Goal: Task Accomplishment & Management: Manage account settings

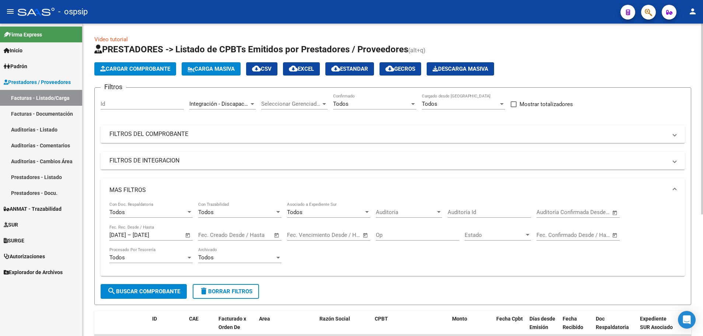
click at [228, 291] on span "delete Borrar Filtros" at bounding box center [225, 291] width 53 height 7
click at [219, 104] on span "Area" at bounding box center [219, 104] width 60 height 7
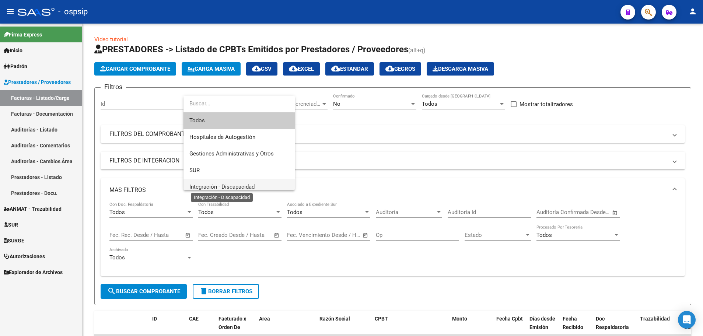
click at [220, 186] on span "Integración - Discapacidad" at bounding box center [221, 186] width 65 height 7
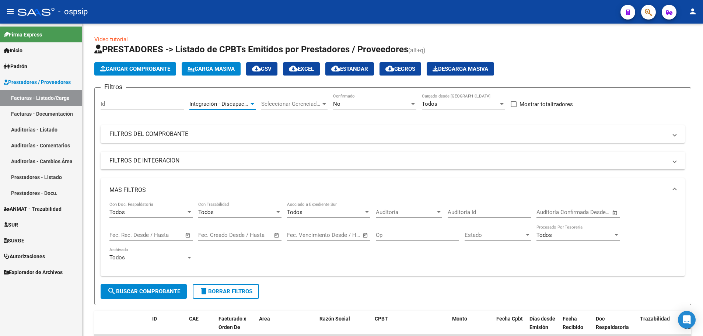
scroll to position [5, 0]
click at [340, 105] on span "No" at bounding box center [336, 104] width 7 height 7
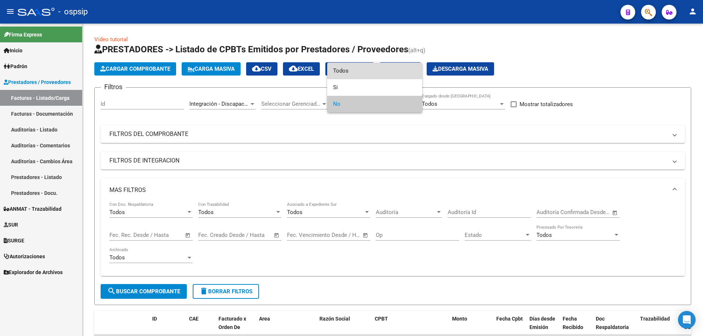
click at [342, 67] on span "Todos" at bounding box center [374, 71] width 83 height 17
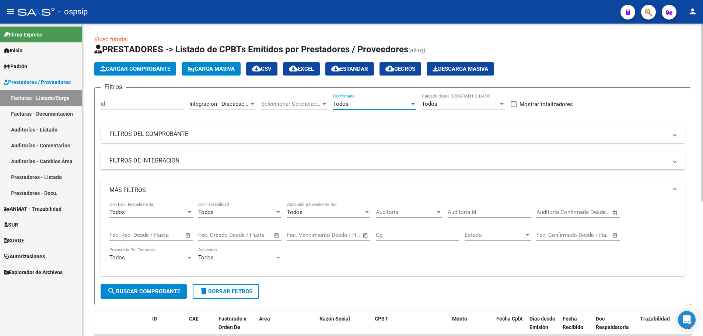
click at [142, 235] on span "–" at bounding box center [143, 235] width 4 height 7
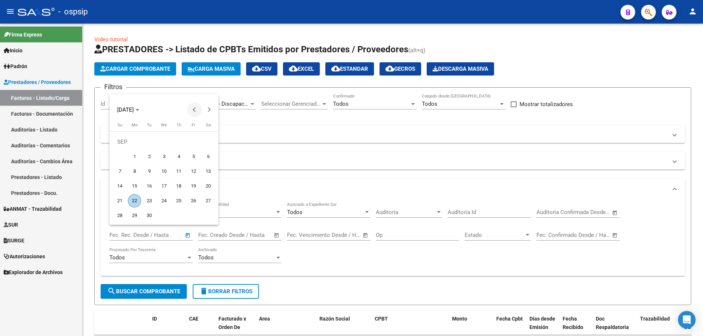
click at [190, 109] on span "Previous month" at bounding box center [194, 109] width 15 height 15
drag, startPoint x: 206, startPoint y: 200, endPoint x: 134, endPoint y: 200, distance: 71.5
click at [134, 200] on tr "24 25 26 27 28 29 30" at bounding box center [163, 200] width 103 height 15
click at [134, 200] on span "25" at bounding box center [134, 200] width 13 height 13
type input "25/08/2025"
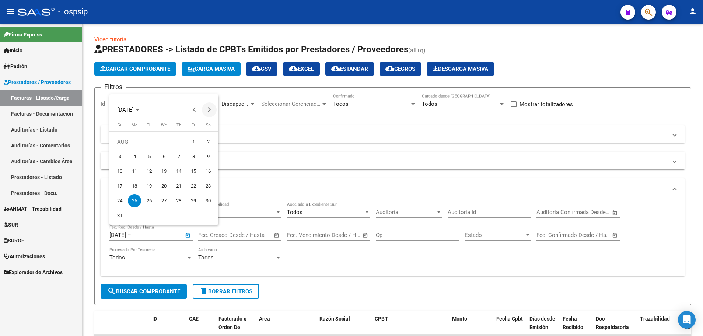
click at [205, 112] on span "Next month" at bounding box center [209, 109] width 15 height 15
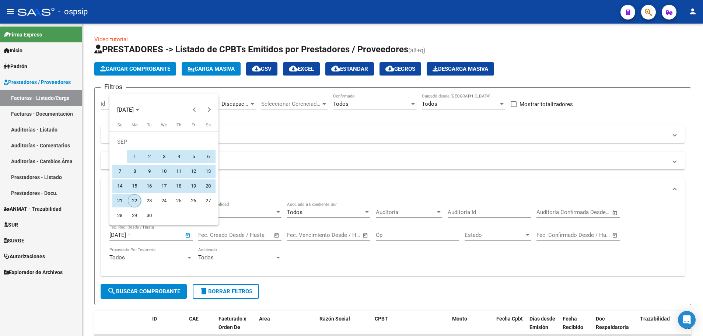
click at [131, 202] on span "22" at bounding box center [134, 200] width 13 height 13
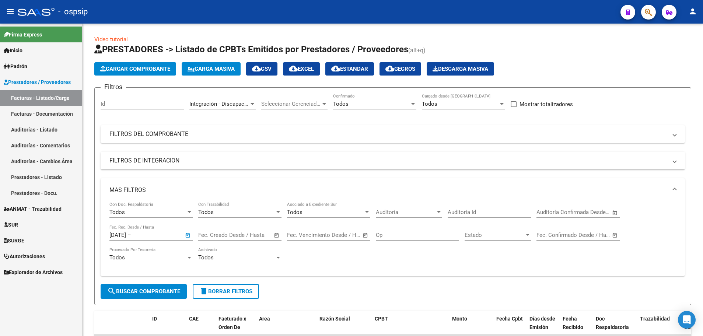
type input "[DATE]"
click at [126, 235] on input "25/08/2025" at bounding box center [117, 235] width 17 height 7
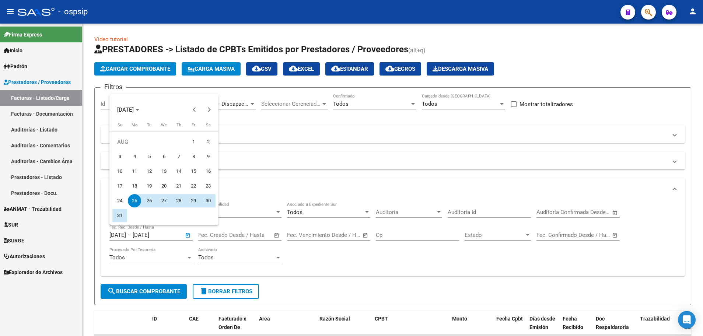
click at [133, 202] on span "25" at bounding box center [134, 200] width 13 height 13
click at [206, 108] on span "Next month" at bounding box center [209, 109] width 15 height 15
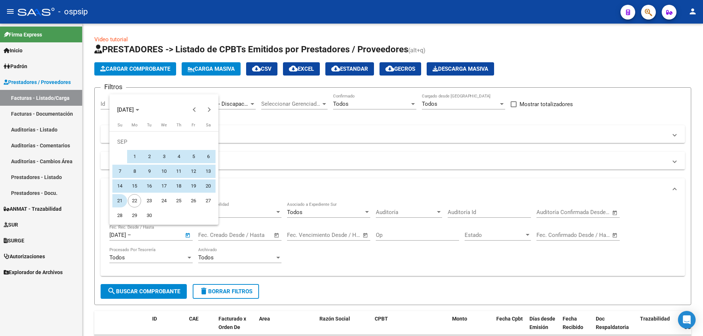
click at [120, 200] on span "21" at bounding box center [119, 200] width 13 height 13
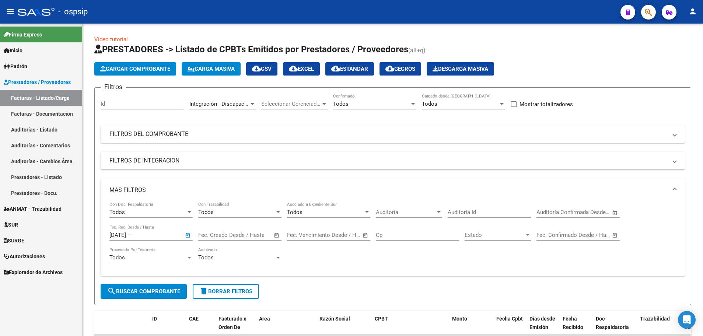
type input "21/09/2025"
click at [157, 287] on button "search Buscar Comprobante" at bounding box center [144, 291] width 86 height 15
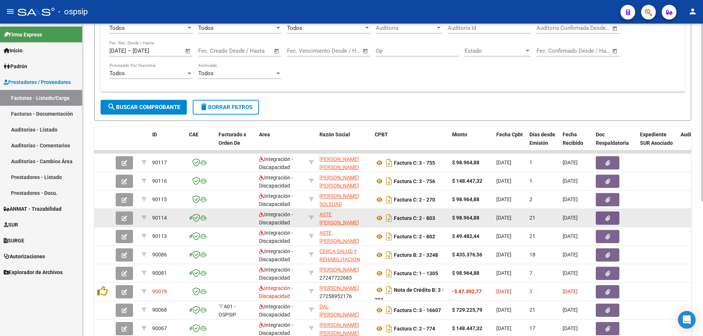
scroll to position [221, 0]
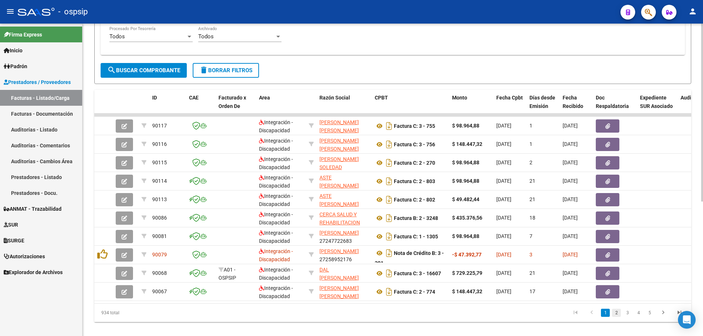
click at [617, 317] on link "2" at bounding box center [616, 313] width 9 height 8
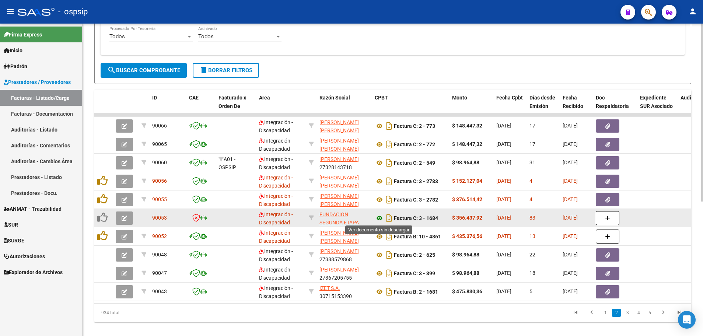
click at [378, 218] on icon at bounding box center [380, 218] width 10 height 9
click at [120, 217] on button "button" at bounding box center [124, 217] width 17 height 13
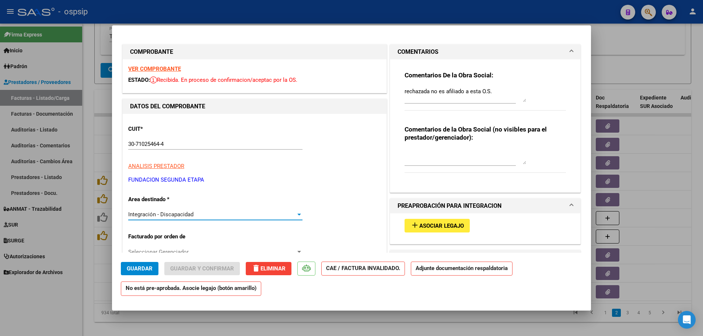
click at [156, 213] on span "Integración - Discapacidad" at bounding box center [160, 214] width 65 height 7
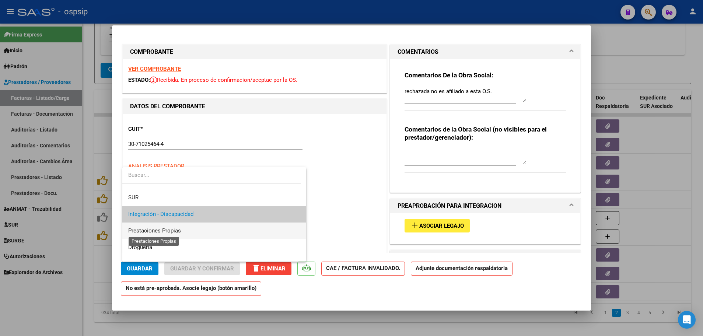
scroll to position [64, 0]
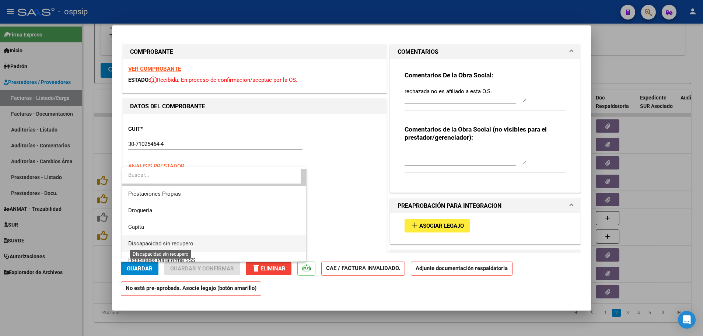
click at [181, 241] on span "Discapacidad sin recupero" at bounding box center [160, 243] width 65 height 7
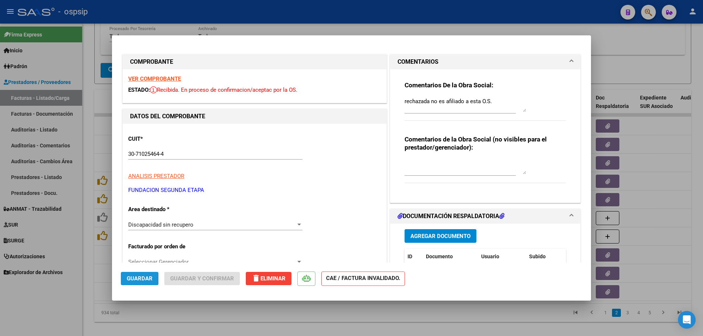
click at [146, 282] on button "Guardar" at bounding box center [140, 278] width 38 height 13
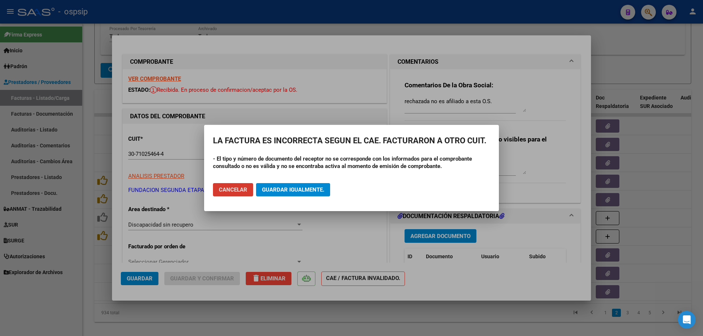
click at [284, 192] on span "Guardar igualmente." at bounding box center [293, 189] width 62 height 7
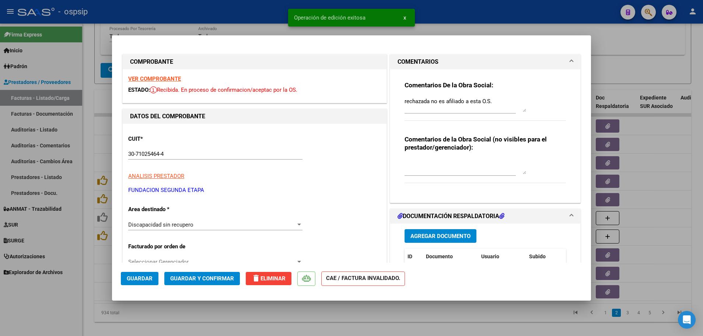
click at [301, 321] on div at bounding box center [351, 168] width 703 height 336
type input "$ 0,00"
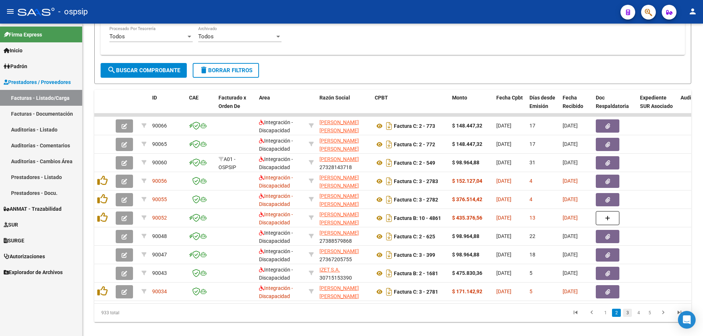
click at [629, 317] on link "3" at bounding box center [627, 313] width 9 height 8
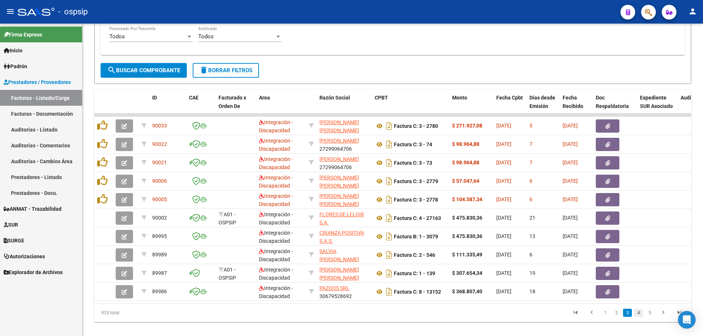
click at [641, 317] on link "4" at bounding box center [638, 313] width 9 height 8
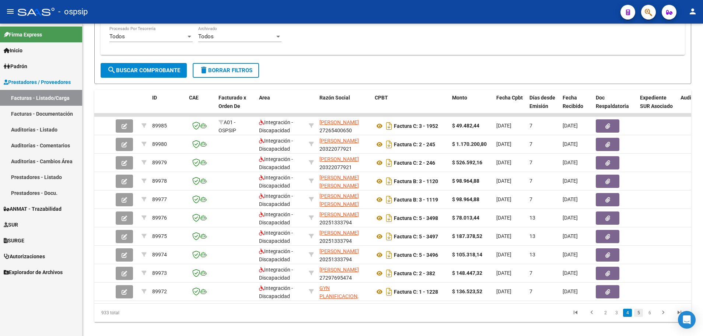
click at [643, 317] on link "5" at bounding box center [638, 313] width 9 height 8
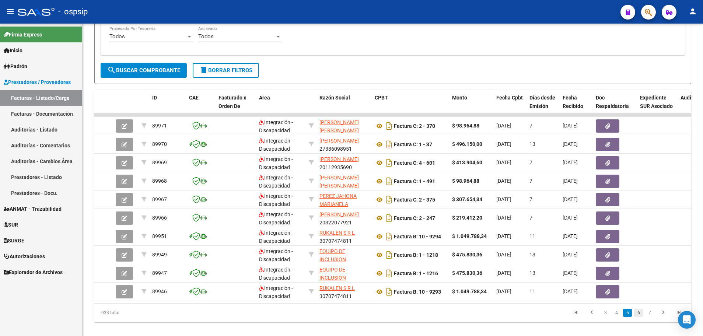
click at [636, 317] on link "6" at bounding box center [638, 313] width 9 height 8
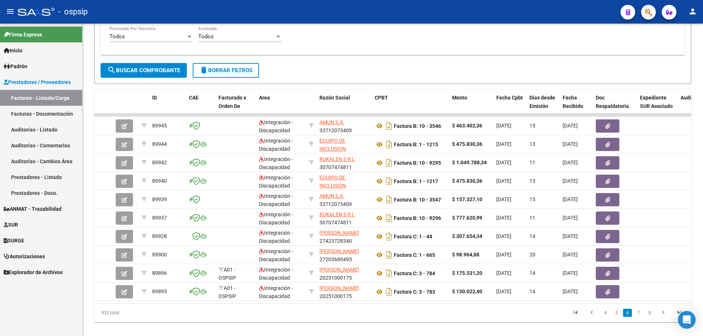
click at [637, 317] on link "7" at bounding box center [638, 313] width 9 height 8
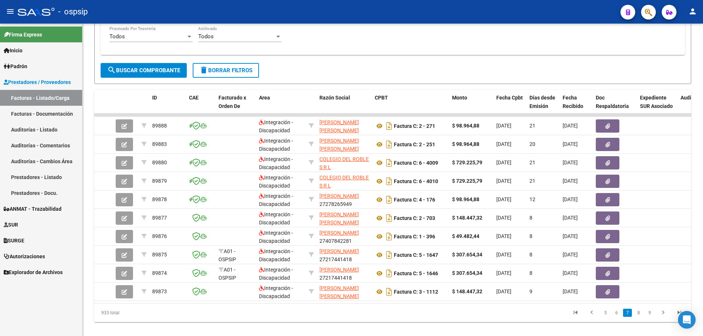
click at [637, 317] on link "8" at bounding box center [638, 313] width 9 height 8
click at [639, 317] on link "9" at bounding box center [637, 313] width 9 height 8
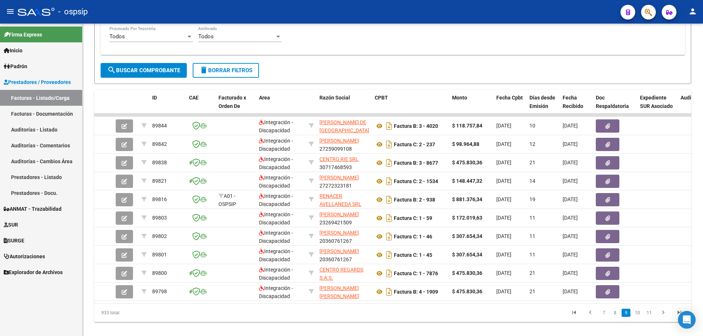
click at [639, 317] on link "10" at bounding box center [638, 313] width 10 height 8
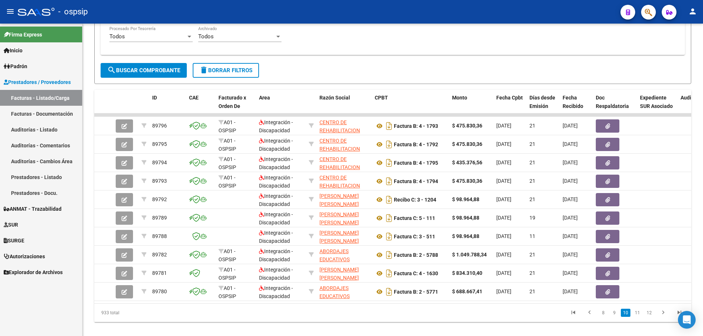
click at [639, 317] on link "11" at bounding box center [638, 313] width 10 height 8
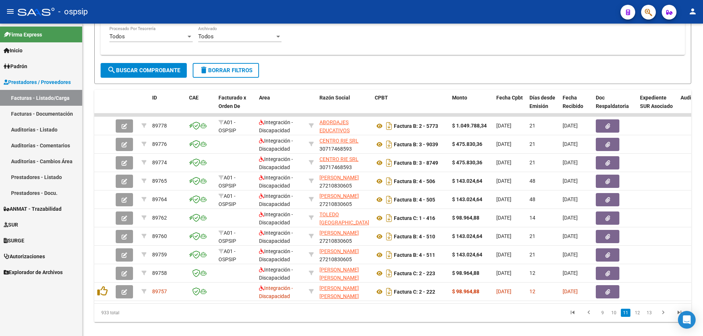
click at [639, 317] on link "12" at bounding box center [638, 313] width 10 height 8
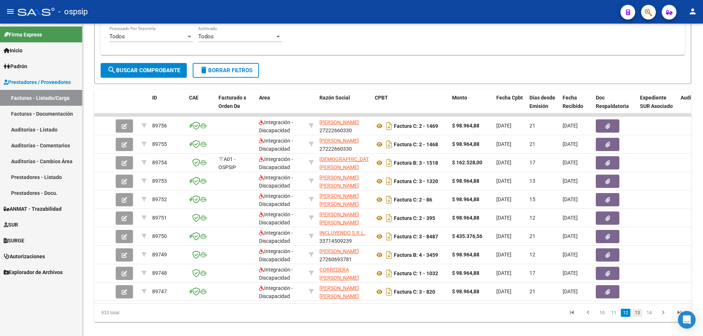
click at [641, 317] on link "13" at bounding box center [638, 313] width 10 height 8
click at [636, 317] on link "14" at bounding box center [638, 313] width 10 height 8
click at [636, 317] on link "15" at bounding box center [638, 313] width 10 height 8
click at [636, 317] on link "16" at bounding box center [638, 313] width 10 height 8
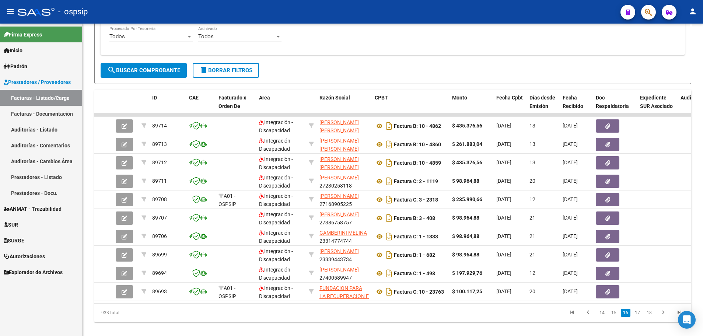
click at [636, 317] on link "17" at bounding box center [638, 313] width 10 height 8
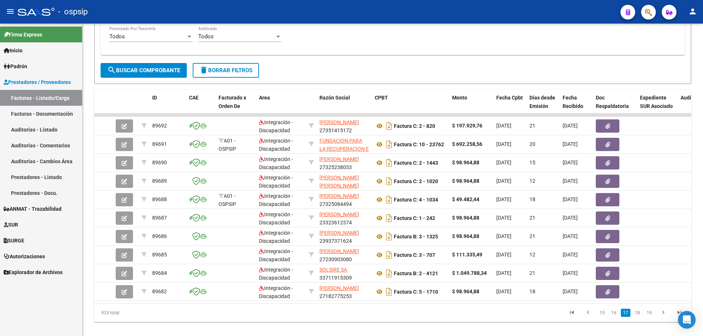
click at [636, 317] on link "18" at bounding box center [638, 313] width 10 height 8
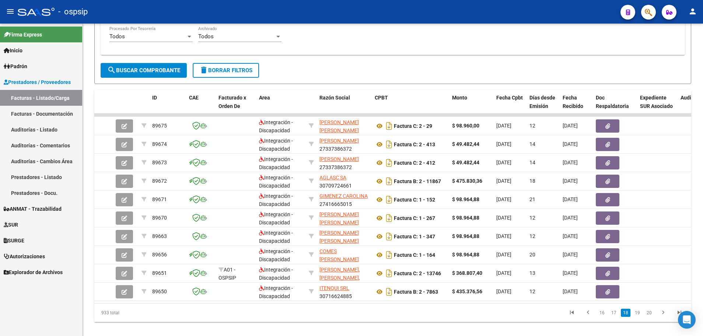
click at [636, 317] on link "19" at bounding box center [638, 313] width 10 height 8
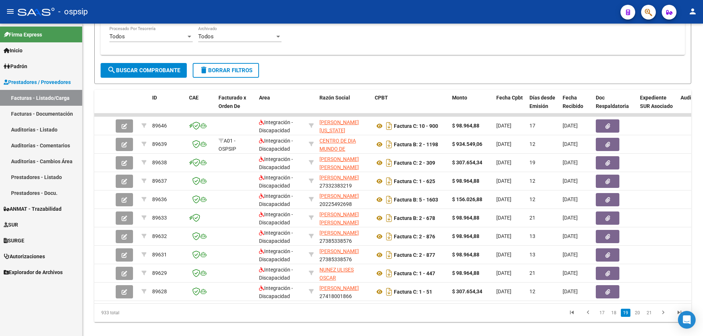
click at [636, 317] on link "20" at bounding box center [638, 313] width 10 height 8
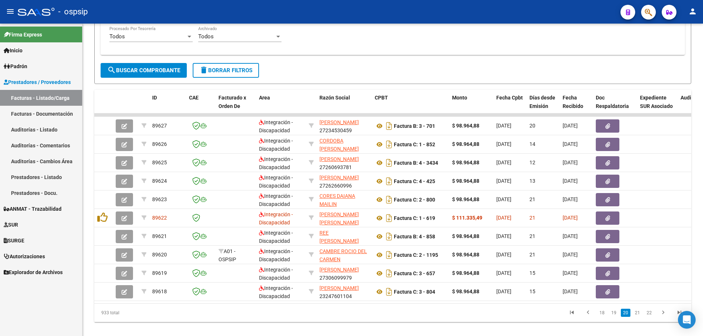
click at [636, 317] on link "21" at bounding box center [638, 313] width 10 height 8
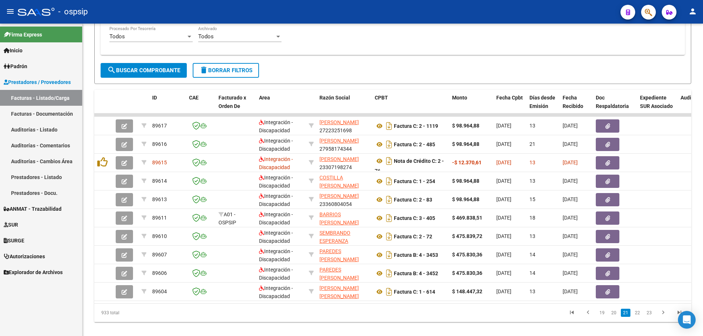
click at [636, 317] on link "22" at bounding box center [638, 313] width 10 height 8
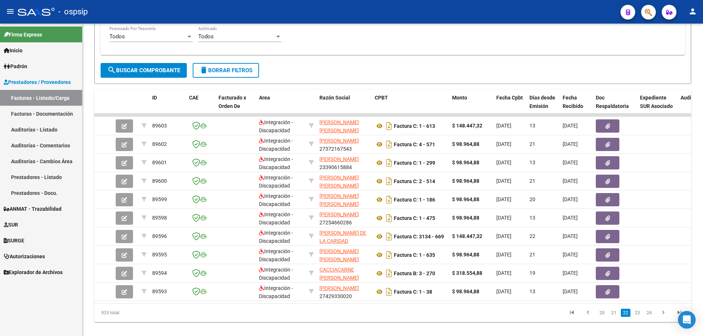
click at [636, 317] on link "23" at bounding box center [638, 313] width 10 height 8
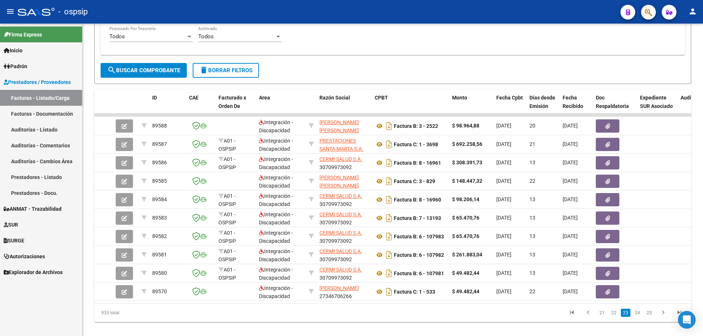
click at [636, 317] on link "24" at bounding box center [638, 313] width 10 height 8
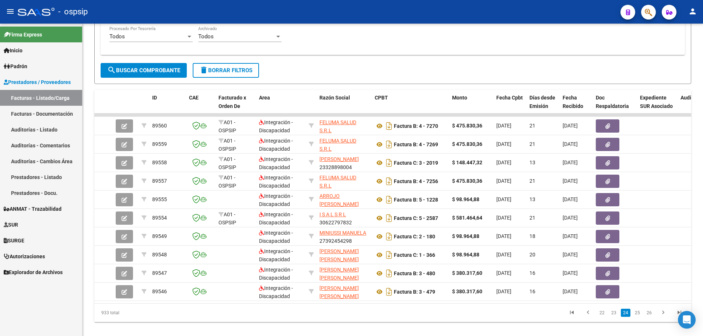
click at [636, 317] on link "25" at bounding box center [638, 313] width 10 height 8
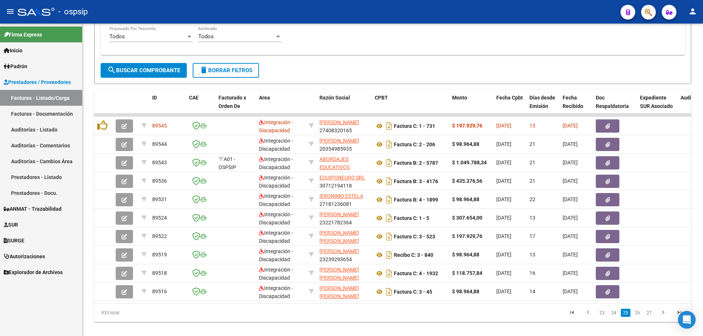
click at [636, 317] on link "26" at bounding box center [638, 313] width 10 height 8
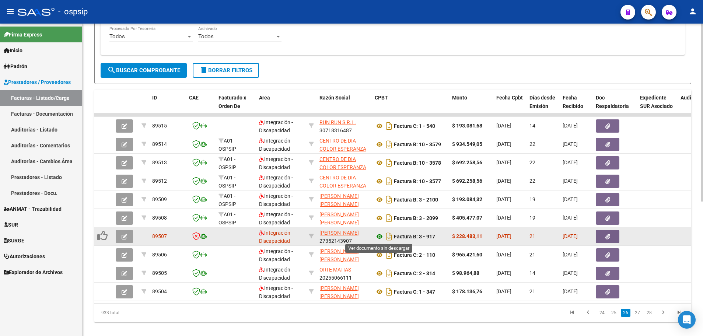
click at [379, 234] on icon at bounding box center [380, 236] width 10 height 9
click at [126, 241] on button "button" at bounding box center [124, 236] width 17 height 13
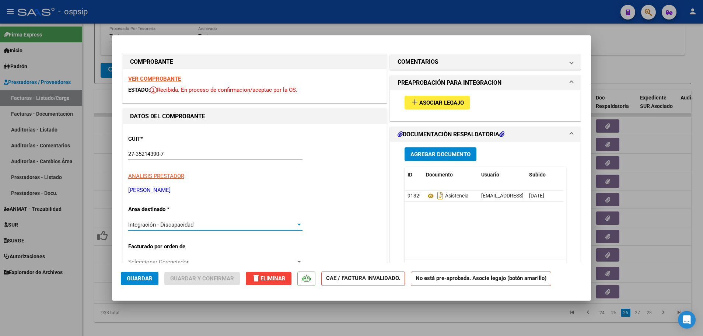
click at [176, 222] on span "Integración - Discapacidad" at bounding box center [160, 224] width 65 height 7
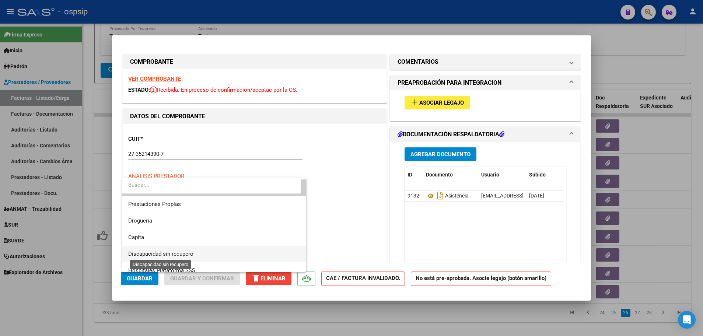
click at [182, 252] on span "Discapacidad sin recupero" at bounding box center [160, 254] width 65 height 7
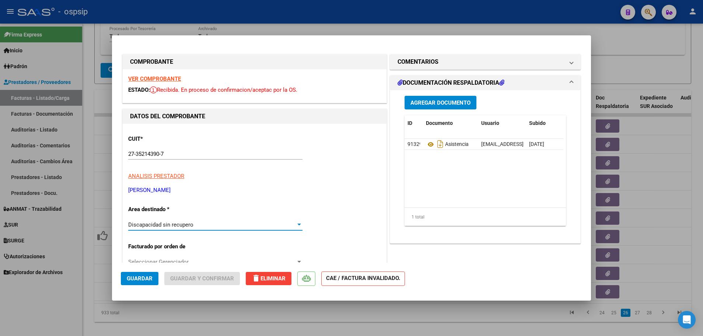
click at [144, 280] on span "Guardar" at bounding box center [140, 278] width 26 height 7
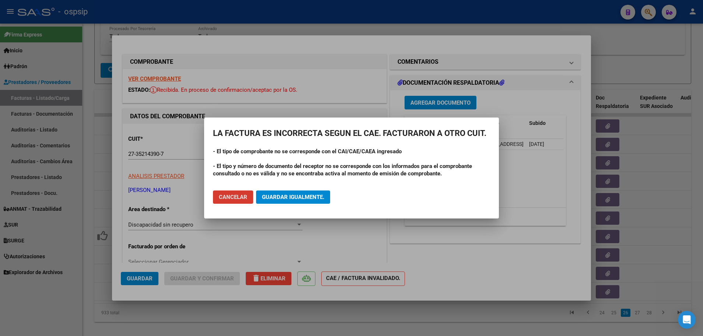
click at [323, 196] on span "Guardar igualmente." at bounding box center [293, 197] width 62 height 7
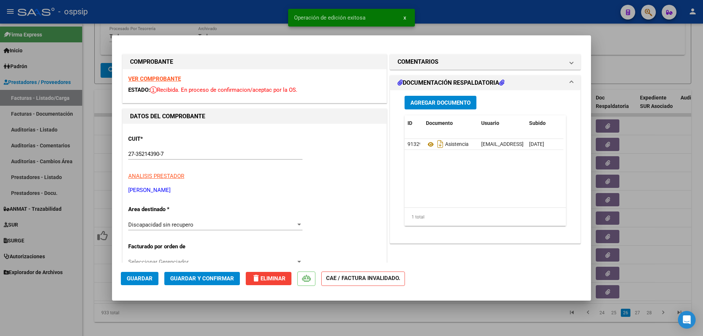
click at [306, 315] on div at bounding box center [351, 168] width 703 height 336
type input "$ 0,00"
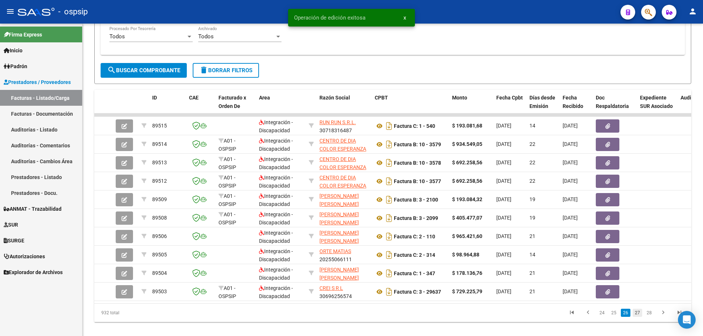
click at [636, 316] on link "27" at bounding box center [638, 313] width 10 height 8
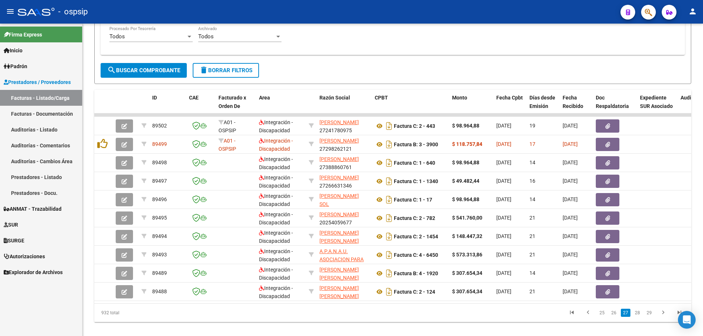
click at [636, 316] on link "28" at bounding box center [638, 313] width 10 height 8
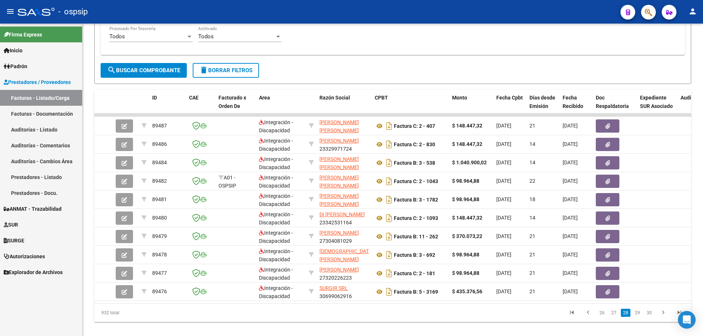
click at [636, 316] on link "29" at bounding box center [638, 313] width 10 height 8
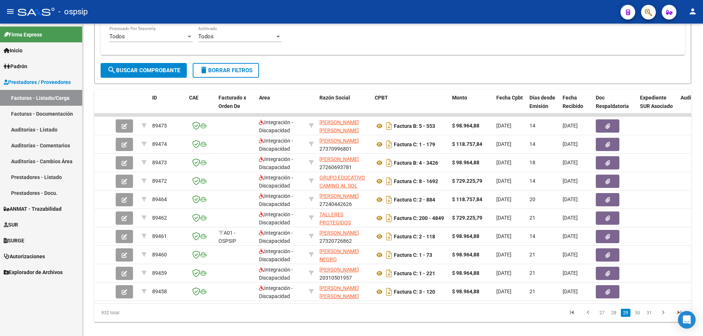
click at [636, 316] on link "30" at bounding box center [638, 313] width 10 height 8
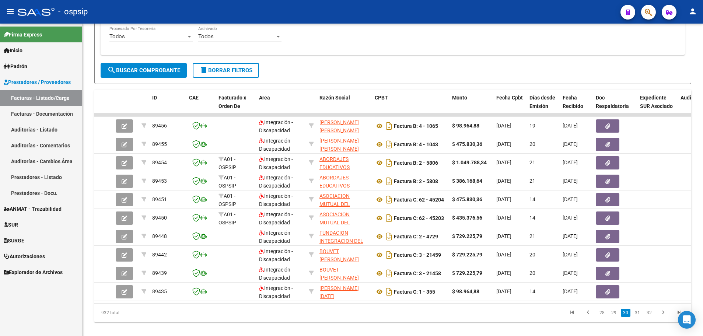
click at [636, 316] on link "31" at bounding box center [638, 313] width 10 height 8
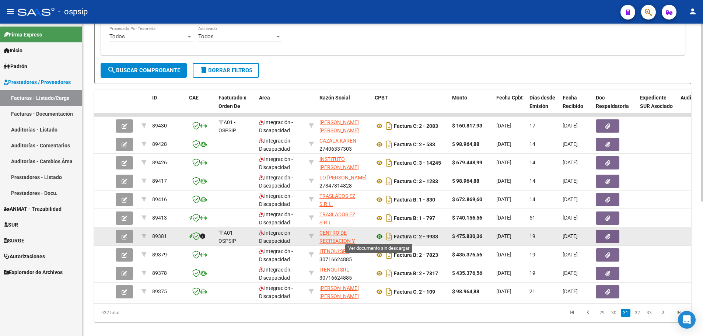
click at [379, 238] on icon at bounding box center [380, 236] width 10 height 9
click at [126, 235] on icon "button" at bounding box center [125, 237] width 6 height 6
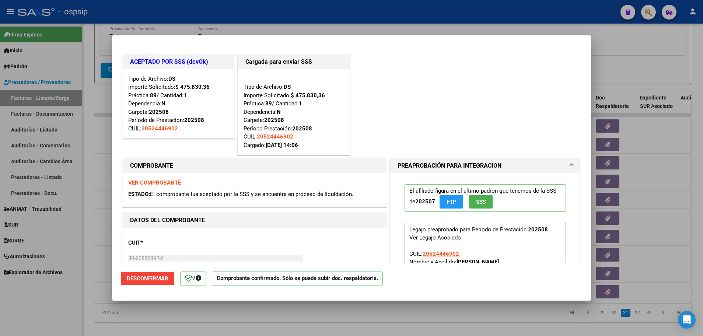
click at [155, 278] on span "Desconfirmar" at bounding box center [148, 278] width 42 height 7
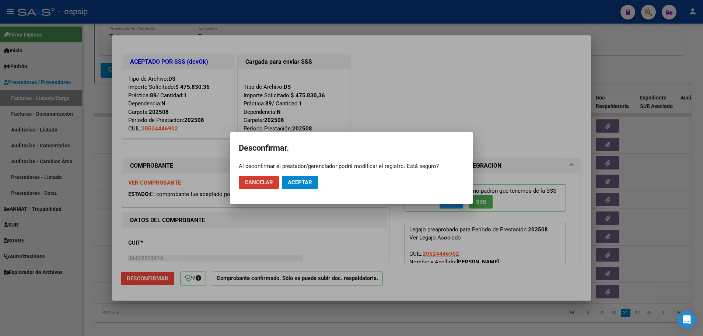
click at [295, 182] on span "Aceptar" at bounding box center [300, 182] width 24 height 7
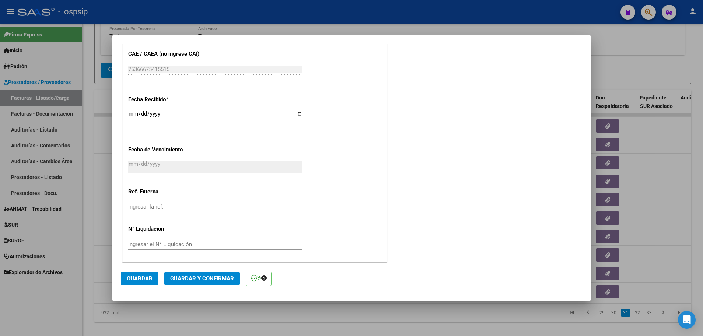
scroll to position [597, 0]
click at [176, 278] on span "Guardar y Confirmar" at bounding box center [202, 278] width 64 height 7
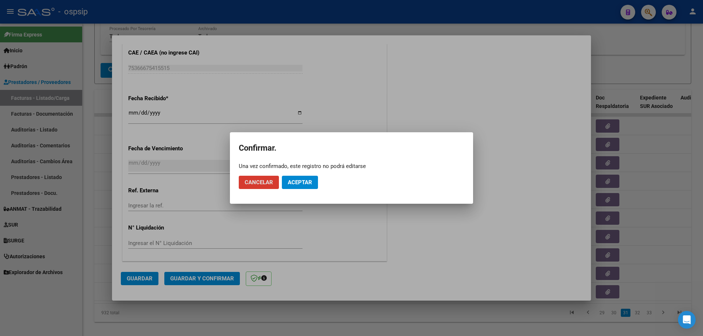
click at [301, 180] on span "Aceptar" at bounding box center [300, 182] width 24 height 7
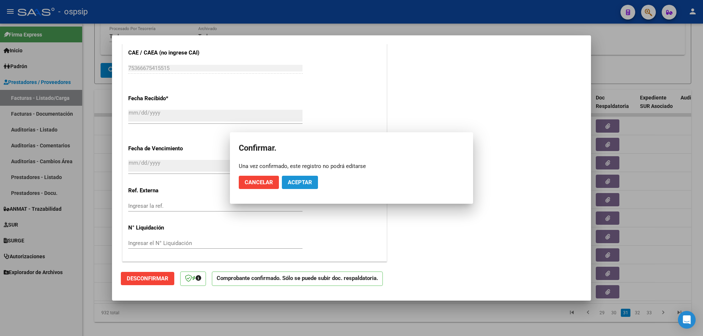
scroll to position [552, 0]
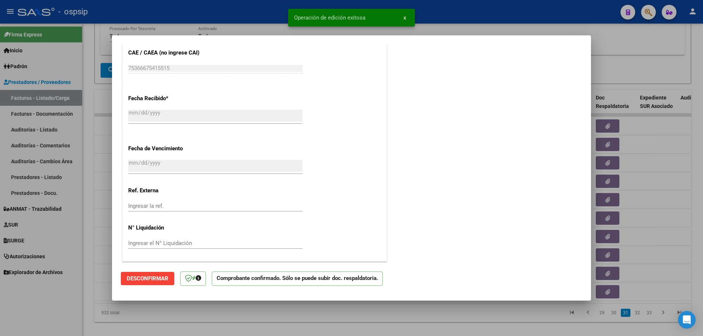
drag, startPoint x: 66, startPoint y: 285, endPoint x: 197, endPoint y: 239, distance: 138.2
click at [67, 285] on div at bounding box center [351, 168] width 703 height 336
type input "$ 0,00"
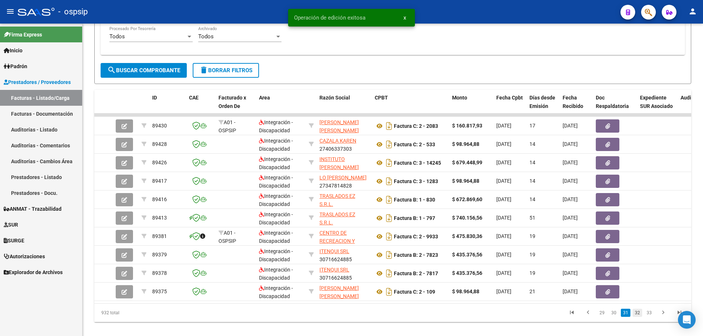
click at [638, 317] on link "32" at bounding box center [638, 313] width 10 height 8
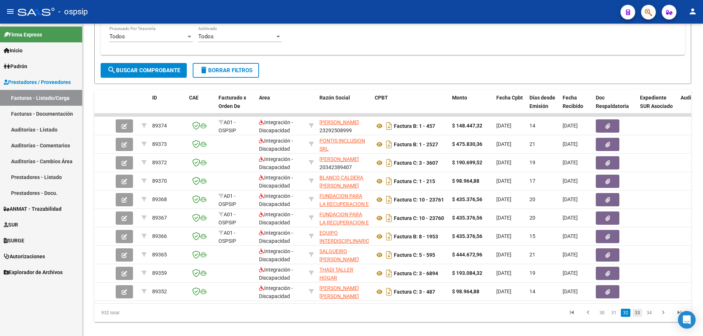
click at [641, 317] on link "33" at bounding box center [638, 313] width 10 height 8
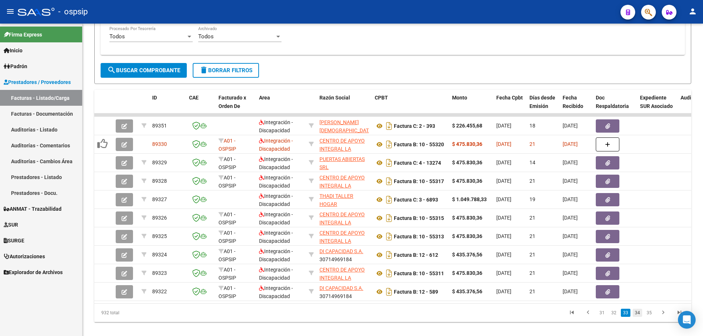
click at [640, 317] on link "34" at bounding box center [638, 313] width 10 height 8
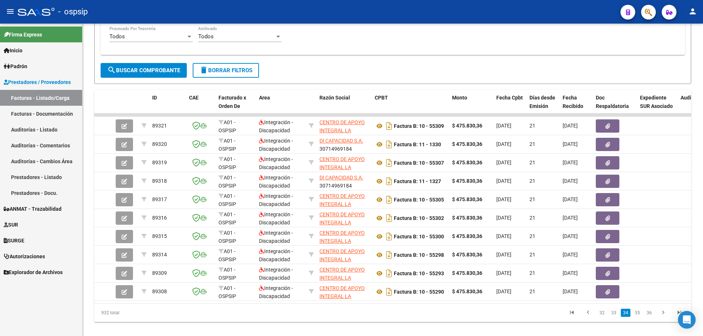
click at [640, 317] on link "35" at bounding box center [638, 313] width 10 height 8
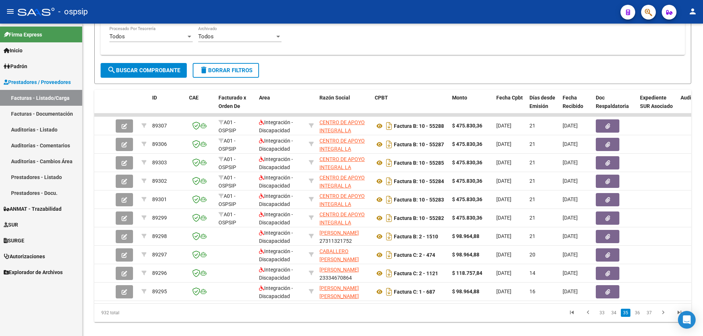
click at [640, 317] on link "36" at bounding box center [638, 313] width 10 height 8
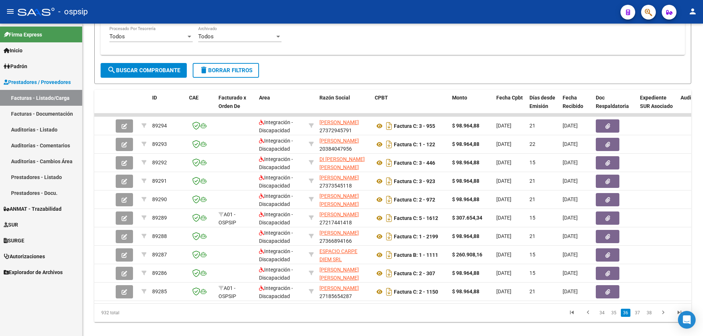
click at [640, 317] on link "37" at bounding box center [638, 313] width 10 height 8
click at [640, 317] on link "38" at bounding box center [638, 313] width 10 height 8
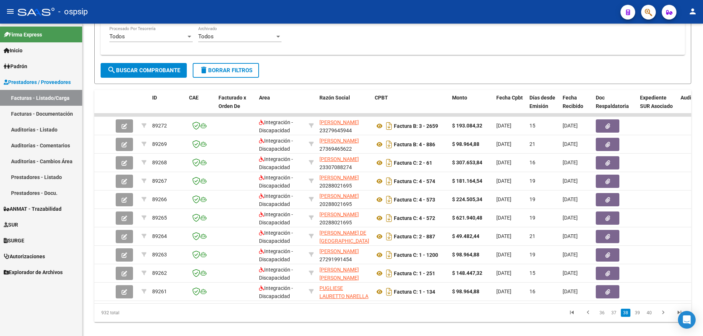
click at [640, 317] on link "39" at bounding box center [638, 313] width 10 height 8
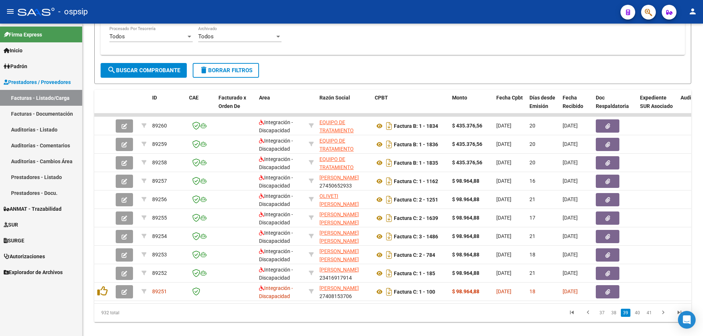
click at [640, 317] on link "40" at bounding box center [638, 313] width 10 height 8
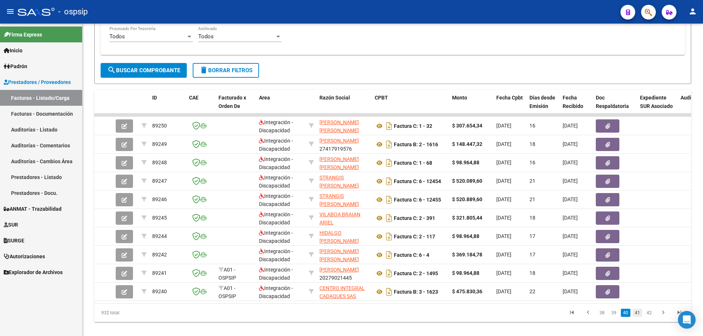
click at [641, 317] on link "41" at bounding box center [638, 313] width 10 height 8
click at [637, 317] on link "42" at bounding box center [638, 313] width 10 height 8
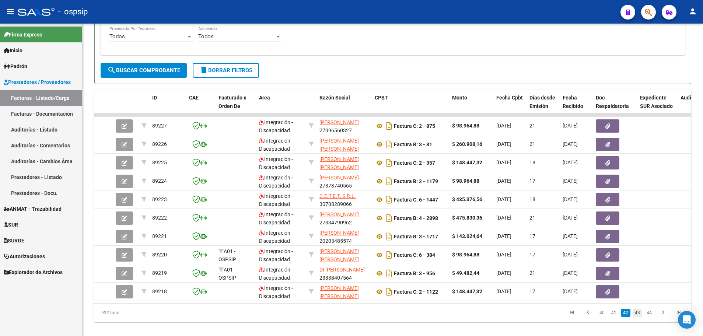
click at [638, 317] on link "43" at bounding box center [638, 313] width 10 height 8
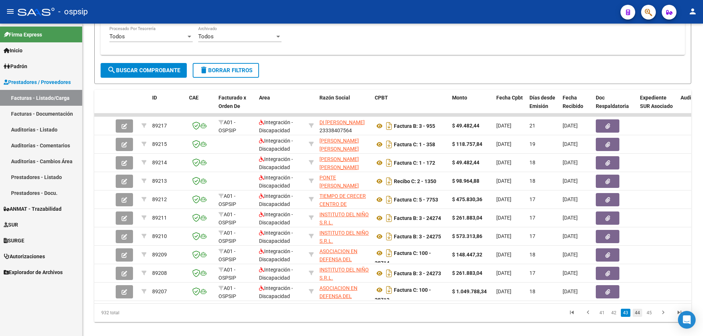
click at [640, 317] on link "44" at bounding box center [638, 313] width 10 height 8
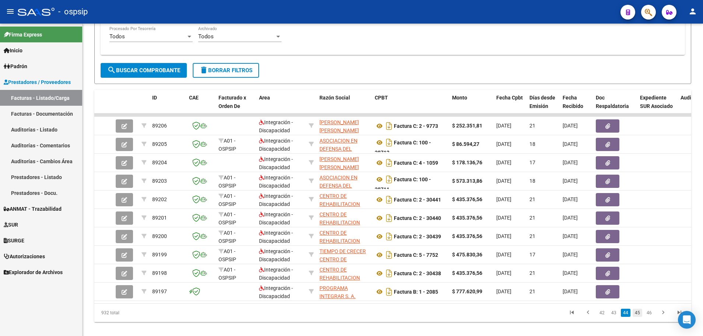
click at [640, 316] on link "45" at bounding box center [638, 313] width 10 height 8
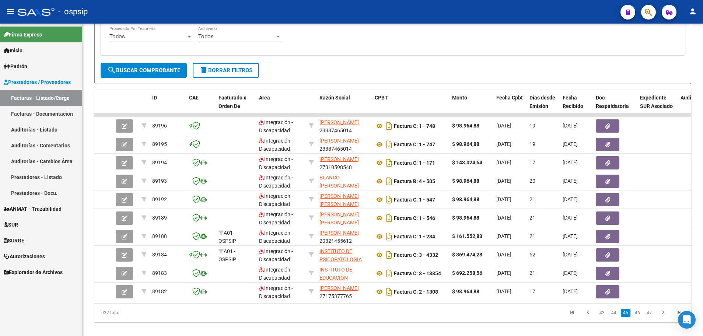
click at [640, 316] on link "46" at bounding box center [638, 313] width 10 height 8
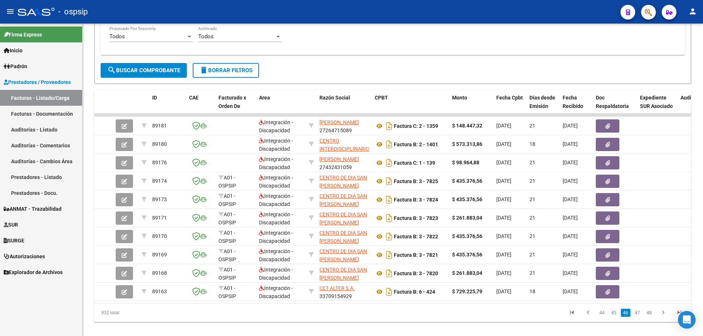
click at [640, 316] on link "47" at bounding box center [638, 313] width 10 height 8
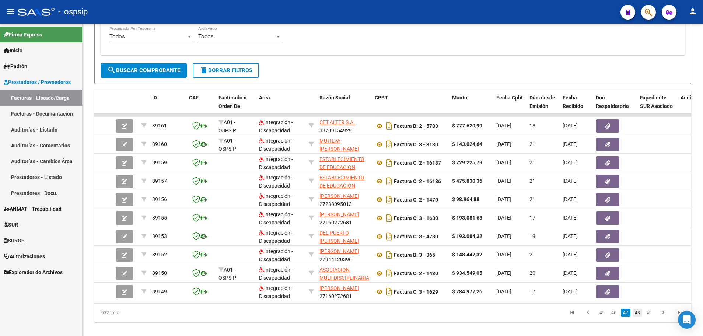
click at [640, 317] on link "48" at bounding box center [638, 313] width 10 height 8
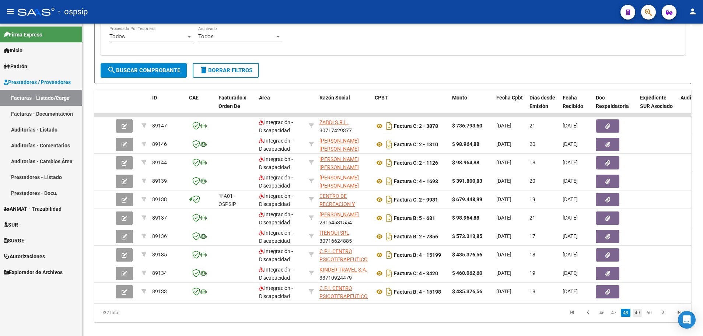
click at [640, 317] on link "49" at bounding box center [638, 313] width 10 height 8
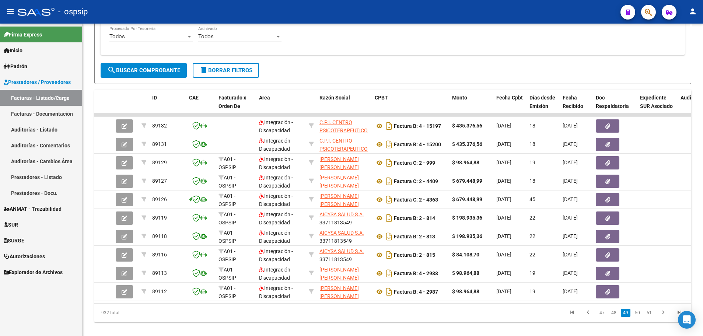
click at [640, 317] on link "50" at bounding box center [638, 313] width 10 height 8
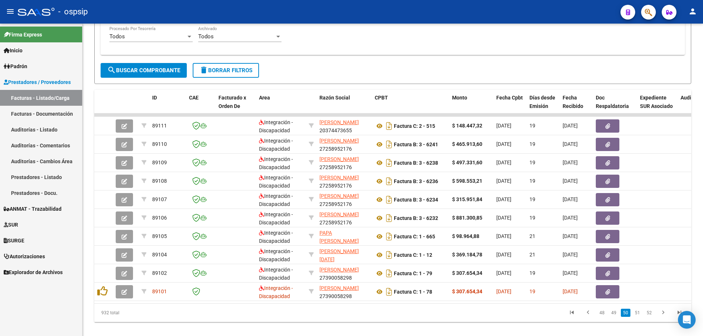
click at [640, 317] on link "51" at bounding box center [638, 313] width 10 height 8
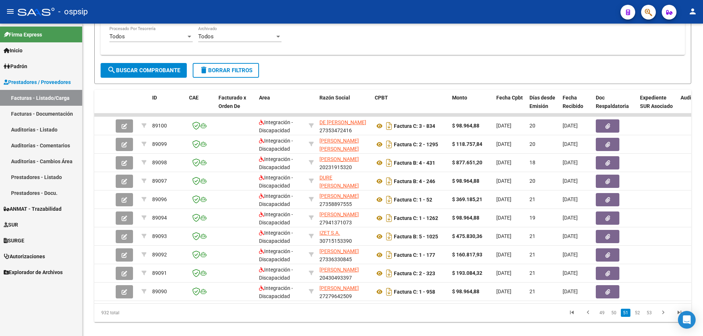
click at [640, 317] on link "52" at bounding box center [638, 313] width 10 height 8
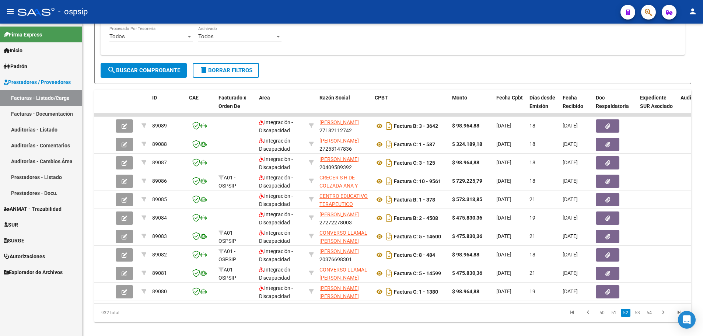
click at [640, 317] on link "53" at bounding box center [638, 313] width 10 height 8
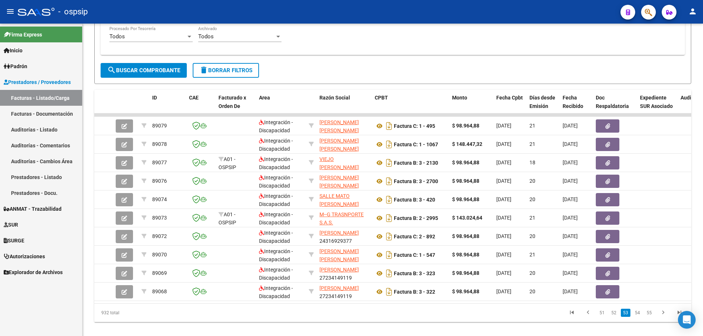
click at [640, 317] on link "54" at bounding box center [638, 313] width 10 height 8
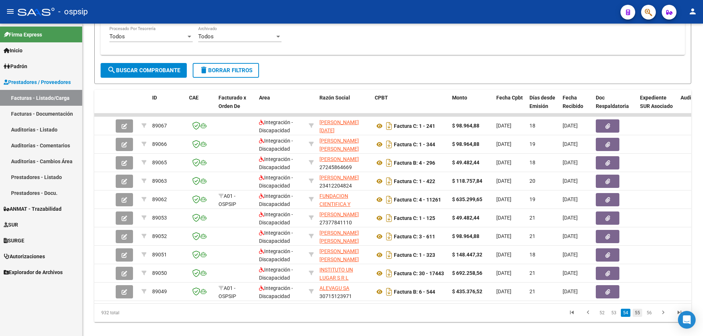
click at [640, 317] on link "55" at bounding box center [638, 313] width 10 height 8
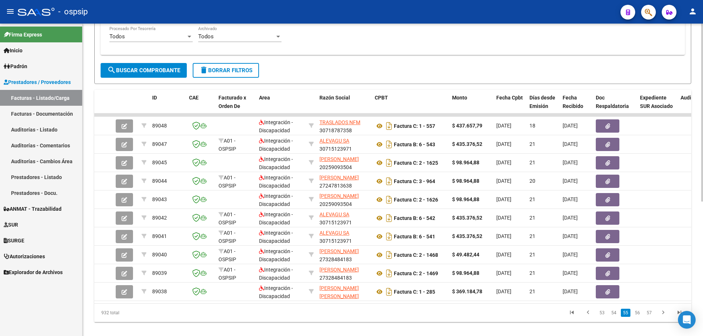
click at [641, 317] on link "56" at bounding box center [638, 313] width 10 height 8
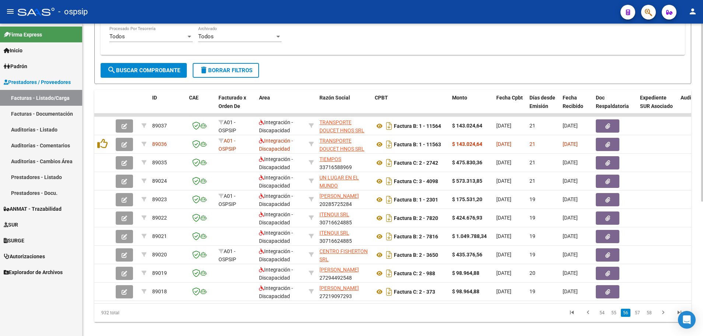
click at [641, 317] on link "57" at bounding box center [638, 313] width 10 height 8
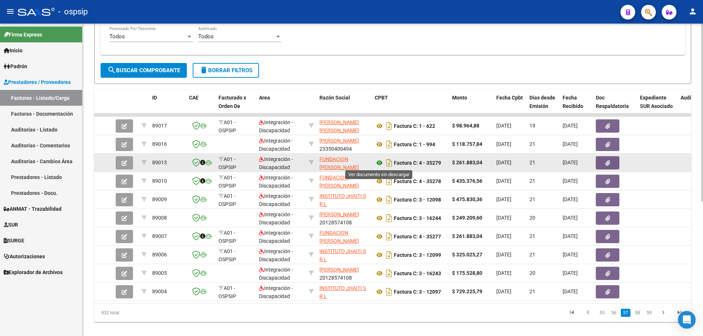
click at [379, 162] on icon at bounding box center [380, 162] width 10 height 9
click at [123, 162] on icon "button" at bounding box center [125, 163] width 6 height 6
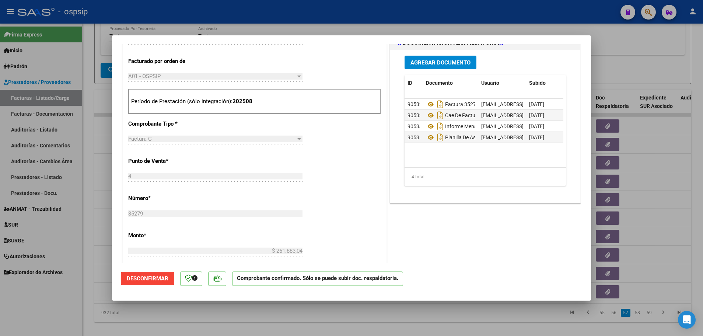
scroll to position [295, 0]
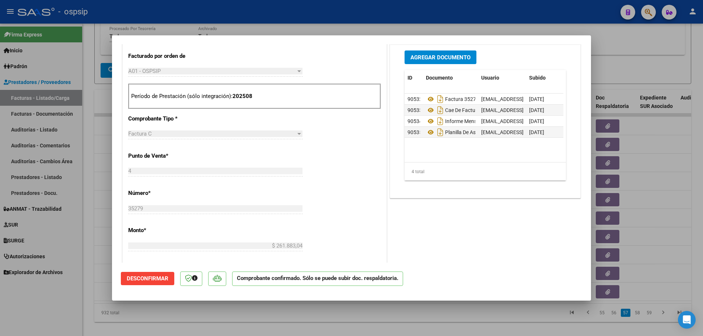
drag, startPoint x: 311, startPoint y: 323, endPoint x: 298, endPoint y: 314, distance: 15.5
click at [309, 316] on div at bounding box center [351, 168] width 703 height 336
type input "$ 0,00"
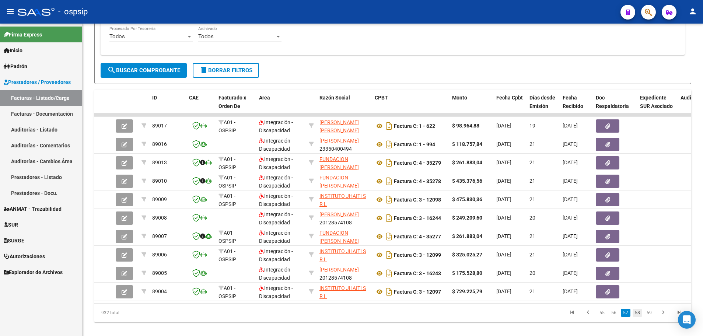
click at [640, 317] on link "58" at bounding box center [638, 313] width 10 height 8
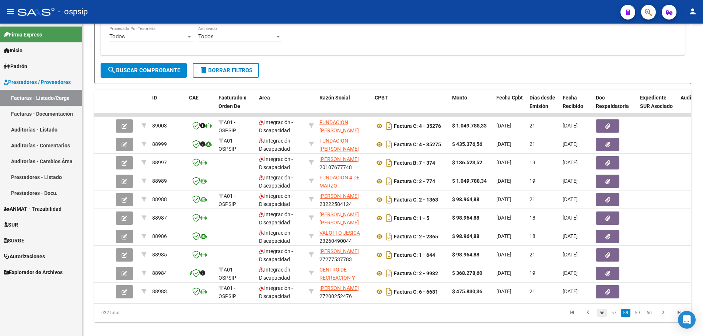
click at [602, 316] on link "56" at bounding box center [602, 313] width 10 height 8
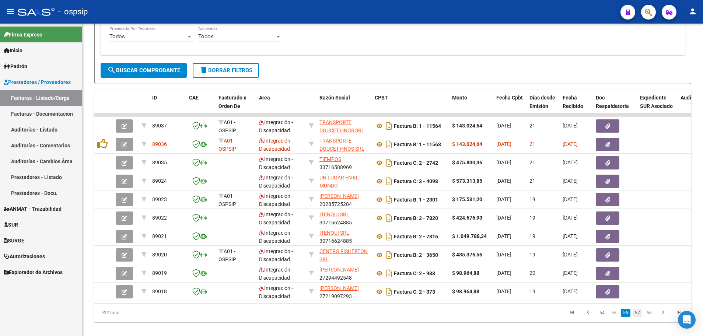
click at [637, 317] on link "57" at bounding box center [638, 313] width 10 height 8
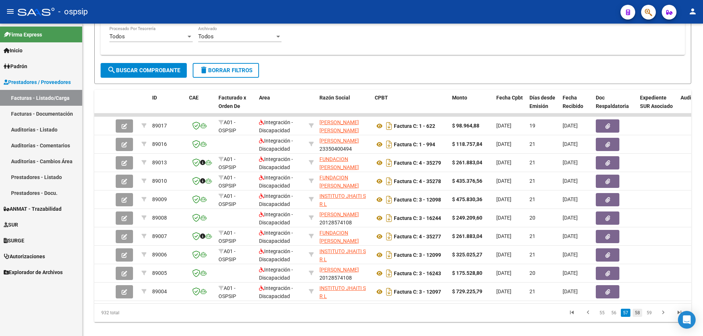
click at [639, 317] on link "58" at bounding box center [638, 313] width 10 height 8
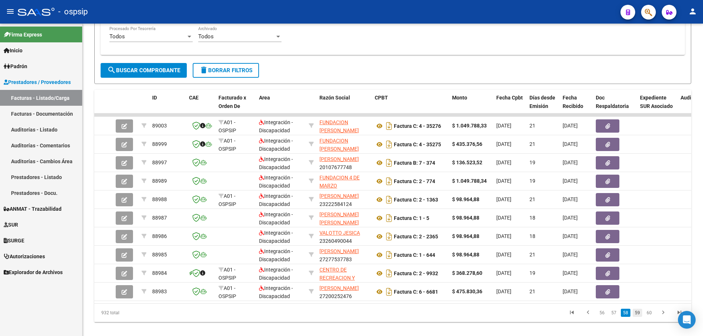
click at [640, 317] on link "59" at bounding box center [638, 313] width 10 height 8
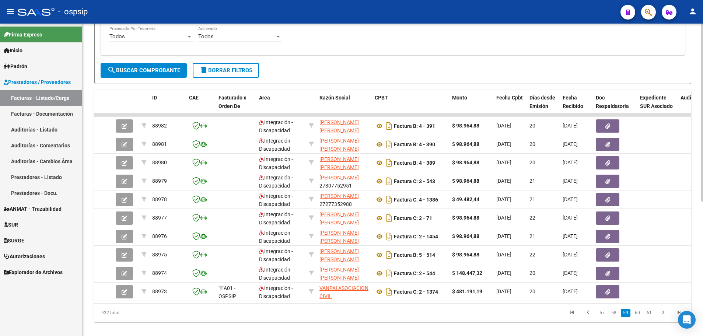
click at [640, 317] on link "60" at bounding box center [638, 313] width 10 height 8
click at [640, 317] on link "61" at bounding box center [638, 313] width 10 height 8
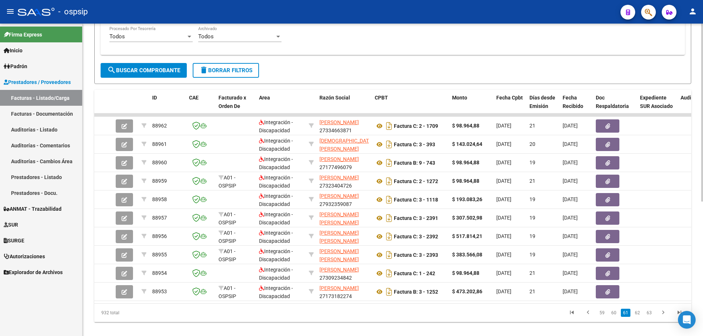
click at [640, 317] on link "62" at bounding box center [638, 313] width 10 height 8
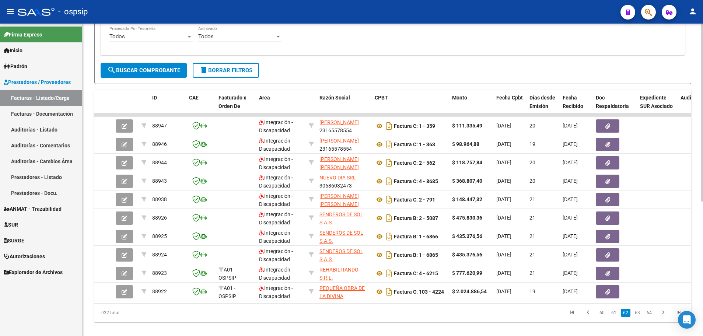
click at [640, 317] on link "63" at bounding box center [638, 313] width 10 height 8
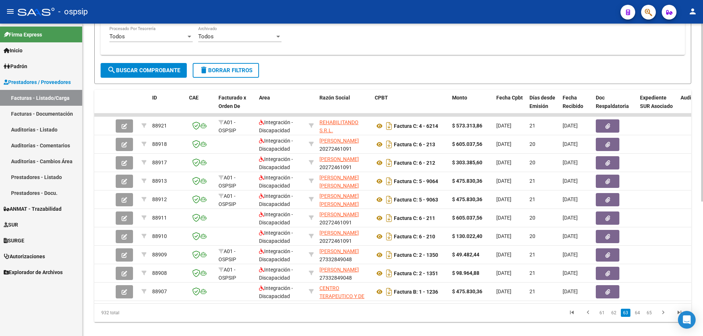
click at [640, 317] on link "64" at bounding box center [638, 313] width 10 height 8
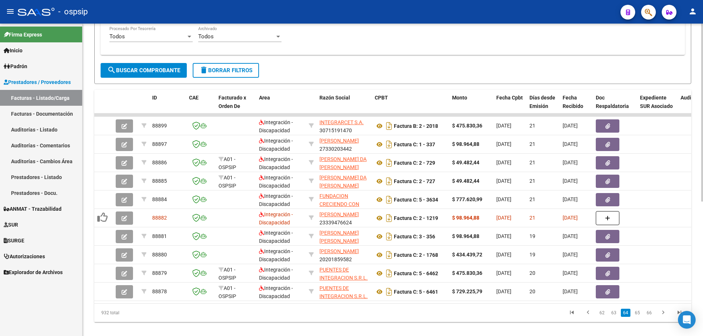
click at [639, 317] on link "65" at bounding box center [638, 313] width 10 height 8
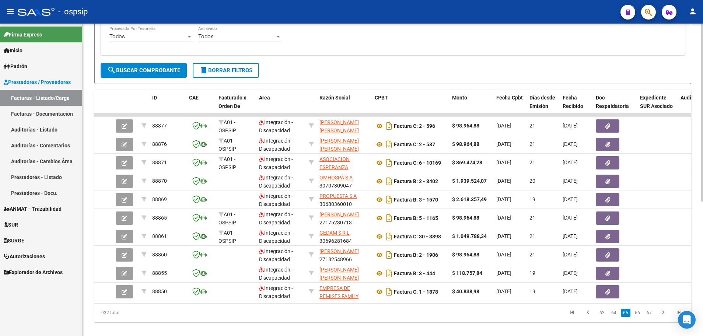
click at [639, 317] on link "66" at bounding box center [638, 313] width 10 height 8
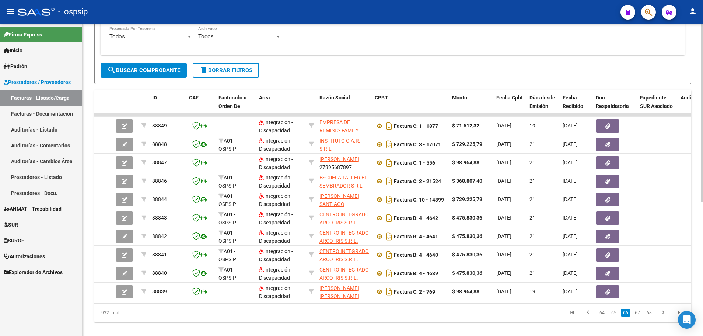
click at [639, 317] on link "67" at bounding box center [638, 313] width 10 height 8
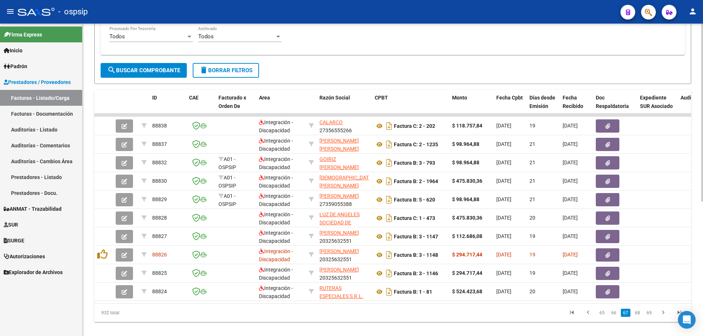
click at [639, 317] on link "68" at bounding box center [638, 313] width 10 height 8
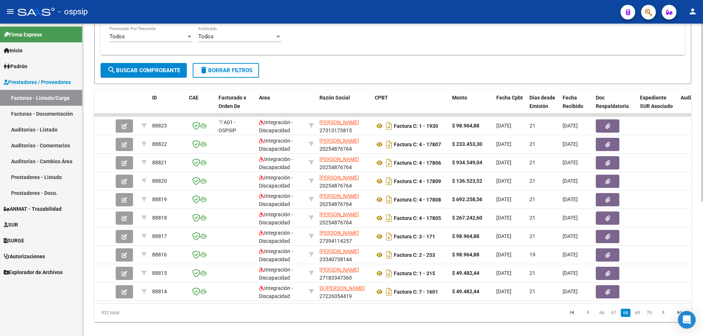
click at [639, 317] on link "69" at bounding box center [638, 313] width 10 height 8
click at [639, 317] on link "70" at bounding box center [638, 313] width 10 height 8
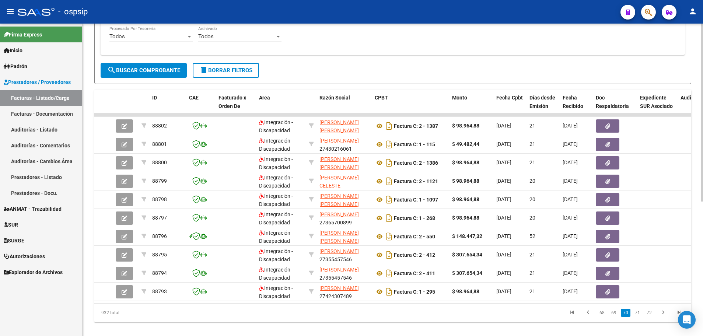
click at [639, 317] on link "71" at bounding box center [638, 313] width 10 height 8
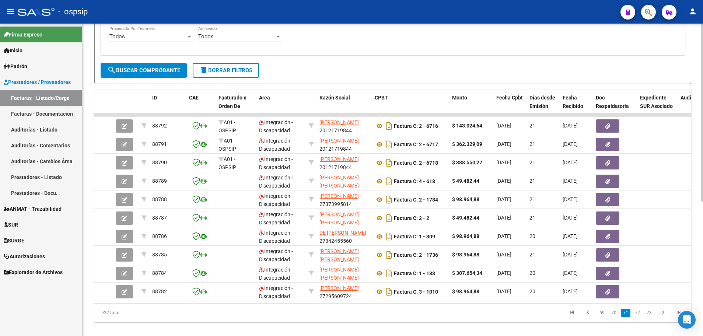
click at [639, 317] on link "72" at bounding box center [638, 313] width 10 height 8
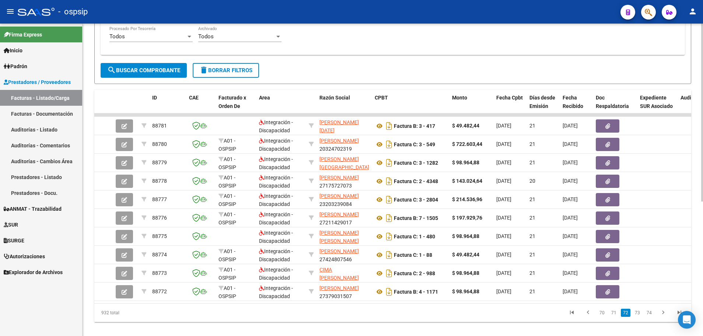
click at [639, 317] on link "73" at bounding box center [638, 313] width 10 height 8
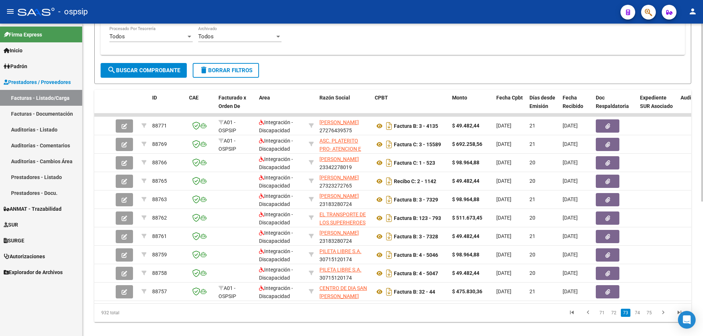
click at [639, 317] on link "74" at bounding box center [638, 313] width 10 height 8
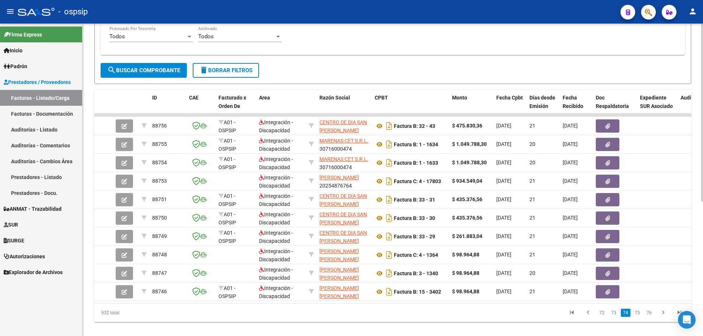
click at [639, 317] on link "75" at bounding box center [638, 313] width 10 height 8
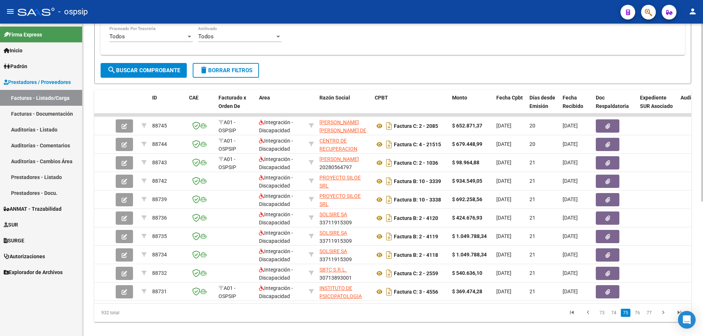
click at [639, 317] on link "76" at bounding box center [638, 313] width 10 height 8
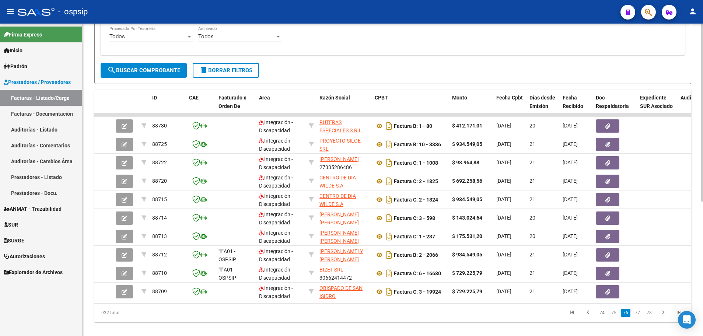
click at [639, 317] on link "77" at bounding box center [638, 313] width 10 height 8
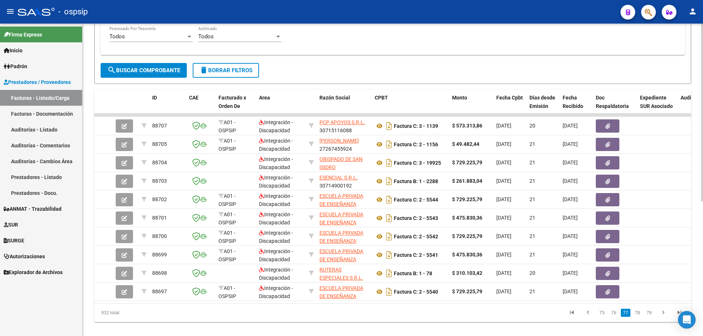
click at [639, 317] on link "78" at bounding box center [638, 313] width 10 height 8
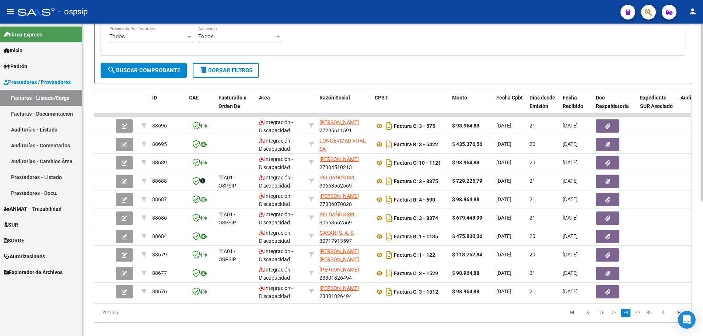
click at [639, 317] on link "79" at bounding box center [638, 313] width 10 height 8
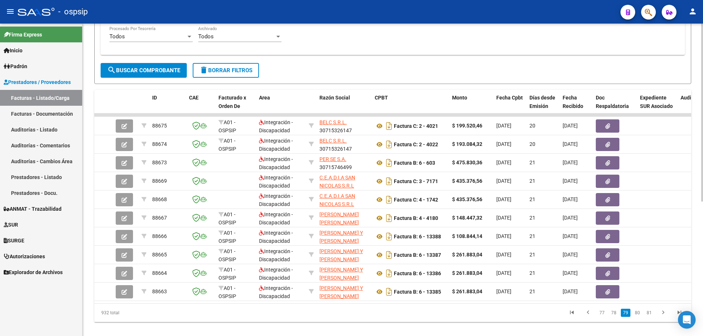
click at [639, 317] on link "80" at bounding box center [638, 313] width 10 height 8
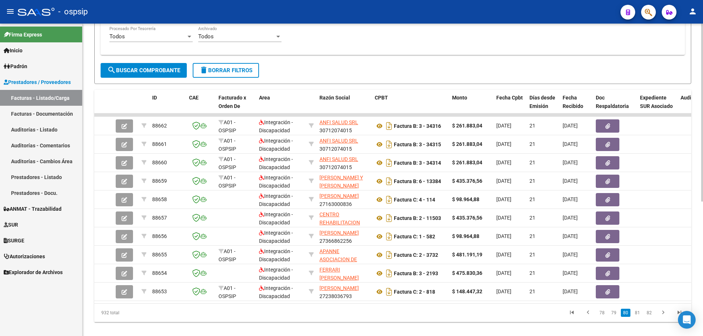
click at [639, 317] on link "81" at bounding box center [638, 313] width 10 height 8
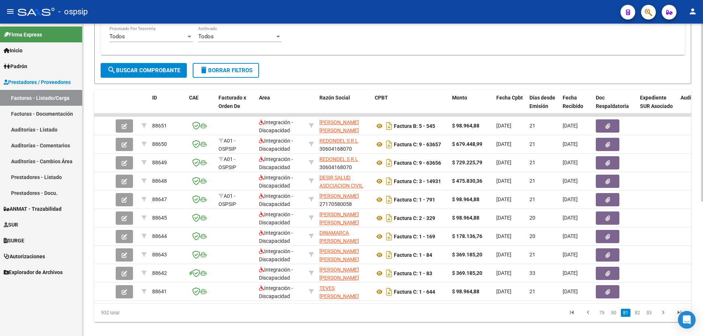
click at [639, 317] on link "82" at bounding box center [638, 313] width 10 height 8
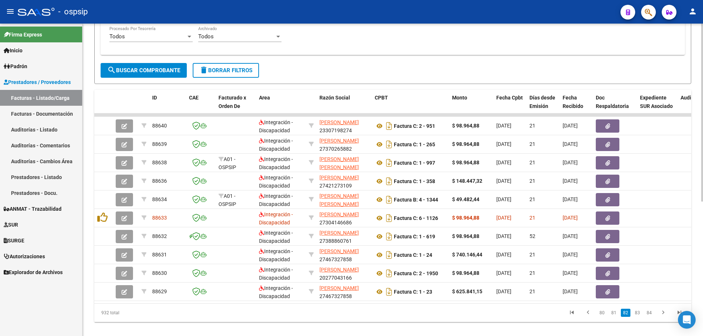
click at [639, 317] on link "83" at bounding box center [638, 313] width 10 height 8
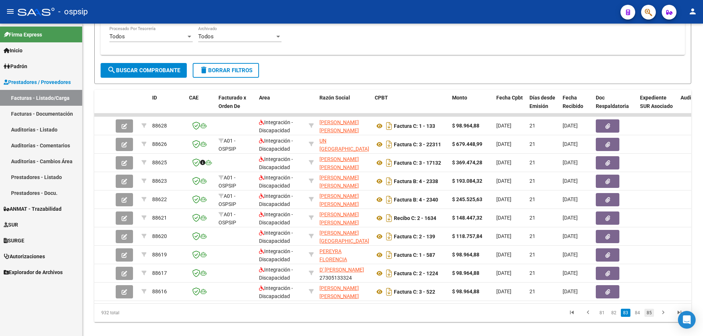
click at [650, 317] on link "85" at bounding box center [649, 313] width 10 height 8
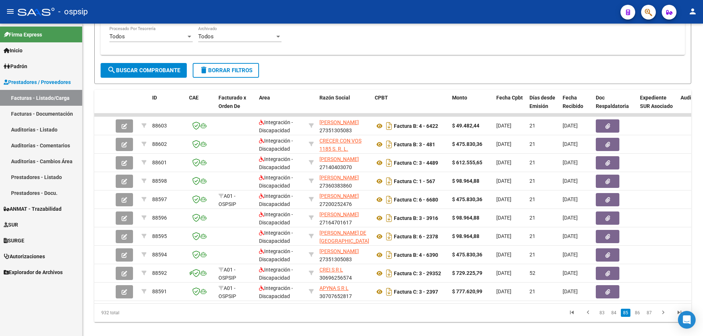
click at [650, 317] on link "87" at bounding box center [649, 313] width 10 height 8
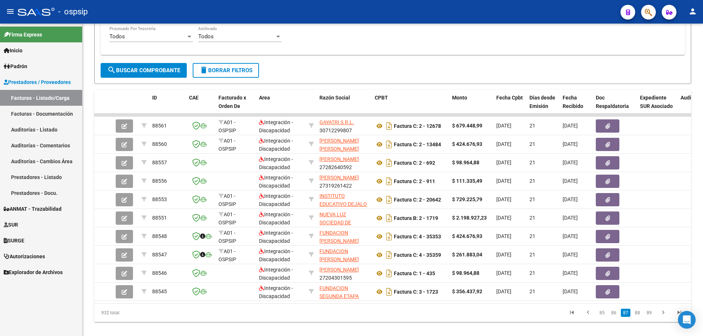
click at [650, 317] on link "89" at bounding box center [649, 313] width 10 height 8
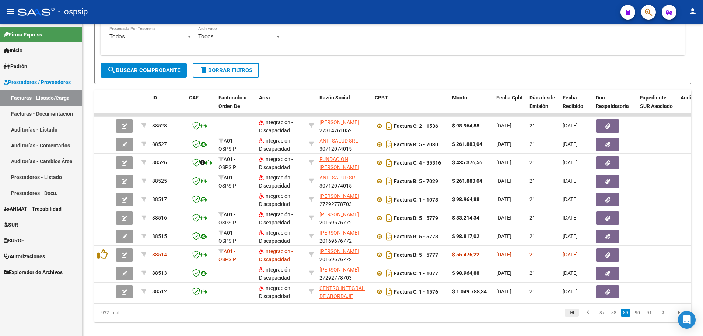
click at [571, 318] on icon "go to first page" at bounding box center [572, 313] width 10 height 9
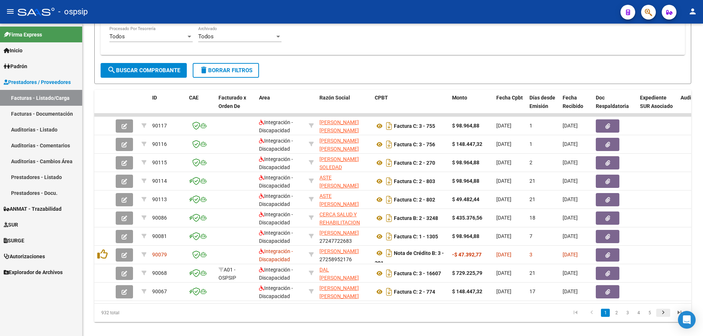
click at [665, 318] on icon "go to next page" at bounding box center [663, 313] width 10 height 9
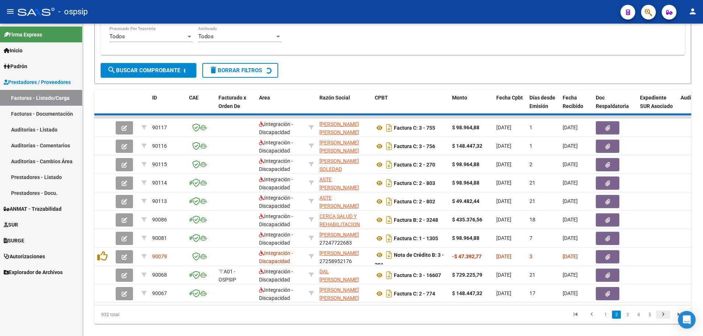
click at [665, 320] on div "932 total 1 2 3 4 5" at bounding box center [392, 314] width 597 height 18
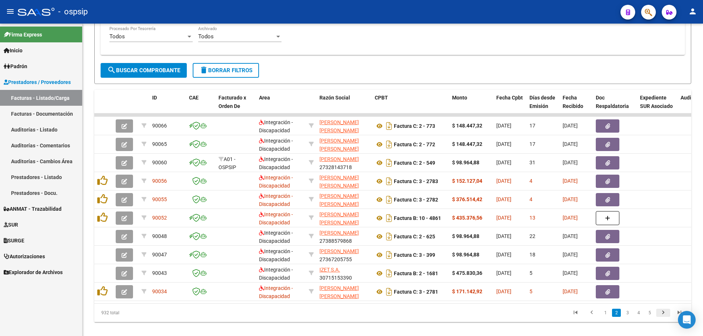
click at [664, 318] on icon "go to next page" at bounding box center [663, 313] width 10 height 9
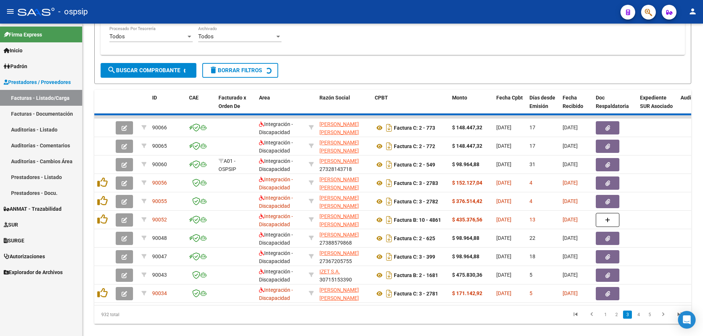
click at [663, 320] on div "932 total 1 2 3 4 5" at bounding box center [392, 314] width 597 height 18
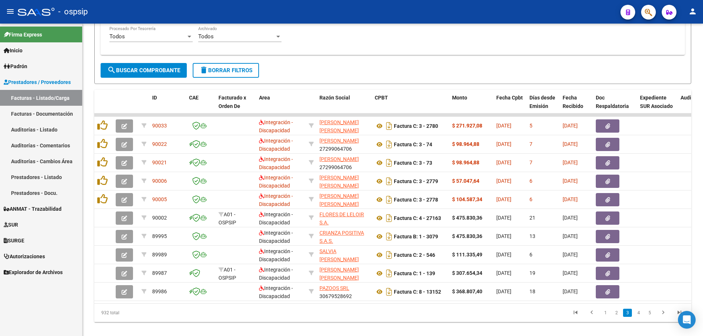
click at [663, 318] on icon "go to next page" at bounding box center [663, 313] width 10 height 9
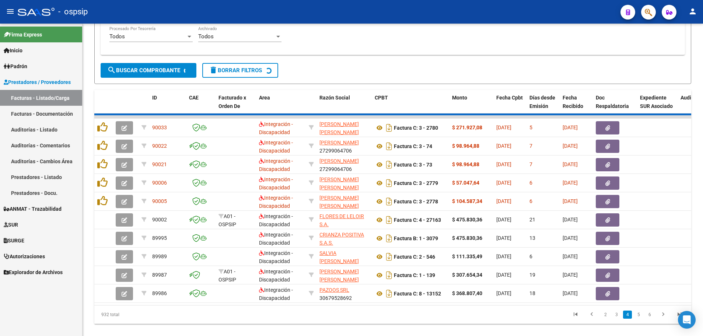
click at [663, 320] on div "932 total 2 3 4 5 6" at bounding box center [392, 314] width 597 height 18
click at [662, 320] on div "932 total 2 3 4 5 6" at bounding box center [392, 314] width 597 height 18
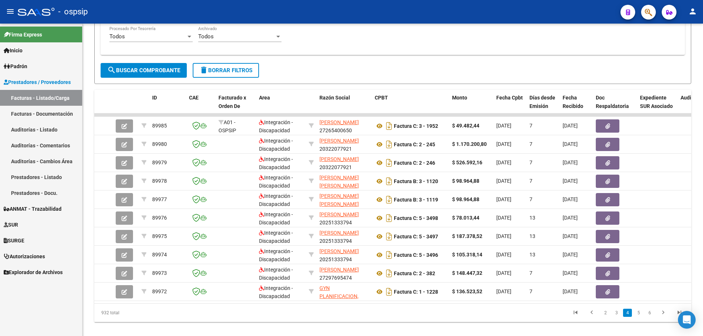
click at [662, 318] on icon "go to next page" at bounding box center [663, 313] width 10 height 9
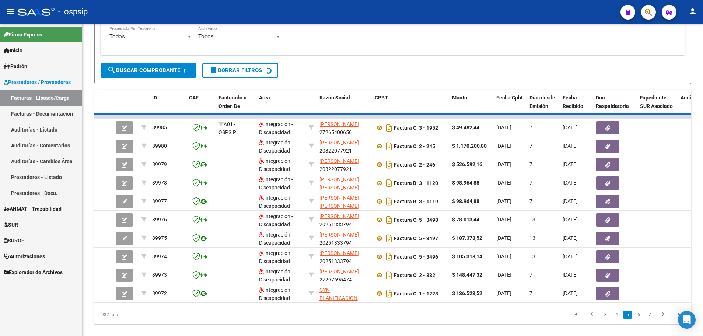
click at [662, 320] on div "932 total 3 4 5 6 7" at bounding box center [392, 314] width 597 height 18
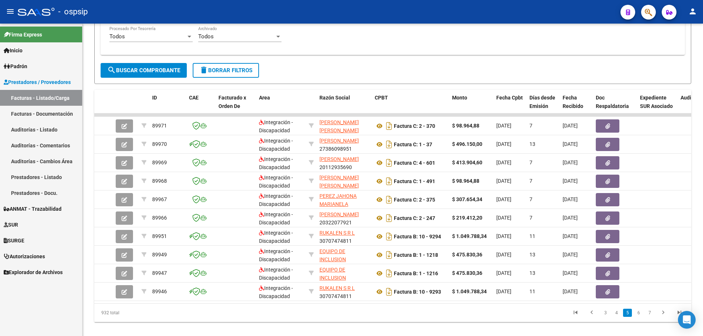
click at [662, 318] on icon "go to next page" at bounding box center [663, 313] width 10 height 9
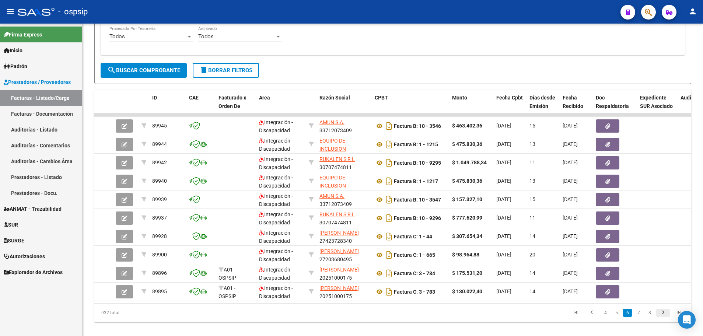
click at [662, 320] on div "932 total 4 5 6 7 8" at bounding box center [392, 313] width 597 height 18
click at [662, 318] on icon "go to next page" at bounding box center [663, 313] width 10 height 9
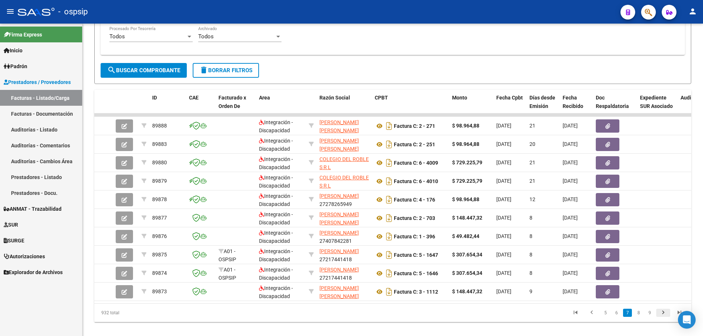
click at [662, 318] on icon "go to next page" at bounding box center [663, 313] width 10 height 9
click at [651, 317] on link "10" at bounding box center [649, 313] width 10 height 8
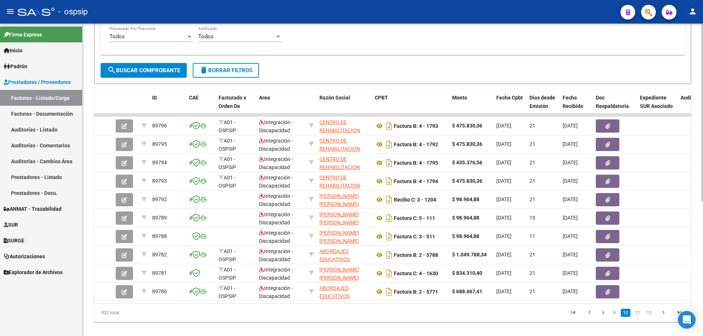
click at [652, 317] on link "12" at bounding box center [649, 313] width 10 height 8
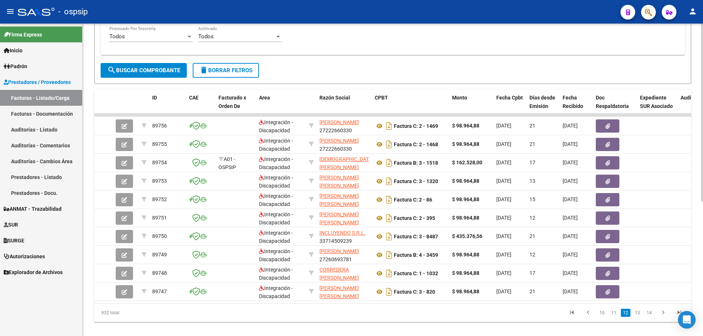
click at [652, 317] on link "14" at bounding box center [649, 313] width 10 height 8
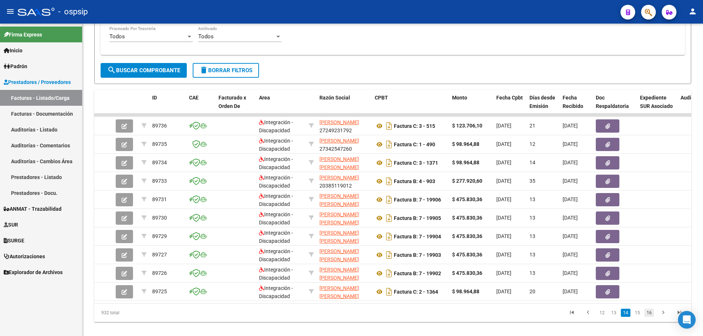
click at [652, 317] on link "16" at bounding box center [649, 313] width 10 height 8
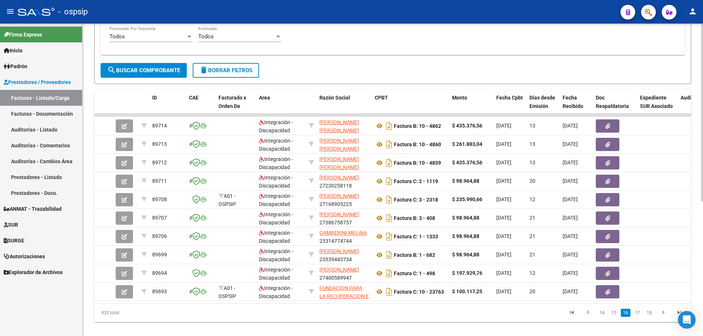
click at [652, 317] on link "18" at bounding box center [649, 313] width 10 height 8
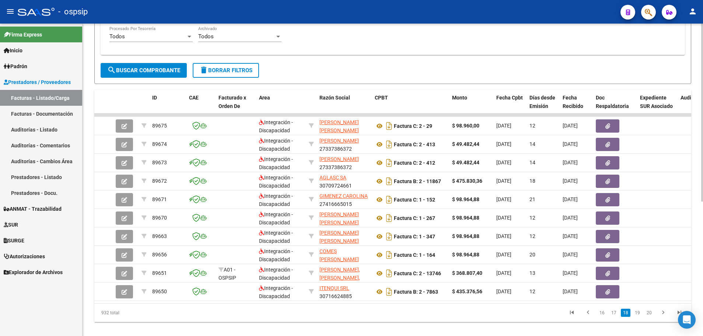
click at [652, 317] on link "20" at bounding box center [649, 313] width 10 height 8
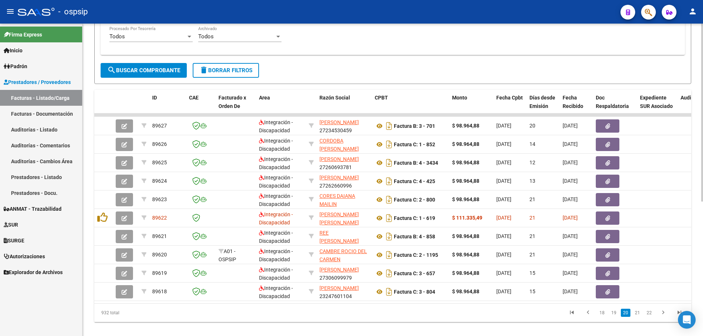
click at [652, 317] on link "22" at bounding box center [649, 313] width 10 height 8
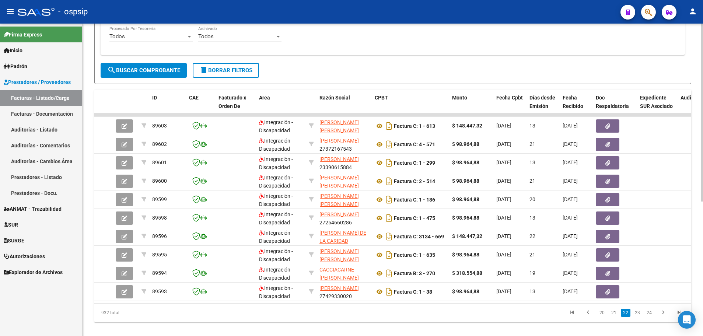
click at [652, 317] on link "24" at bounding box center [649, 313] width 10 height 8
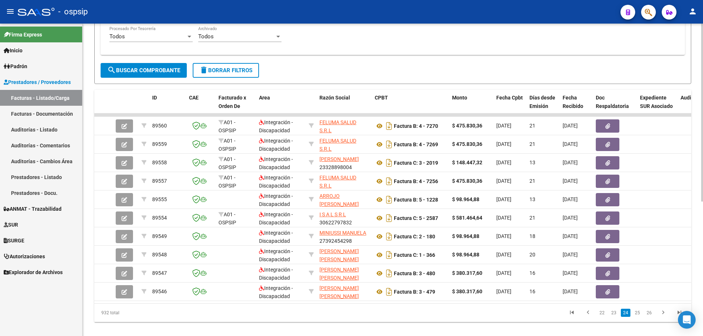
click at [652, 317] on link "26" at bounding box center [649, 313] width 10 height 8
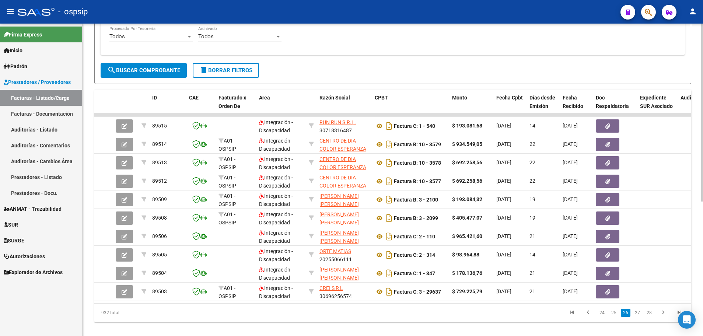
click at [652, 317] on link "28" at bounding box center [649, 313] width 10 height 8
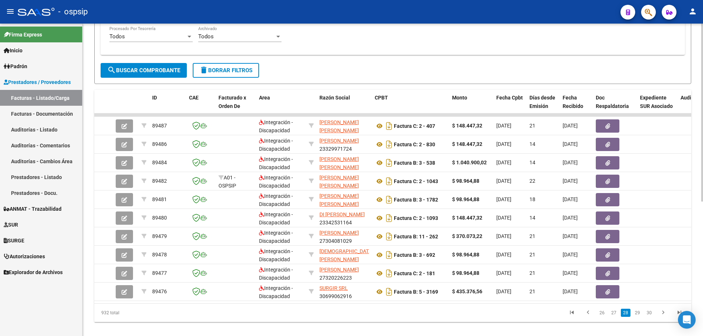
click at [652, 317] on link "30" at bounding box center [649, 313] width 10 height 8
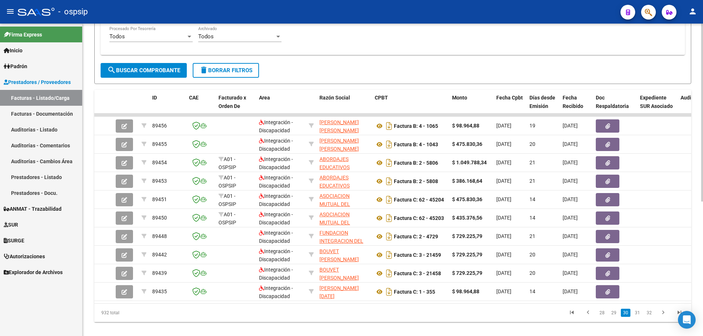
click at [652, 317] on link "32" at bounding box center [649, 313] width 10 height 8
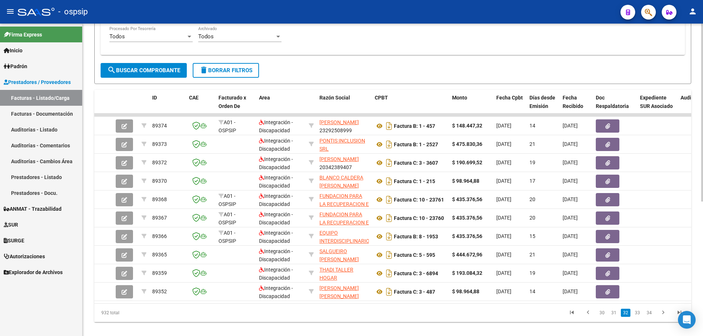
click at [652, 317] on link "34" at bounding box center [649, 313] width 10 height 8
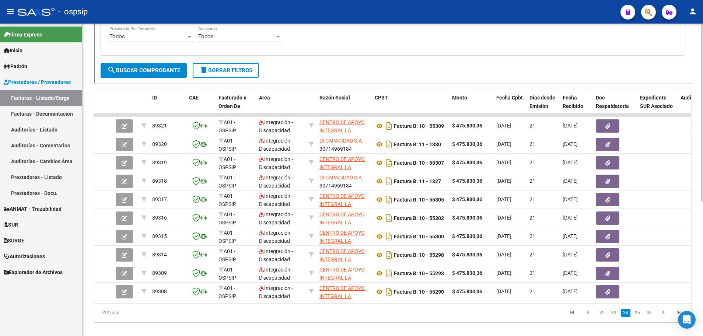
click at [652, 317] on link "36" at bounding box center [649, 313] width 10 height 8
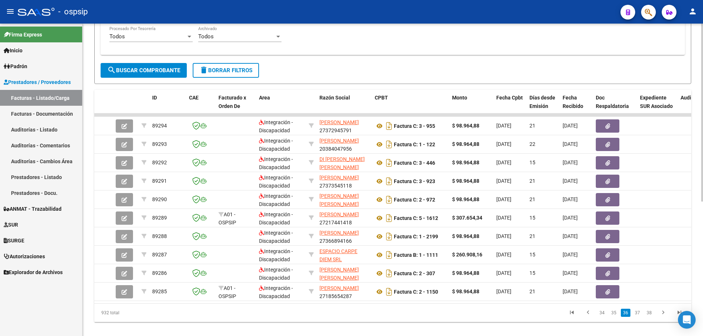
click at [652, 317] on link "38" at bounding box center [649, 313] width 10 height 8
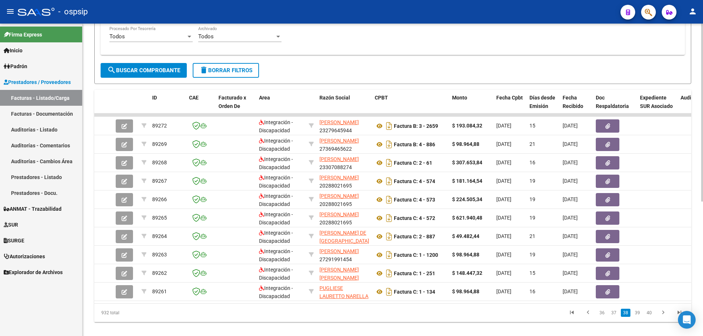
click at [652, 317] on link "40" at bounding box center [649, 313] width 10 height 8
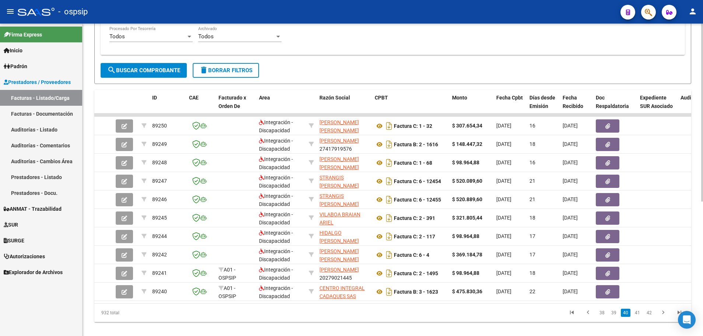
click at [652, 317] on link "42" at bounding box center [649, 313] width 10 height 8
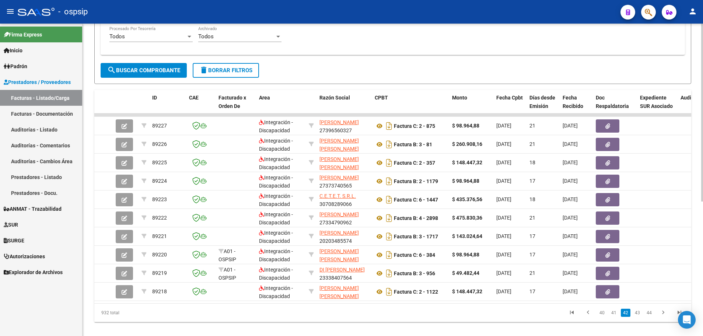
click at [652, 317] on link "44" at bounding box center [649, 313] width 10 height 8
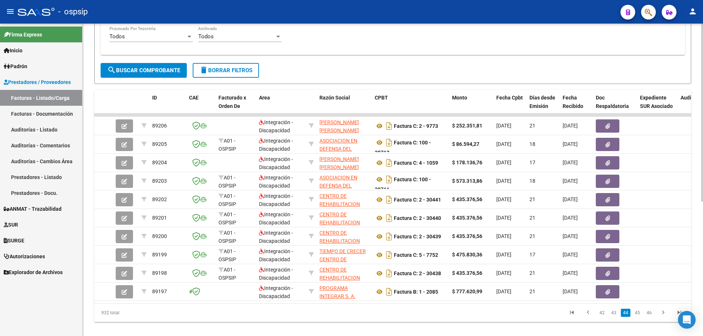
click at [652, 317] on link "46" at bounding box center [649, 313] width 10 height 8
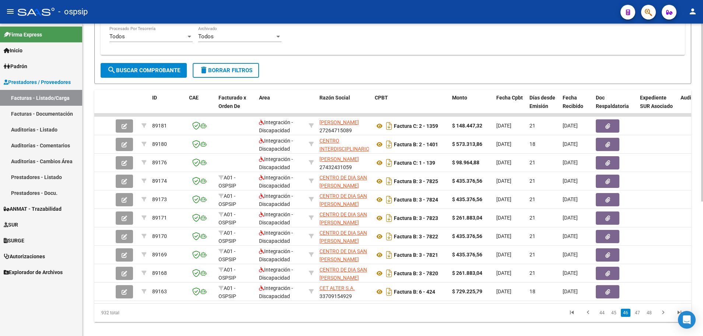
click at [652, 317] on link "48" at bounding box center [649, 313] width 10 height 8
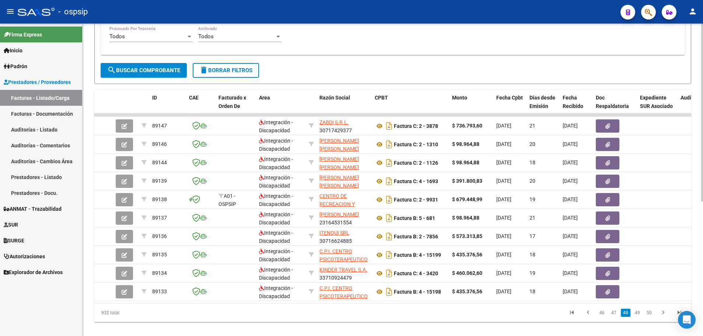
click at [652, 317] on link "50" at bounding box center [649, 313] width 10 height 8
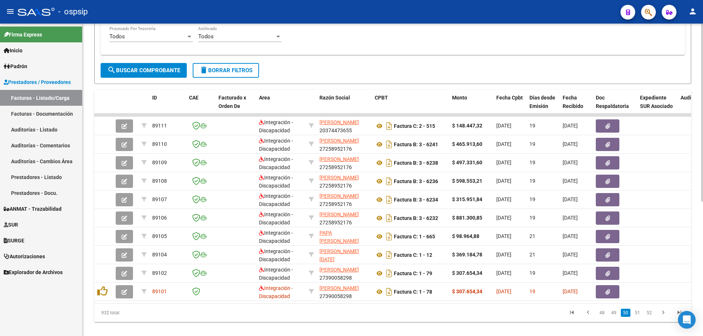
click at [652, 317] on link "52" at bounding box center [649, 313] width 10 height 8
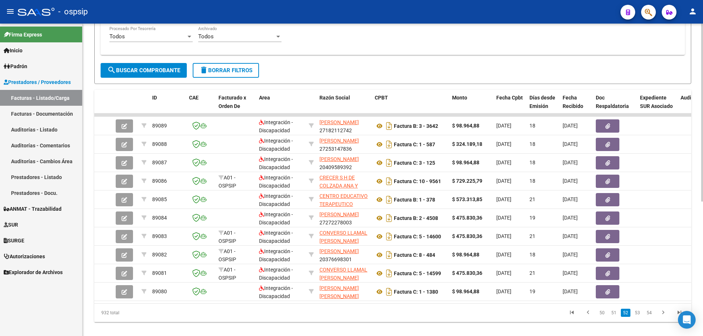
click at [652, 317] on link "54" at bounding box center [649, 313] width 10 height 8
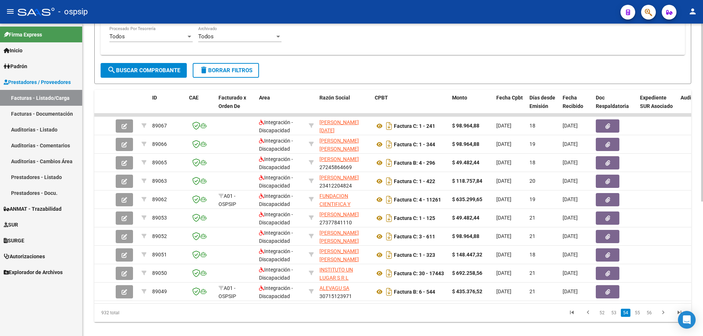
click at [652, 317] on link "56" at bounding box center [649, 313] width 10 height 8
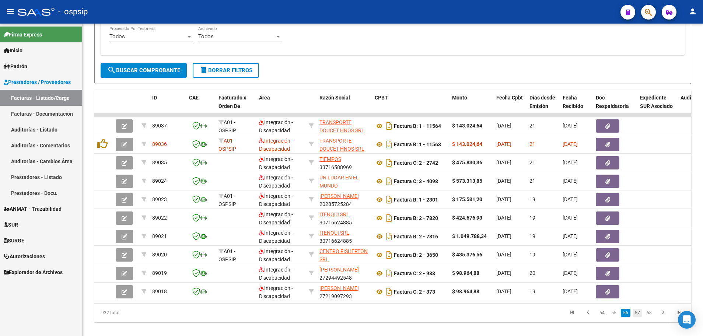
click at [640, 317] on link "57" at bounding box center [638, 313] width 10 height 8
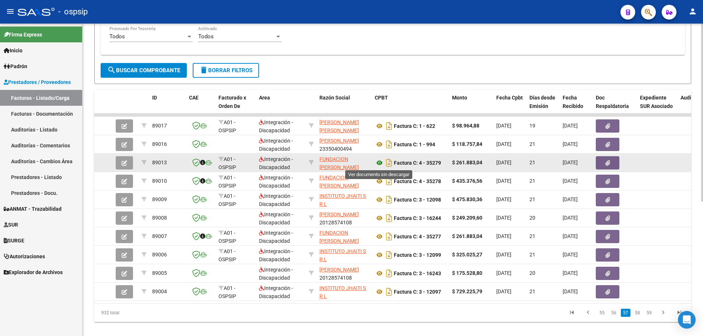
click at [380, 164] on icon at bounding box center [380, 162] width 10 height 9
click at [123, 163] on icon "button" at bounding box center [125, 163] width 6 height 6
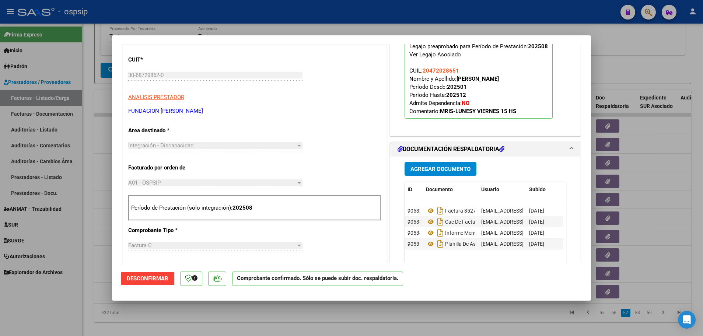
scroll to position [111, 0]
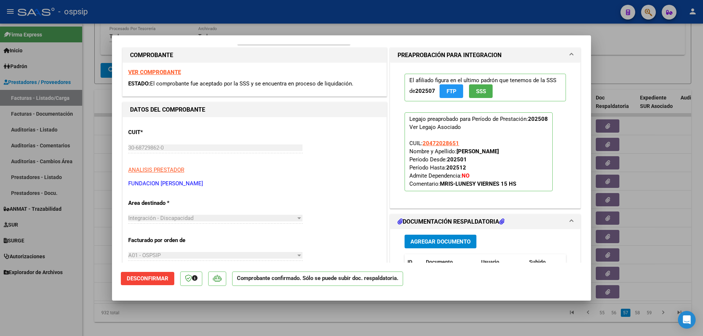
click at [87, 222] on div at bounding box center [351, 168] width 703 height 336
type input "$ 0,00"
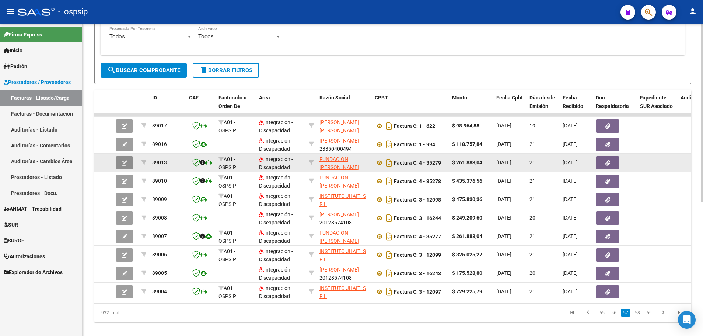
click at [126, 164] on icon "button" at bounding box center [125, 163] width 6 height 6
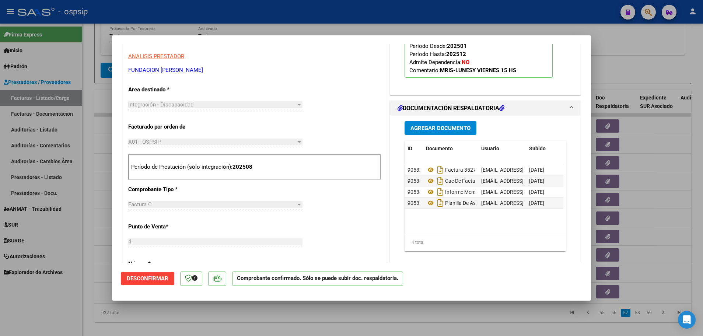
scroll to position [258, 0]
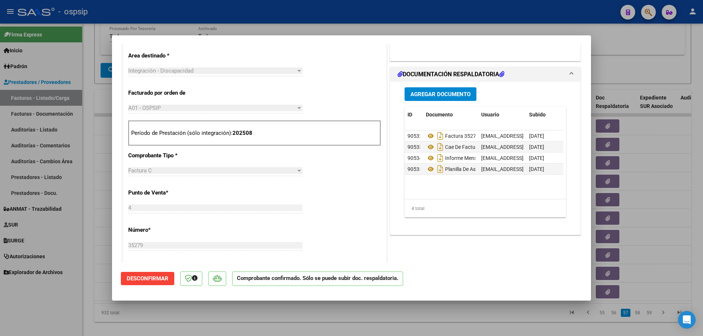
click at [146, 281] on span "Desconfirmar" at bounding box center [148, 278] width 42 height 7
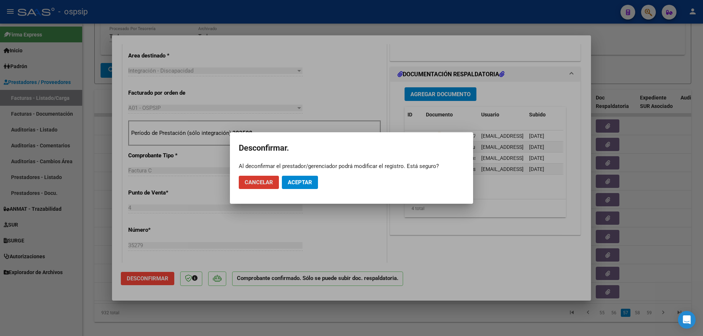
click at [302, 181] on span "Aceptar" at bounding box center [300, 182] width 24 height 7
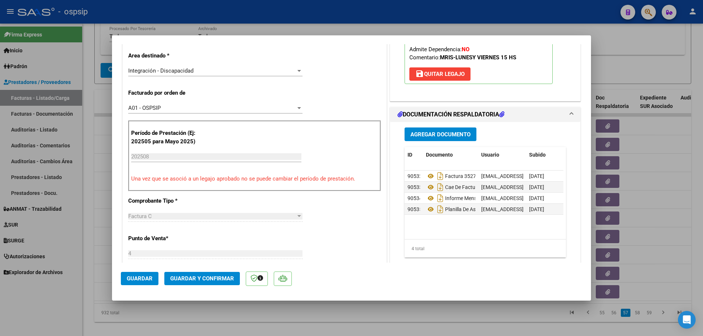
click at [283, 283] on p at bounding box center [283, 279] width 18 height 14
click at [282, 279] on icon at bounding box center [283, 277] width 8 height 7
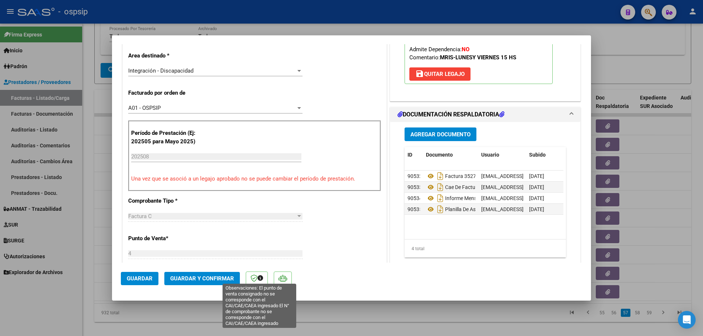
click at [260, 278] on icon at bounding box center [261, 278] width 6 height 6
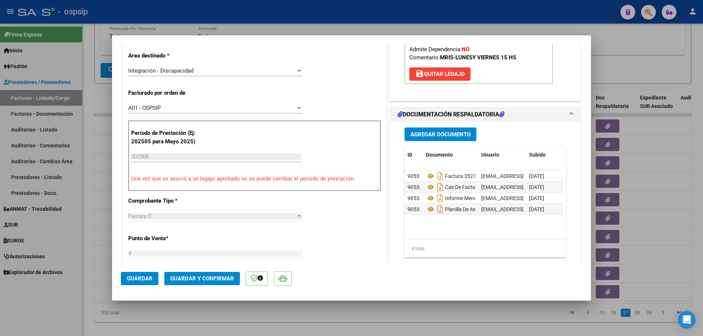
click at [260, 278] on icon at bounding box center [261, 278] width 6 height 6
click at [207, 279] on span "Guardar y Confirmar" at bounding box center [202, 278] width 64 height 7
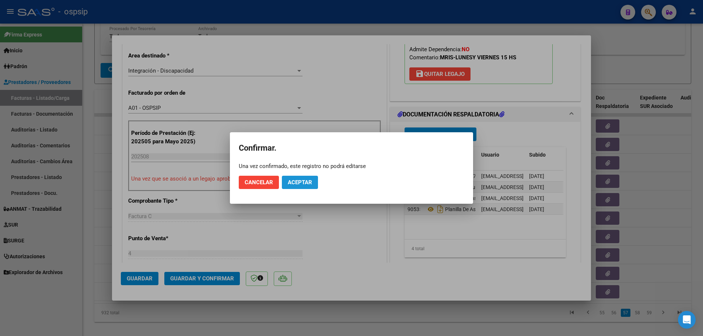
click at [291, 183] on span "Aceptar" at bounding box center [300, 182] width 24 height 7
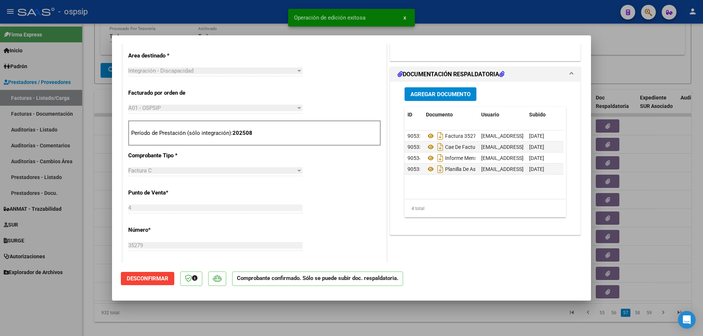
click at [86, 261] on div at bounding box center [351, 168] width 703 height 336
type input "$ 0,00"
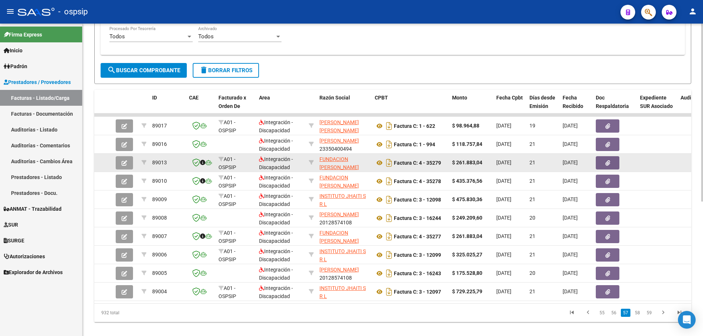
click at [129, 166] on button "button" at bounding box center [124, 162] width 17 height 13
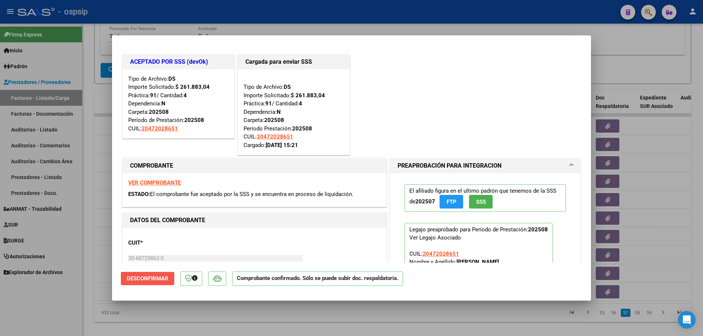
click at [152, 277] on span "Desconfirmar" at bounding box center [148, 278] width 42 height 7
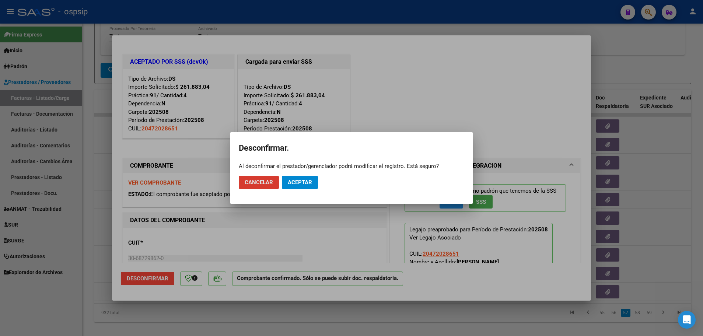
click at [309, 184] on span "Aceptar" at bounding box center [300, 182] width 24 height 7
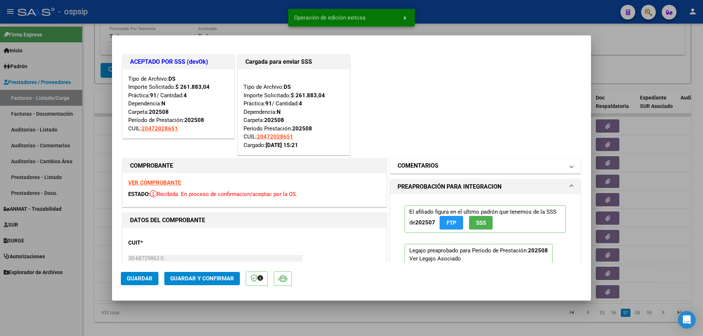
click at [562, 168] on span "COMENTARIOS" at bounding box center [484, 165] width 172 height 9
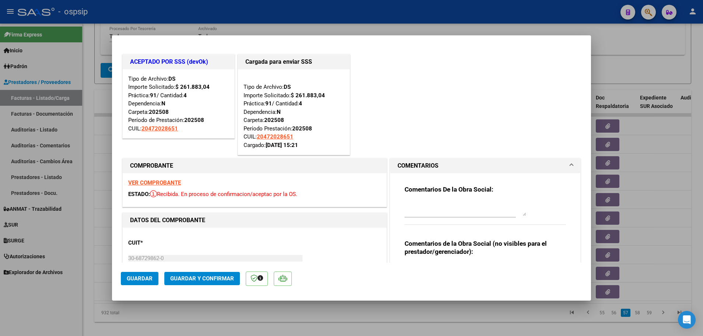
click at [482, 255] on h3 "Comentarios de la Obra Social (no visibles para el prestador/gerenciador):" at bounding box center [485, 247] width 161 height 16
click at [414, 267] on mat-dialog-actions "Guardar Guardar y Confirmar" at bounding box center [351, 277] width 461 height 29
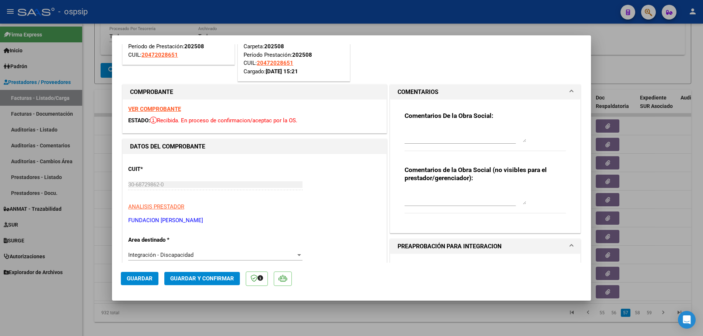
scroll to position [111, 0]
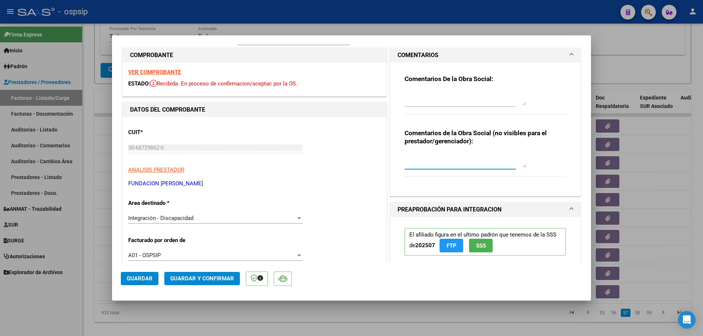
click at [405, 164] on textarea at bounding box center [466, 160] width 122 height 15
type textarea "verificado en arca"
click at [143, 277] on span "Guardar" at bounding box center [140, 278] width 26 height 7
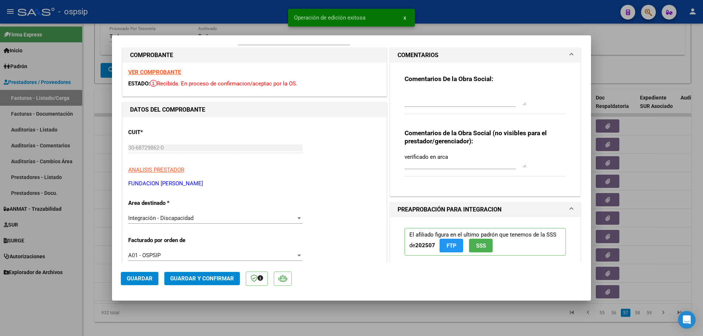
click at [202, 281] on span "Guardar y Confirmar" at bounding box center [202, 278] width 64 height 7
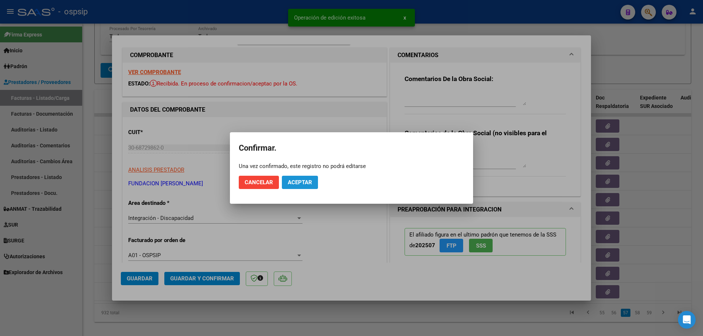
click at [300, 178] on button "Aceptar" at bounding box center [300, 182] width 36 height 13
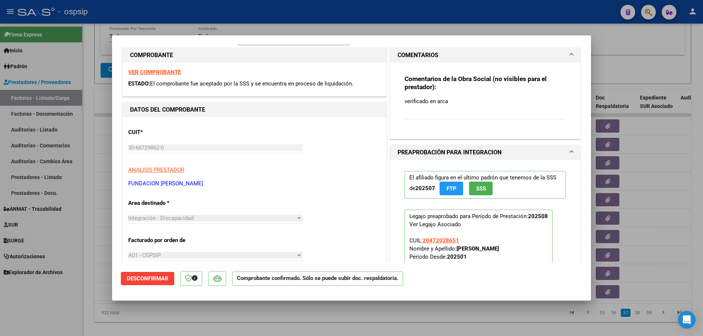
click at [89, 202] on div at bounding box center [351, 168] width 703 height 336
type input "$ 0,00"
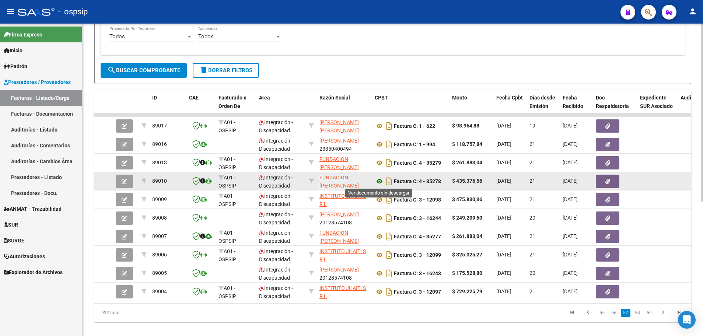
click at [379, 181] on icon at bounding box center [380, 181] width 10 height 9
click at [131, 178] on button "button" at bounding box center [124, 181] width 17 height 13
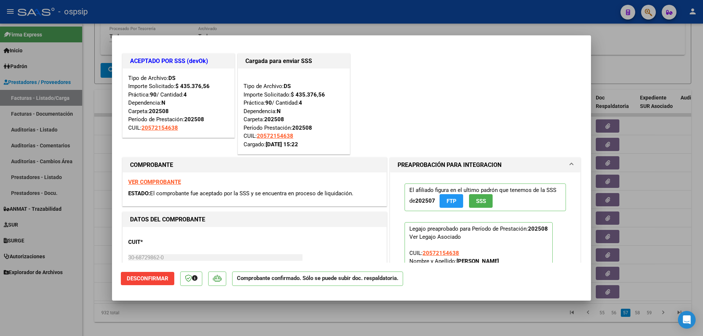
scroll to position [0, 0]
click at [570, 165] on span at bounding box center [571, 165] width 3 height 9
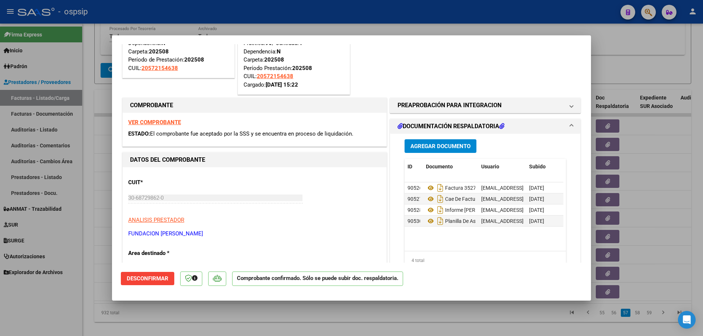
scroll to position [111, 0]
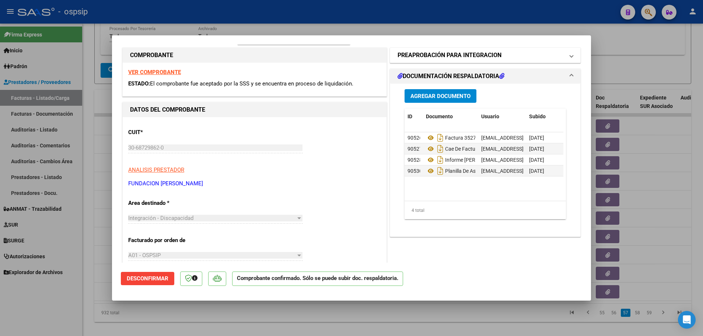
click at [570, 56] on span at bounding box center [571, 55] width 3 height 9
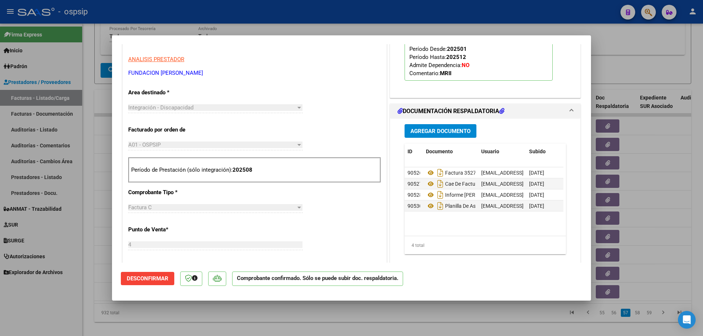
scroll to position [258, 0]
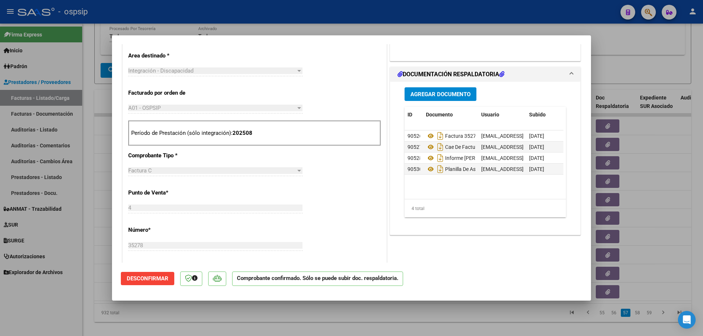
click at [570, 76] on span at bounding box center [571, 74] width 3 height 9
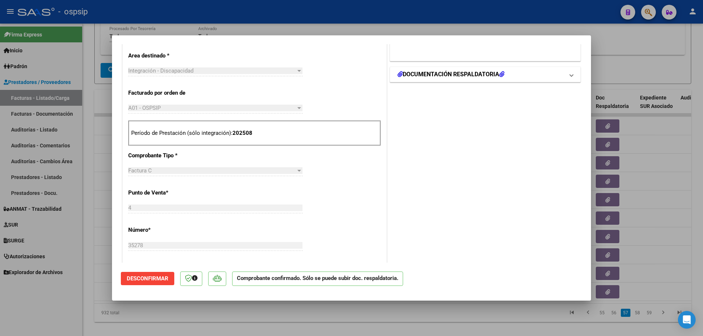
click at [570, 76] on span at bounding box center [571, 74] width 3 height 9
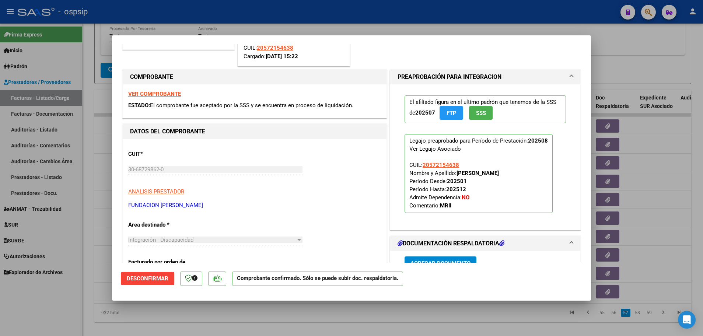
scroll to position [37, 0]
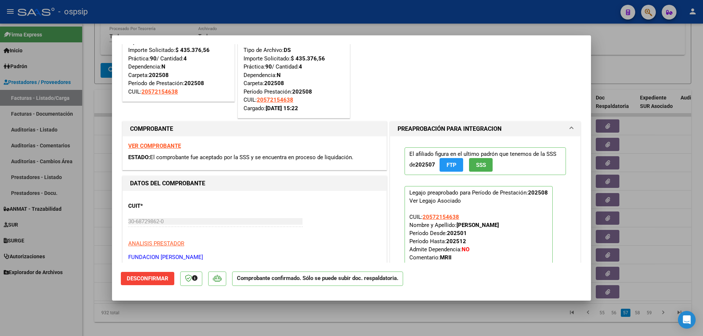
click at [570, 126] on span at bounding box center [571, 129] width 3 height 9
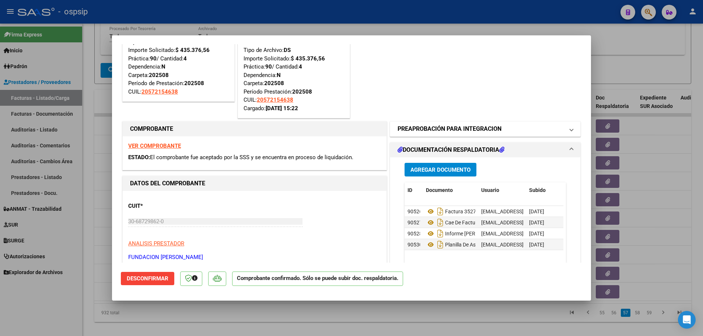
click at [570, 126] on span at bounding box center [571, 129] width 3 height 9
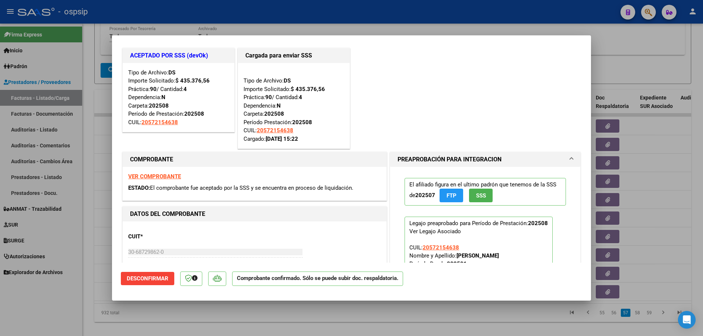
scroll to position [0, 0]
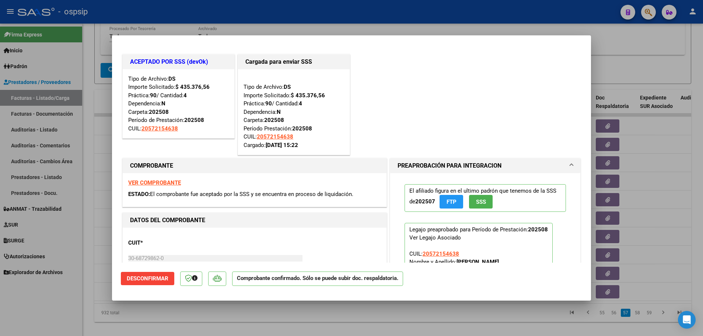
click at [564, 164] on span "PREAPROBACIÓN PARA INTEGRACION" at bounding box center [484, 165] width 172 height 9
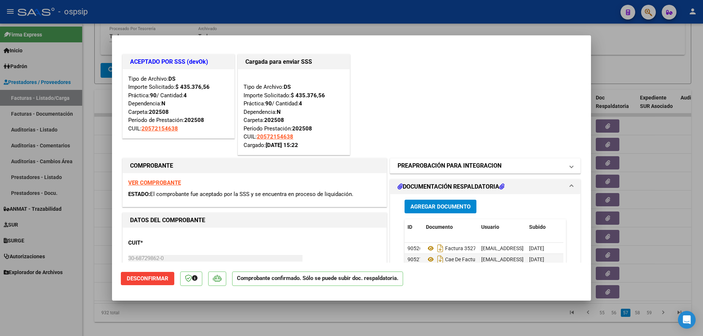
click at [570, 168] on span at bounding box center [571, 165] width 3 height 9
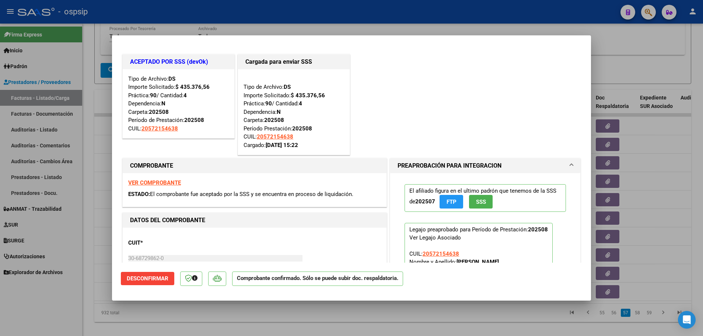
click at [568, 164] on mat-expansion-panel-header "PREAPROBACIÓN PARA INTEGRACION" at bounding box center [485, 165] width 190 height 15
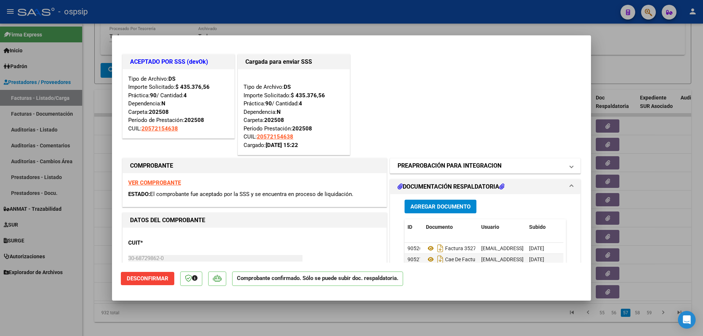
click at [570, 167] on span at bounding box center [571, 165] width 3 height 9
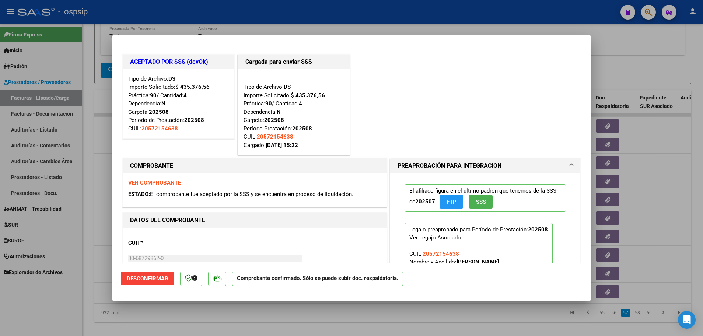
click at [504, 106] on div "ACEPTADO POR SSS (devOk) Tipo de Archivo: DS Importe Solicitado: $ 435.376,56 P…" at bounding box center [351, 105] width 461 height 104
click at [86, 180] on div at bounding box center [351, 168] width 703 height 336
type input "$ 0,00"
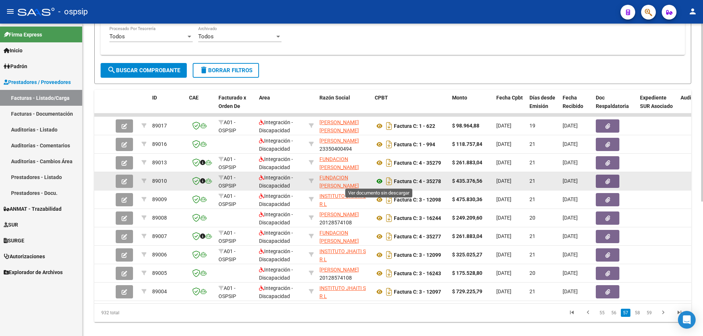
click at [379, 181] on icon at bounding box center [380, 181] width 10 height 9
click at [129, 186] on button "button" at bounding box center [124, 181] width 17 height 13
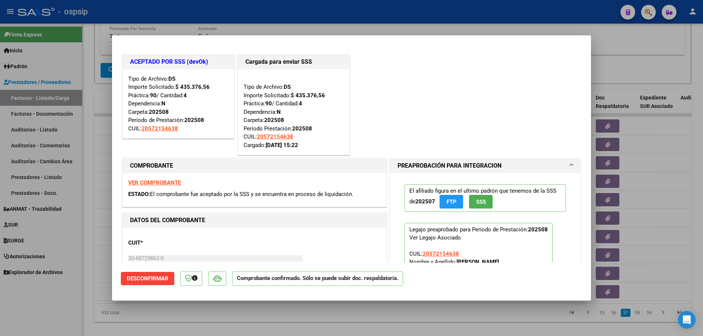
click at [89, 175] on div at bounding box center [351, 168] width 703 height 336
type input "$ 0,00"
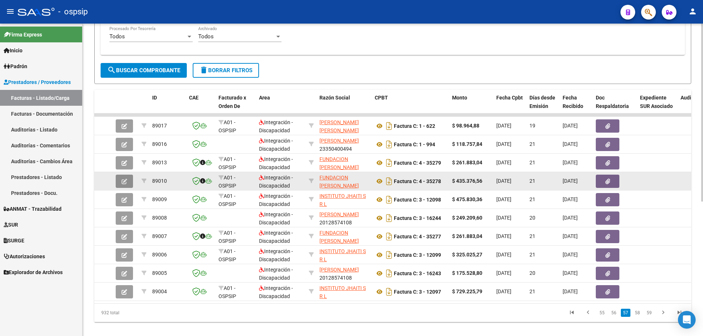
click at [130, 184] on button "button" at bounding box center [124, 181] width 17 height 13
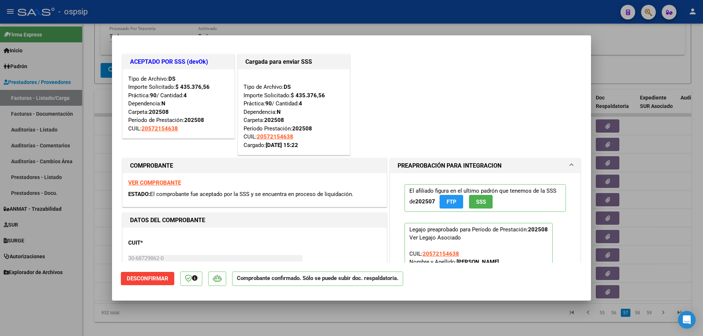
click at [169, 181] on strong "VER COMPROBANTE" at bounding box center [154, 182] width 53 height 7
click at [152, 280] on span "Desconfirmar" at bounding box center [148, 278] width 42 height 7
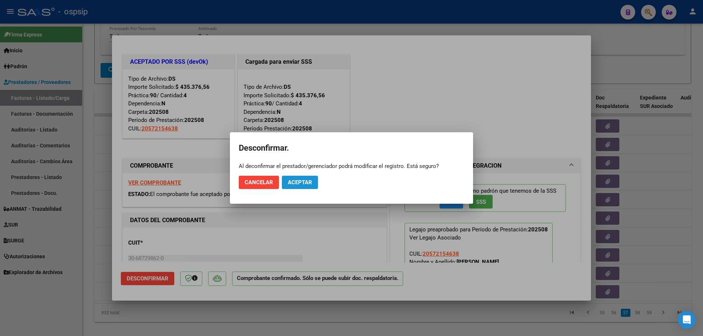
click at [302, 182] on span "Aceptar" at bounding box center [300, 182] width 24 height 7
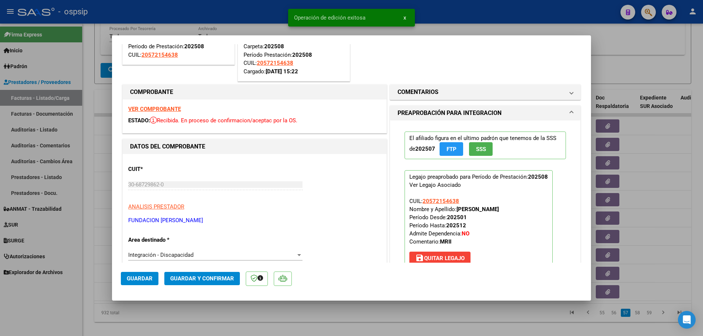
scroll to position [37, 0]
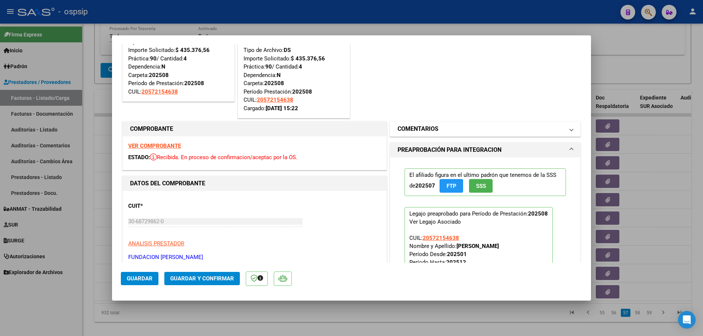
click at [570, 131] on span at bounding box center [571, 129] width 3 height 9
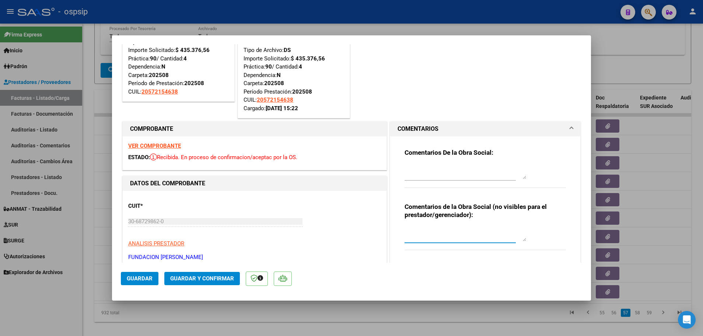
click at [414, 237] on textarea at bounding box center [466, 234] width 122 height 15
type textarea "verificado en arca"
click at [195, 278] on span "Guardar y Confirmar" at bounding box center [202, 278] width 64 height 7
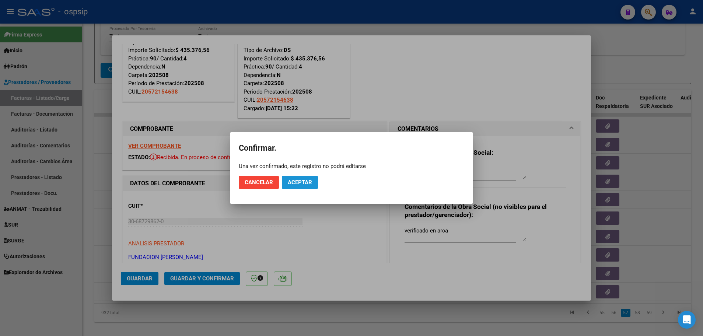
click at [303, 180] on span "Aceptar" at bounding box center [300, 182] width 24 height 7
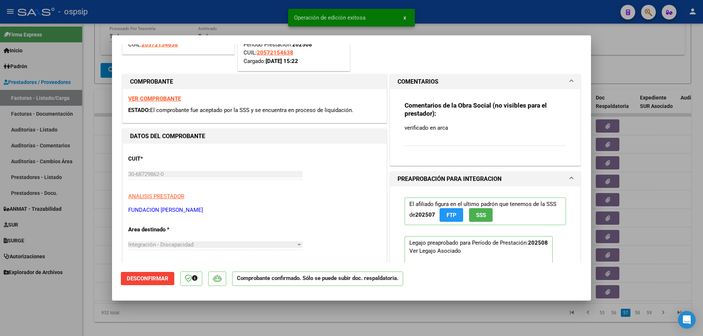
scroll to position [74, 0]
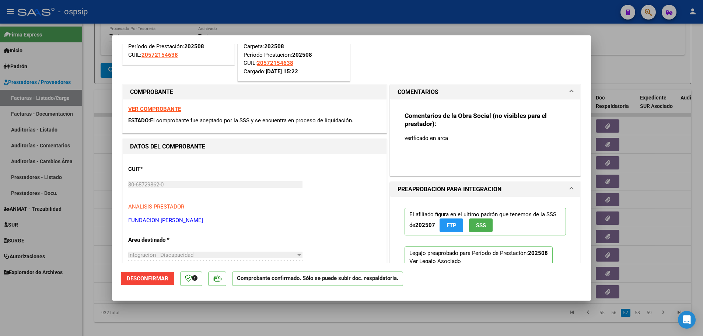
click at [568, 89] on mat-expansion-panel-header "COMENTARIOS" at bounding box center [485, 92] width 190 height 15
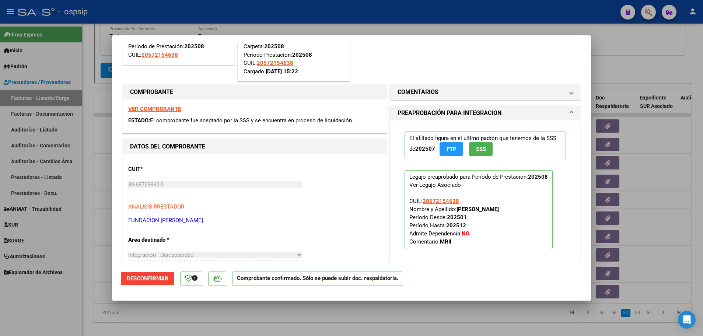
click at [87, 281] on div at bounding box center [351, 168] width 703 height 336
type input "$ 0,00"
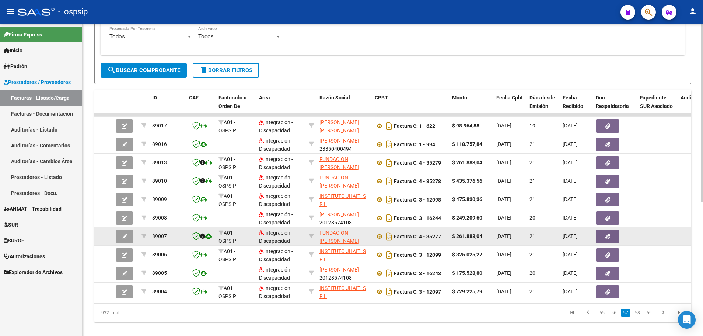
click at [131, 240] on button "button" at bounding box center [124, 236] width 17 height 13
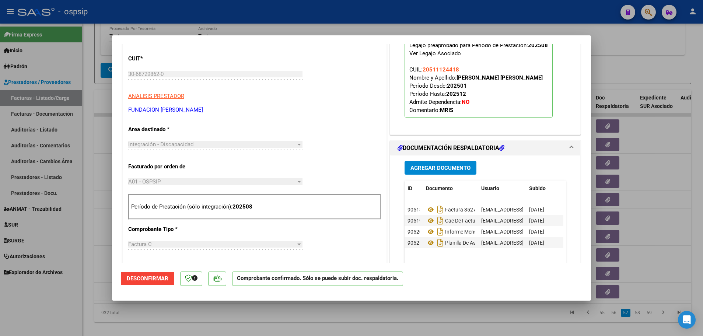
scroll to position [111, 0]
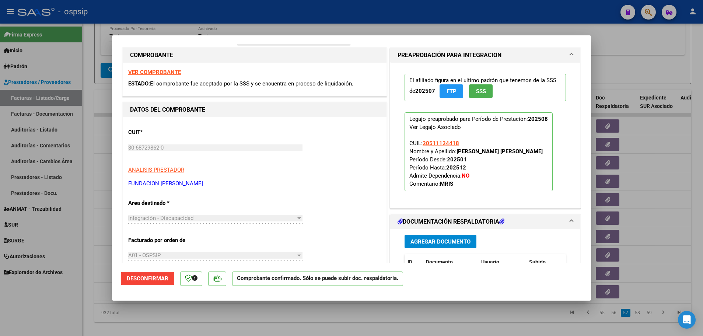
click at [84, 227] on div at bounding box center [351, 168] width 703 height 336
type input "$ 0,00"
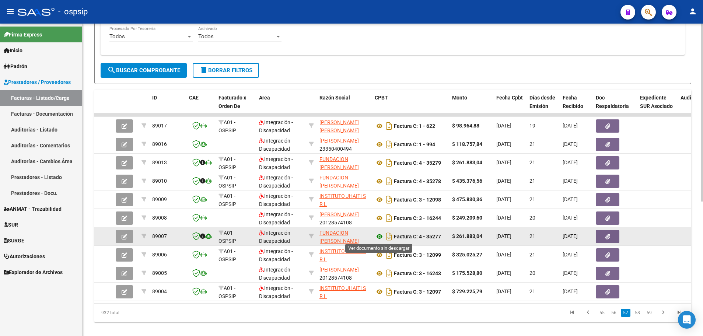
click at [380, 237] on icon at bounding box center [380, 236] width 10 height 9
click at [125, 237] on icon "button" at bounding box center [125, 237] width 6 height 6
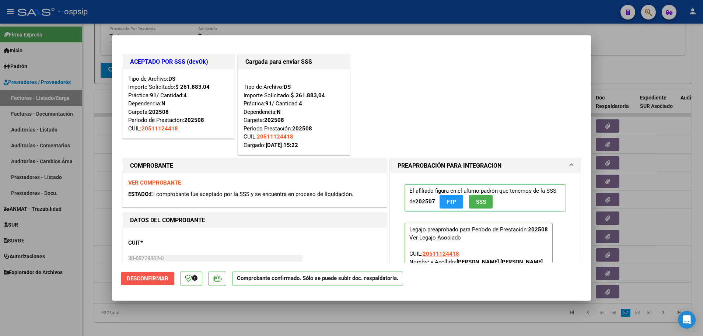
click at [145, 280] on span "Desconfirmar" at bounding box center [148, 278] width 42 height 7
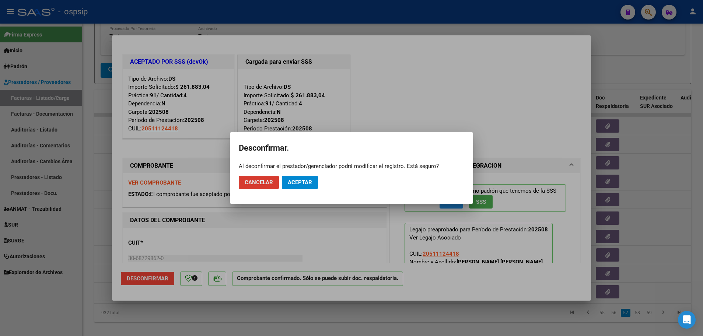
click at [301, 185] on span "Aceptar" at bounding box center [300, 182] width 24 height 7
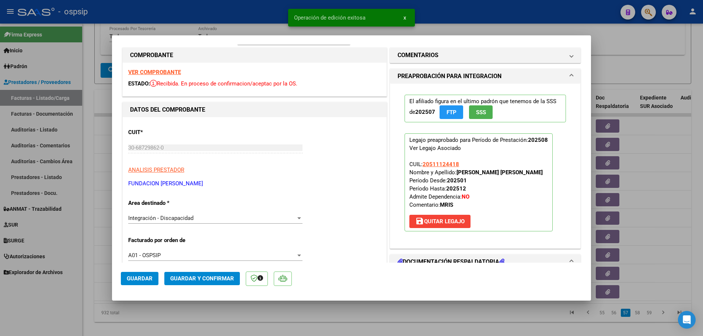
scroll to position [74, 0]
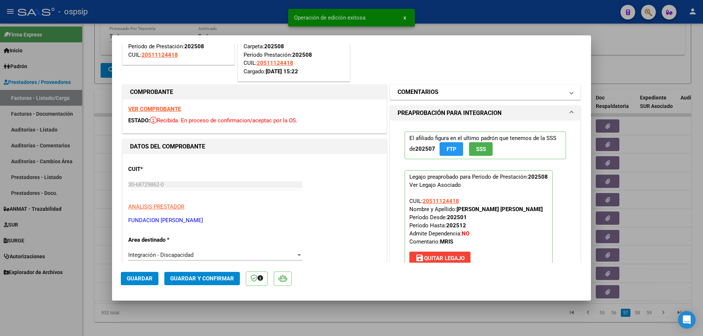
click at [570, 92] on span at bounding box center [571, 92] width 3 height 9
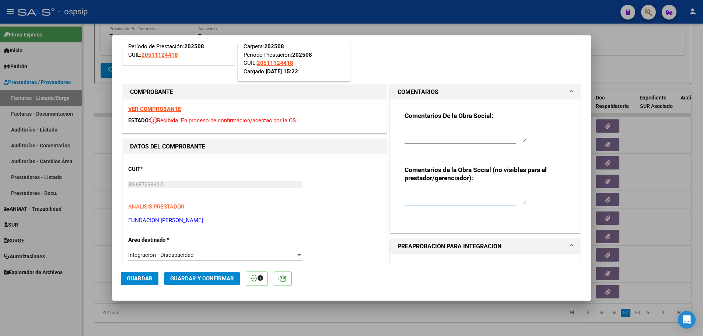
click at [405, 203] on textarea at bounding box center [466, 197] width 122 height 15
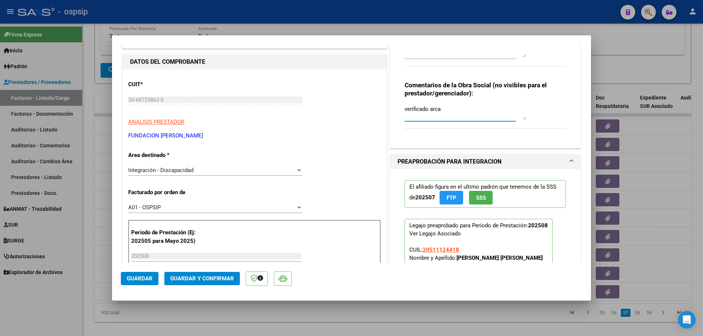
scroll to position [147, 0]
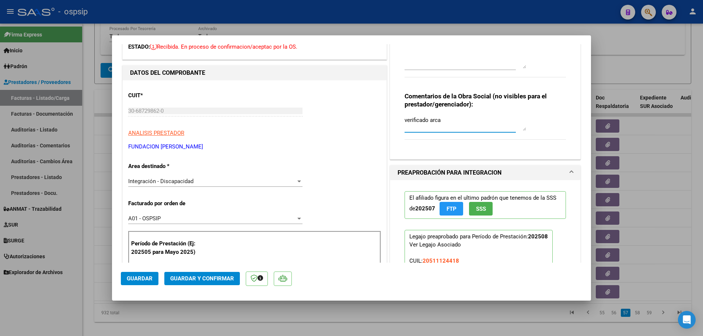
type textarea "verificado arca"
click at [196, 281] on span "Guardar y Confirmar" at bounding box center [202, 278] width 64 height 7
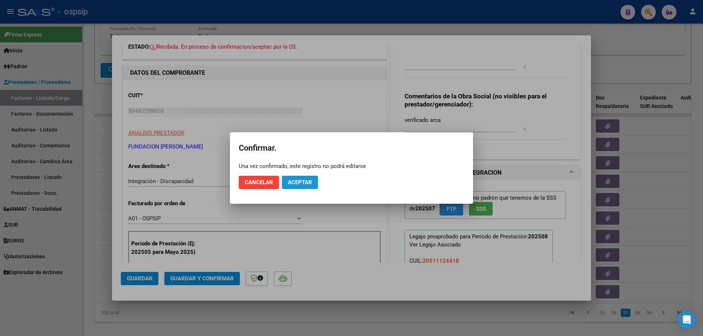
click at [298, 181] on span "Aceptar" at bounding box center [300, 182] width 24 height 7
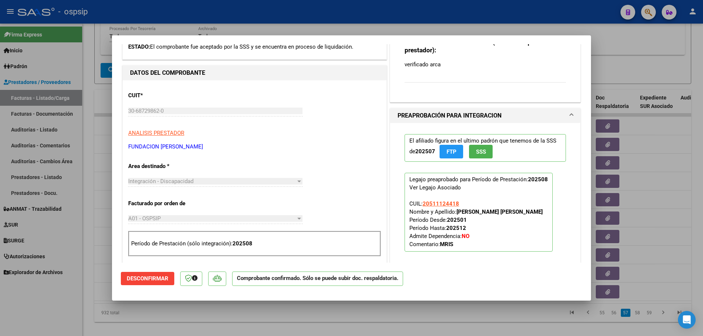
click at [87, 232] on div at bounding box center [351, 168] width 703 height 336
type input "$ 0,00"
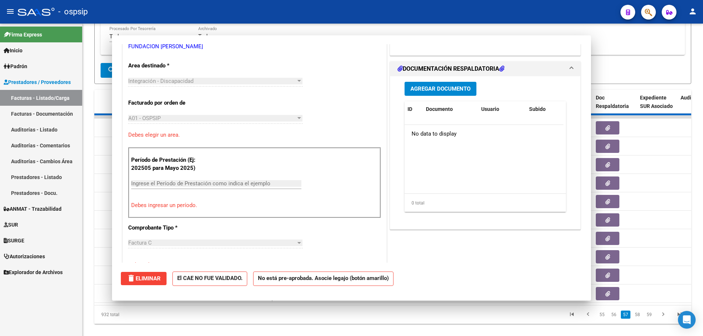
scroll to position [43, 0]
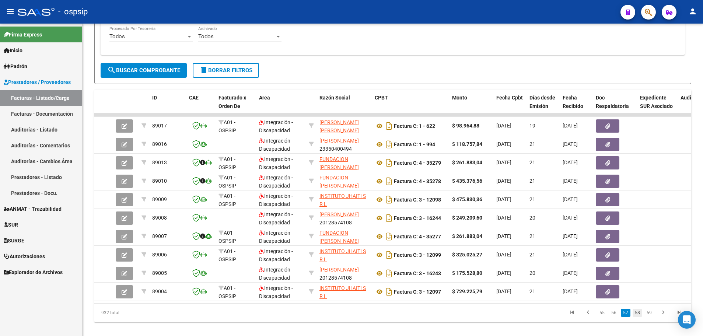
click at [636, 317] on link "58" at bounding box center [638, 313] width 10 height 8
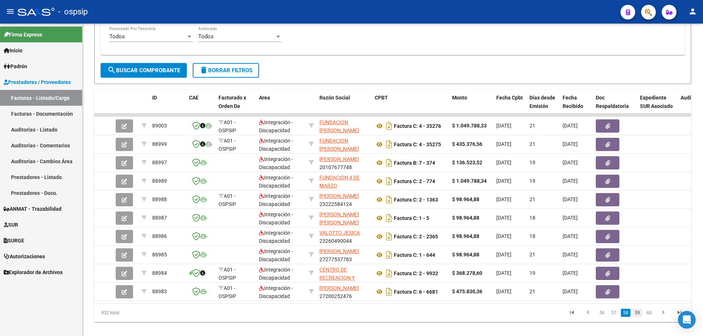
click at [639, 317] on link "59" at bounding box center [638, 313] width 10 height 8
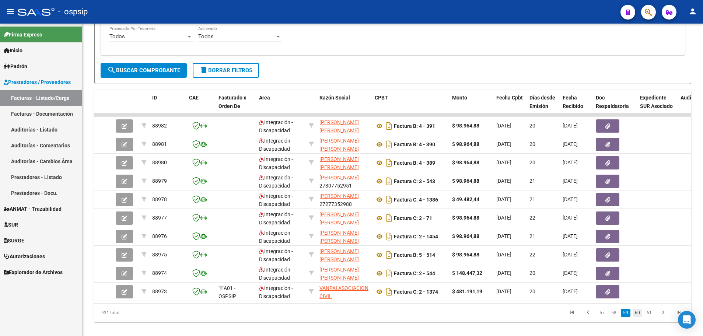
click at [639, 317] on link "60" at bounding box center [638, 313] width 10 height 8
click at [637, 316] on link "61" at bounding box center [638, 313] width 10 height 8
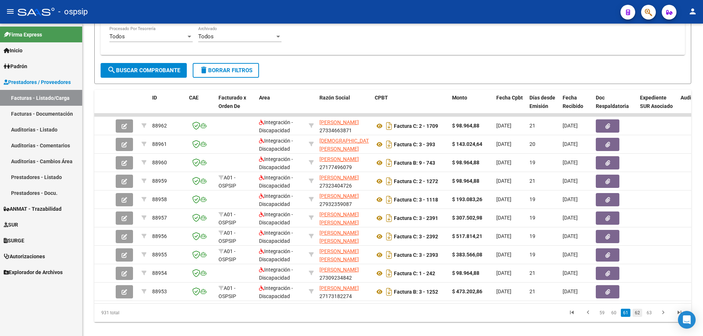
click at [638, 317] on link "62" at bounding box center [638, 313] width 10 height 8
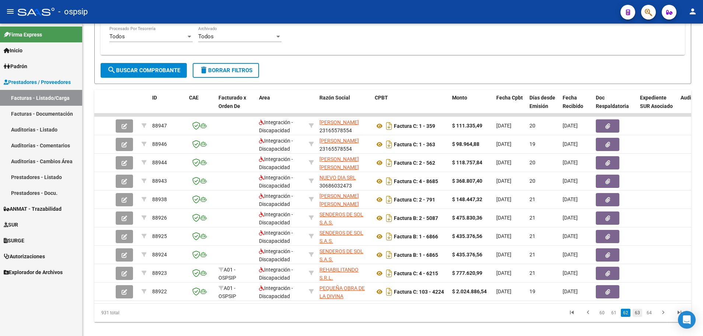
click at [638, 317] on link "63" at bounding box center [638, 313] width 10 height 8
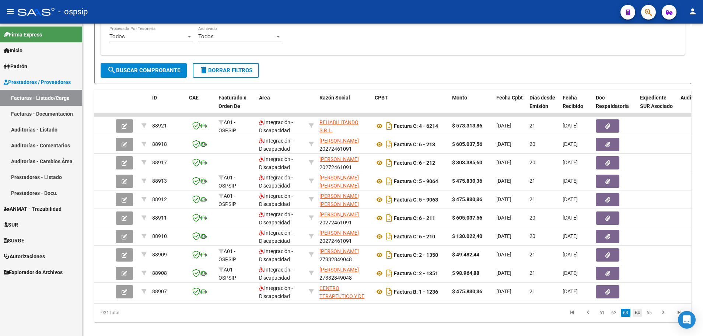
click at [638, 317] on link "64" at bounding box center [638, 313] width 10 height 8
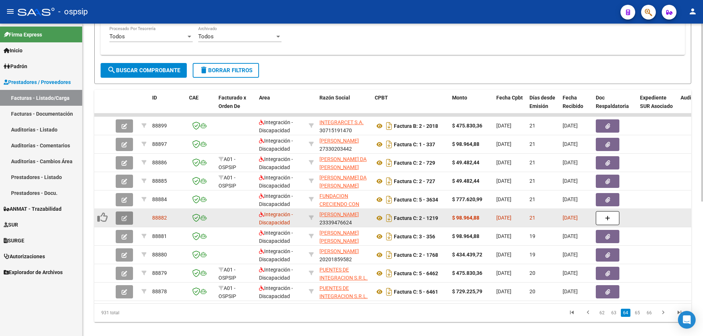
click at [123, 221] on icon "button" at bounding box center [125, 219] width 6 height 6
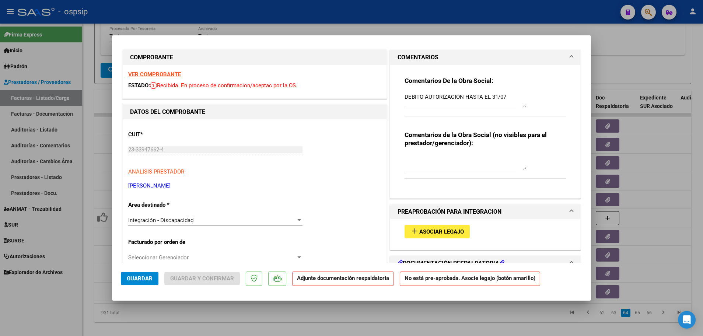
scroll to position [0, 0]
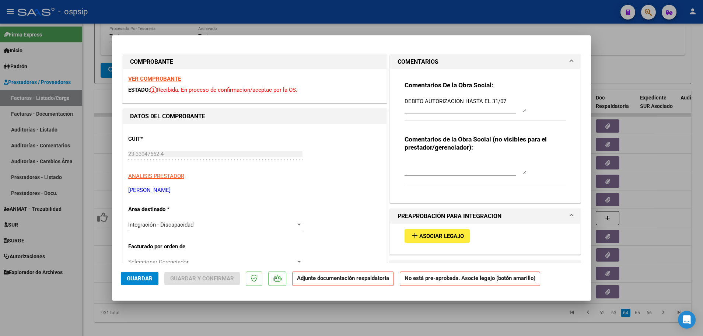
click at [148, 80] on strong "VER COMPROBANTE" at bounding box center [154, 79] width 53 height 7
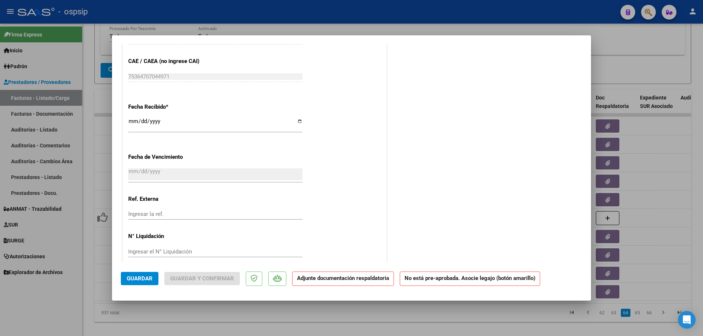
scroll to position [474, 0]
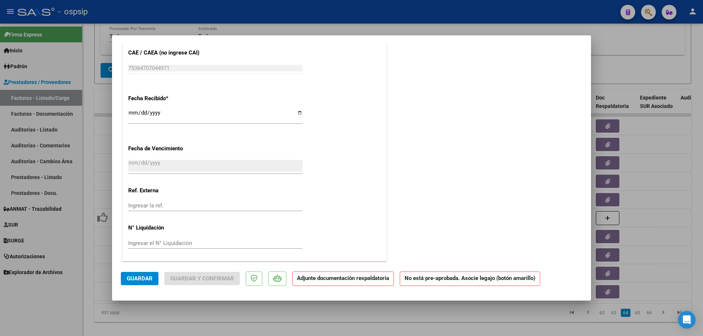
click at [85, 264] on div at bounding box center [351, 168] width 703 height 336
type input "$ 0,00"
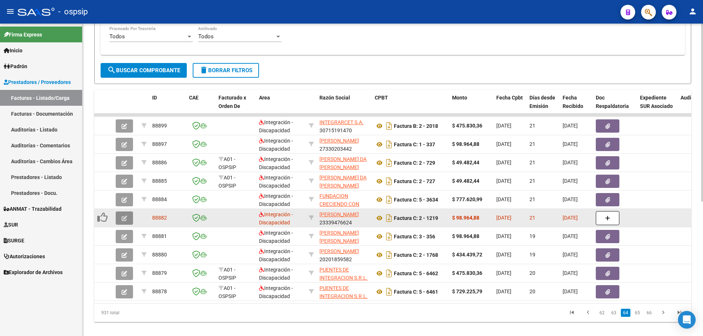
click at [131, 218] on button "button" at bounding box center [124, 217] width 17 height 13
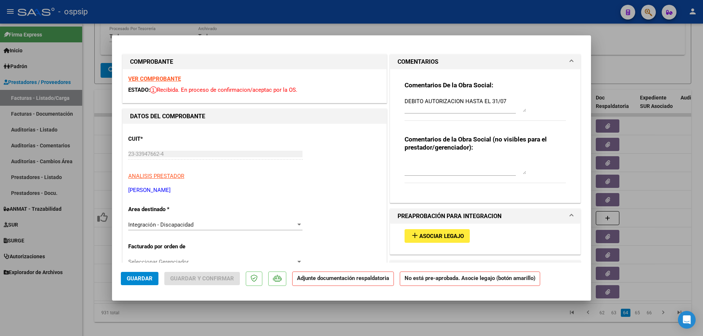
click at [409, 174] on textarea at bounding box center [466, 167] width 122 height 15
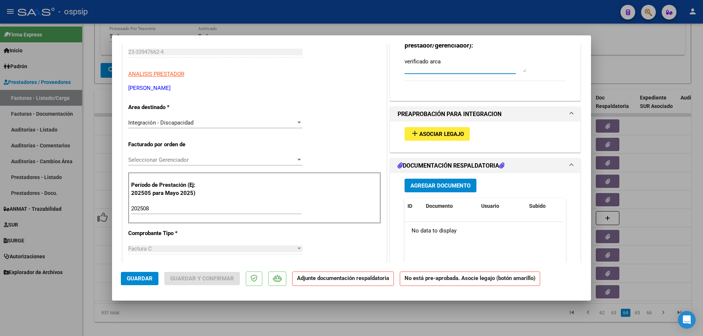
scroll to position [111, 0]
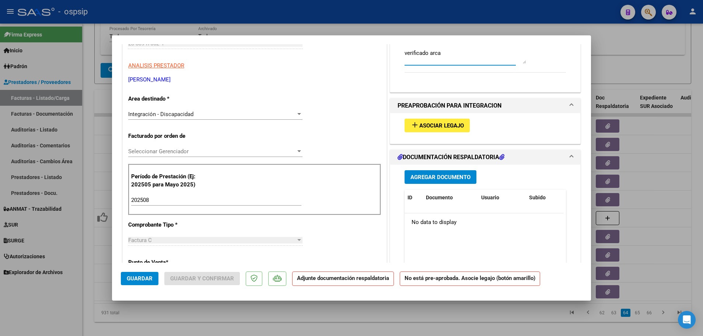
type textarea "verificado arca"
click at [143, 280] on span "Guardar" at bounding box center [140, 278] width 26 height 7
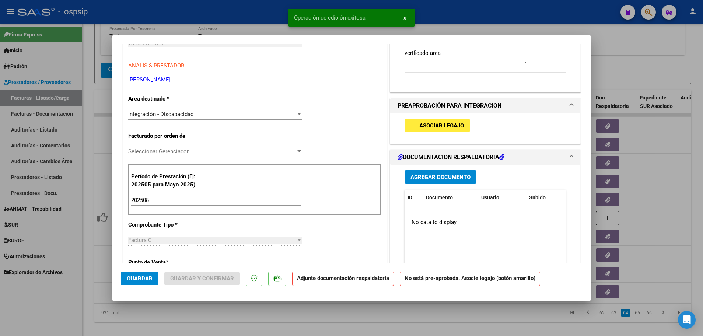
click at [88, 277] on div at bounding box center [351, 168] width 703 height 336
type input "$ 0,00"
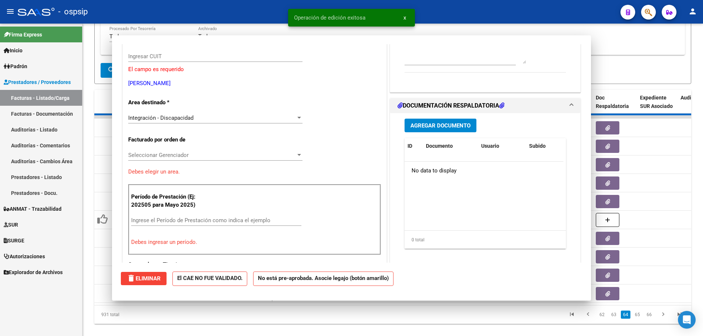
scroll to position [123, 0]
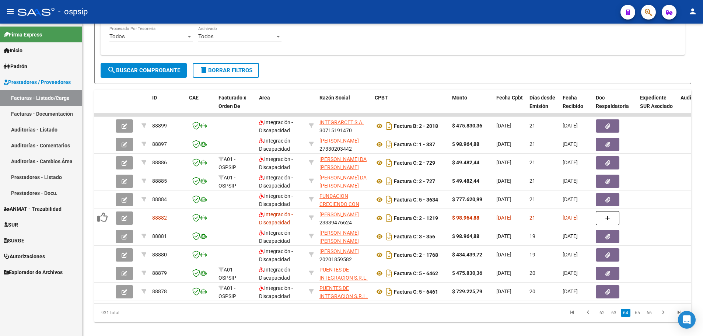
click at [638, 317] on link "65" at bounding box center [638, 313] width 10 height 8
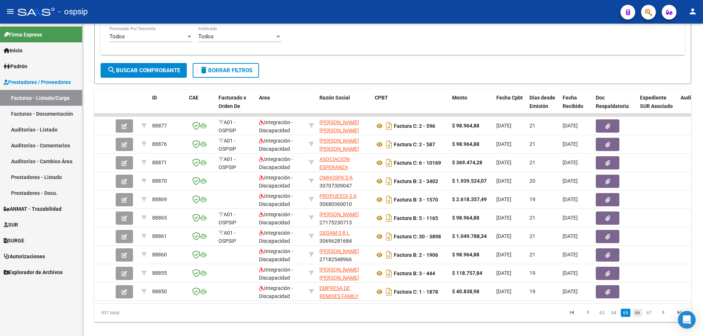
click at [636, 316] on link "66" at bounding box center [638, 313] width 10 height 8
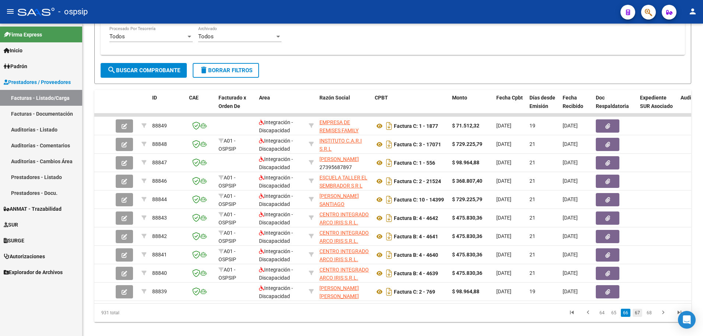
click at [639, 317] on link "67" at bounding box center [638, 313] width 10 height 8
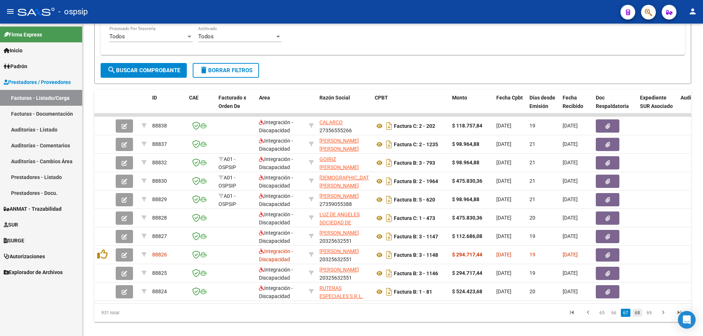
click at [638, 317] on link "68" at bounding box center [638, 313] width 10 height 8
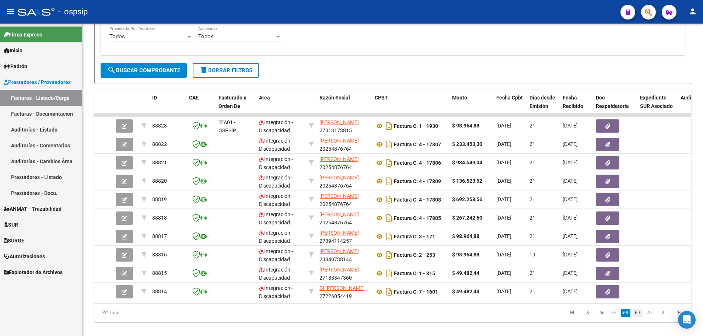
click at [639, 317] on link "69" at bounding box center [638, 313] width 10 height 8
click at [639, 317] on link "70" at bounding box center [638, 313] width 10 height 8
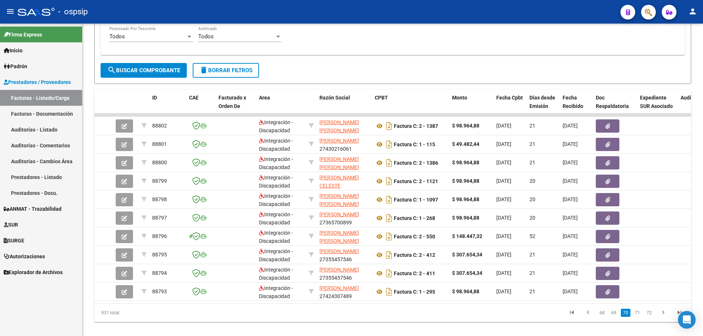
click at [639, 317] on link "71" at bounding box center [638, 313] width 10 height 8
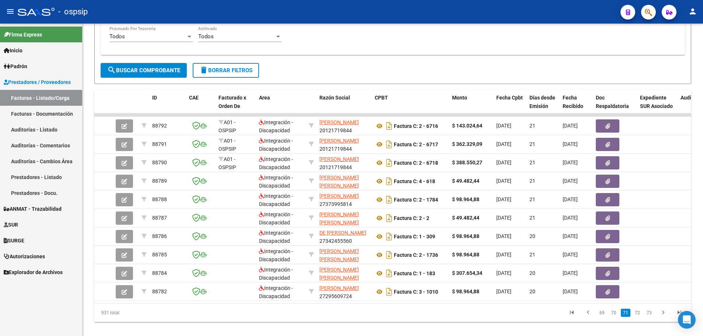
click at [639, 317] on link "72" at bounding box center [638, 313] width 10 height 8
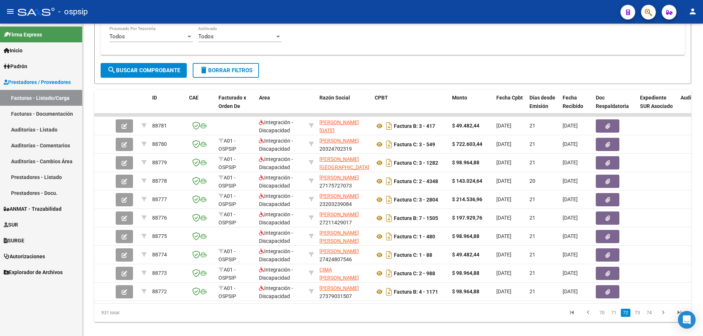
click at [639, 317] on link "73" at bounding box center [638, 313] width 10 height 8
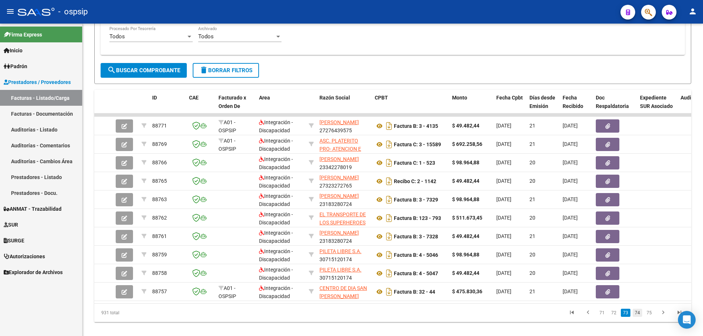
click at [638, 317] on link "74" at bounding box center [638, 313] width 10 height 8
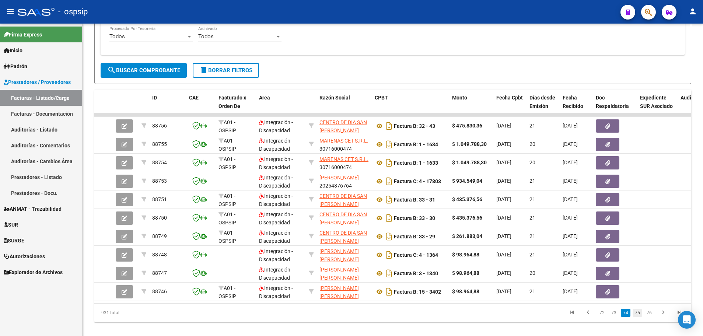
click at [638, 317] on link "75" at bounding box center [638, 313] width 10 height 8
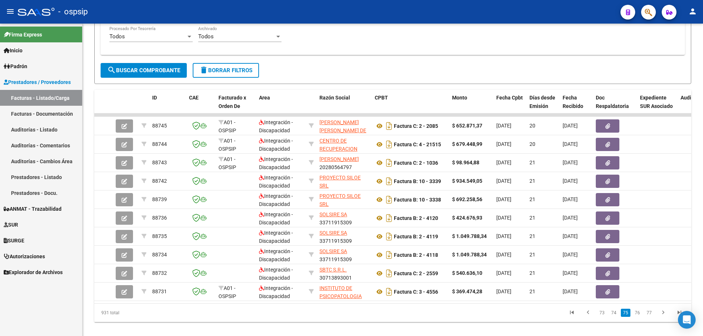
click at [638, 317] on link "76" at bounding box center [638, 313] width 10 height 8
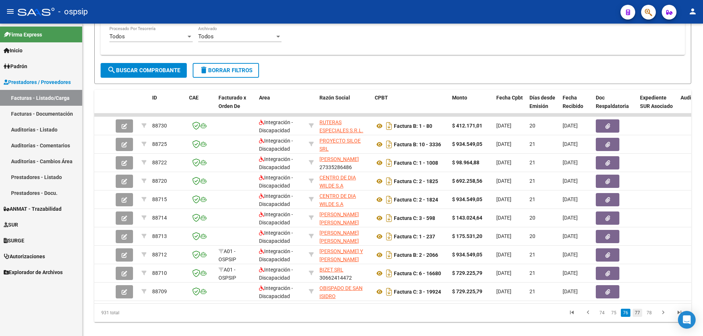
click at [638, 317] on link "77" at bounding box center [638, 313] width 10 height 8
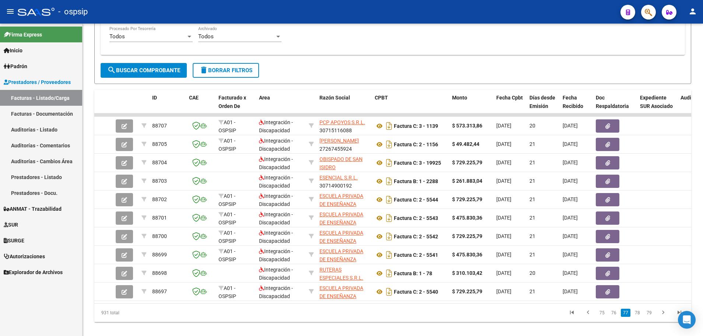
click at [638, 317] on link "78" at bounding box center [638, 313] width 10 height 8
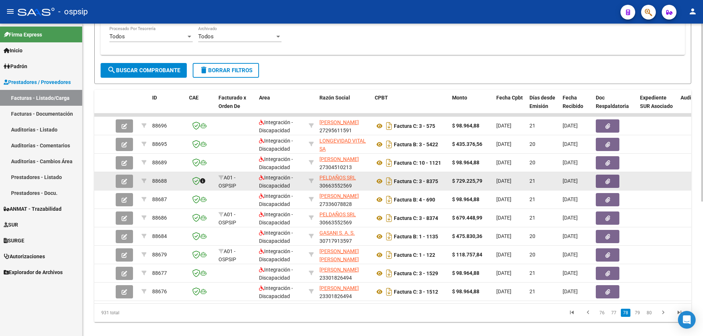
click at [130, 183] on button "button" at bounding box center [124, 181] width 17 height 13
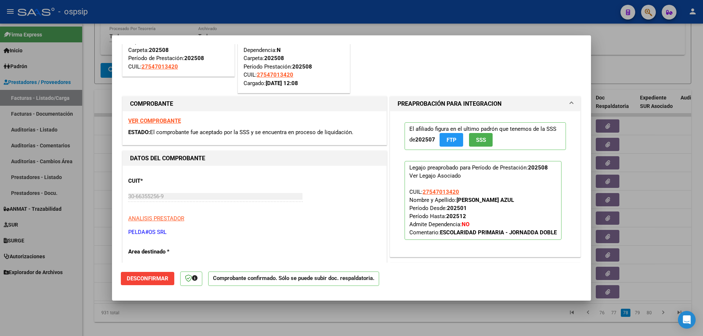
scroll to position [74, 0]
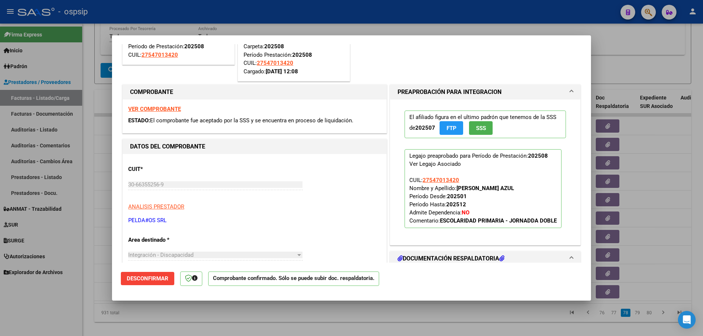
click at [86, 202] on div at bounding box center [351, 168] width 703 height 336
type input "$ 0,00"
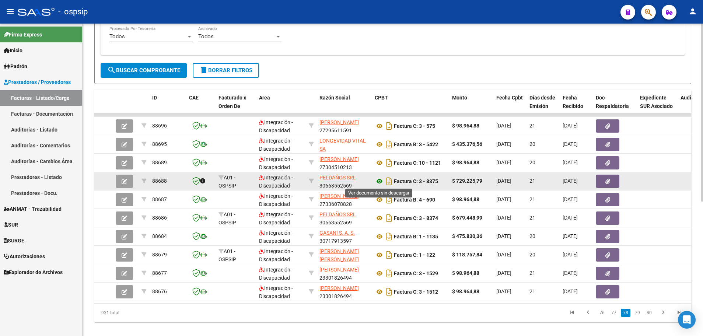
click at [377, 180] on icon at bounding box center [380, 181] width 10 height 9
click at [130, 177] on button "button" at bounding box center [124, 181] width 17 height 13
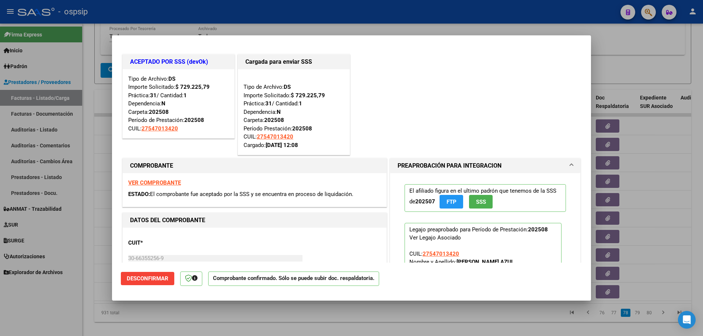
click at [155, 281] on span "Desconfirmar" at bounding box center [148, 278] width 42 height 7
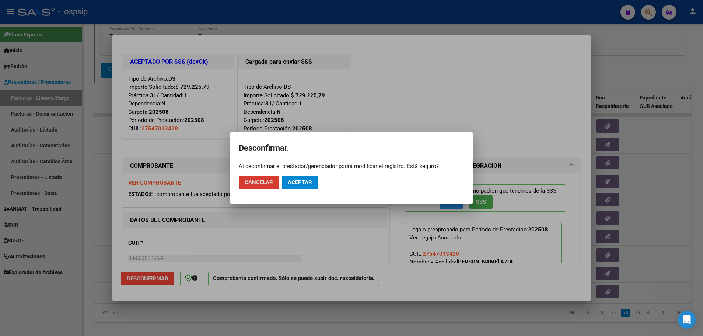
click at [303, 182] on span "Aceptar" at bounding box center [300, 182] width 24 height 7
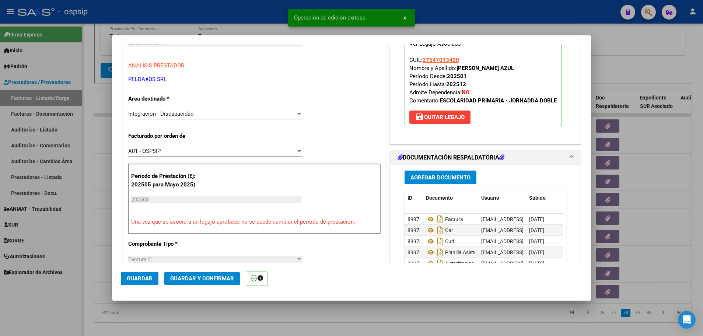
scroll to position [147, 0]
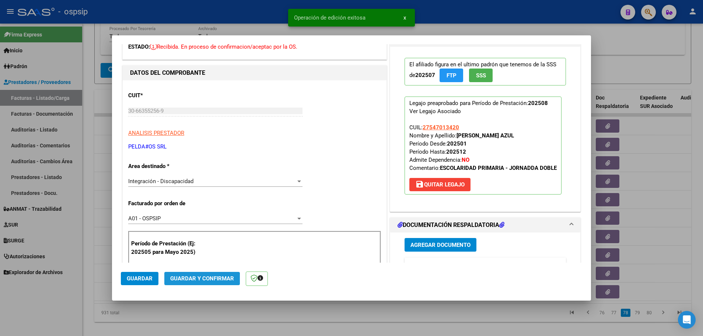
click at [199, 280] on span "Guardar y Confirmar" at bounding box center [202, 278] width 64 height 7
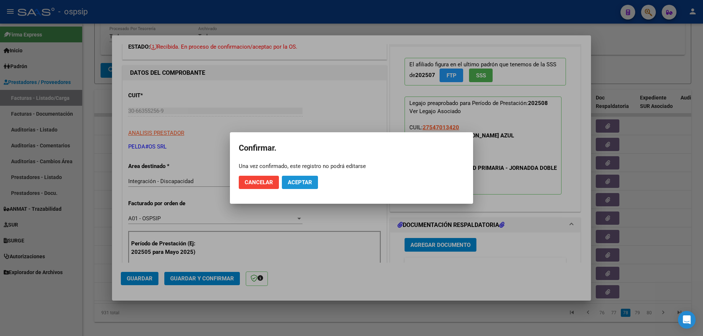
click at [298, 181] on span "Aceptar" at bounding box center [300, 182] width 24 height 7
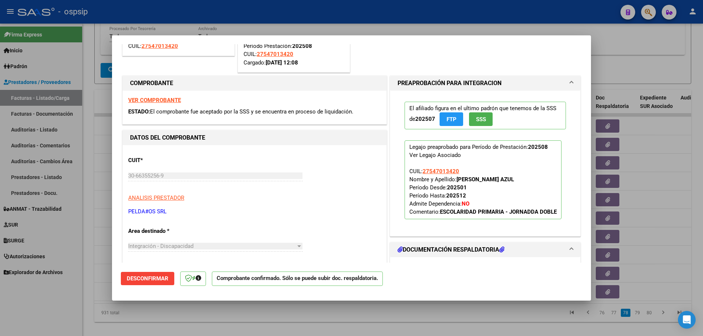
scroll to position [37, 0]
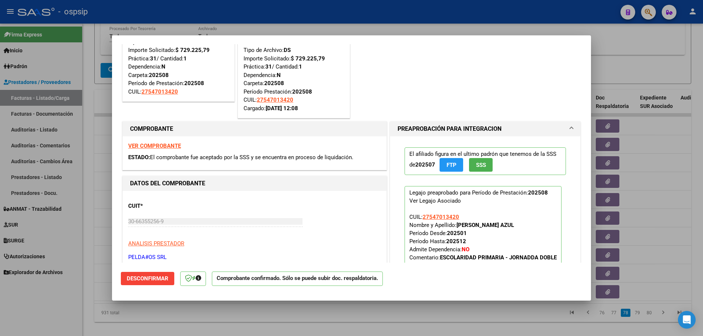
click at [570, 128] on span at bounding box center [571, 129] width 3 height 9
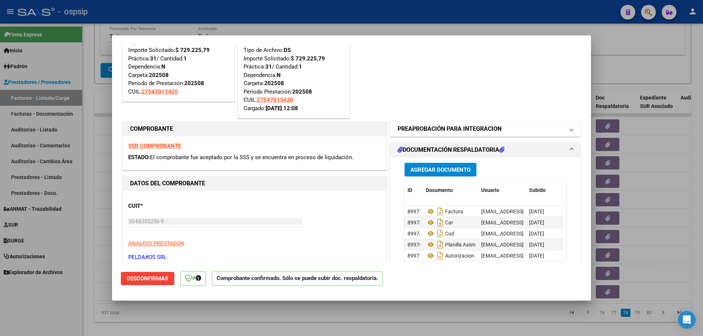
click at [570, 129] on span at bounding box center [571, 129] width 3 height 9
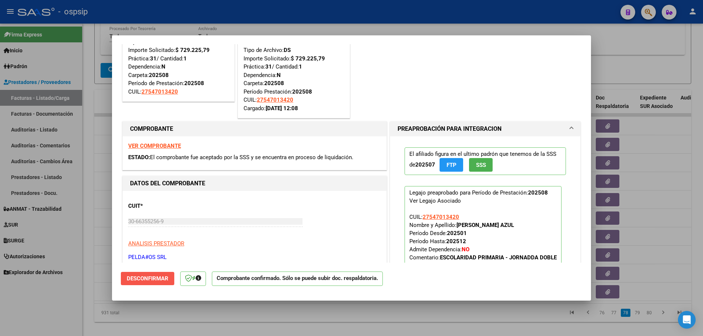
click at [153, 277] on span "Desconfirmar" at bounding box center [148, 278] width 42 height 7
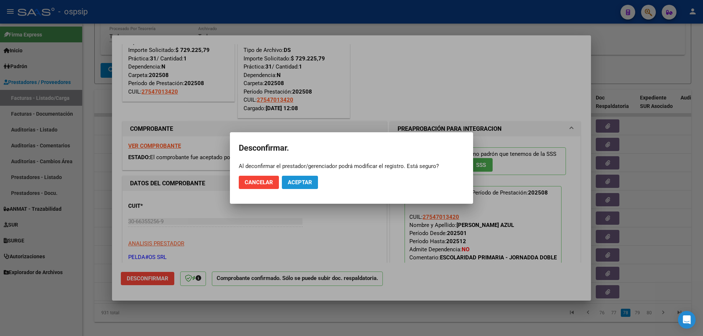
click at [308, 178] on button "Aceptar" at bounding box center [300, 182] width 36 height 13
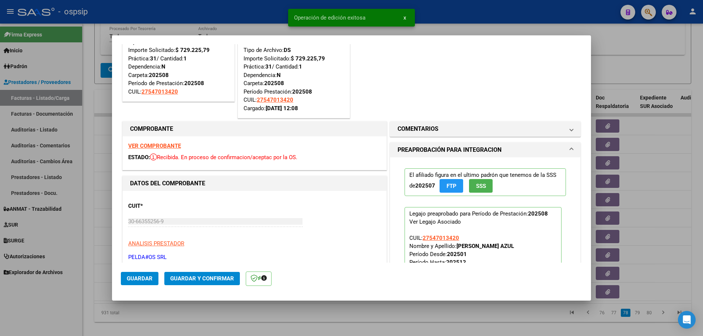
scroll to position [0, 0]
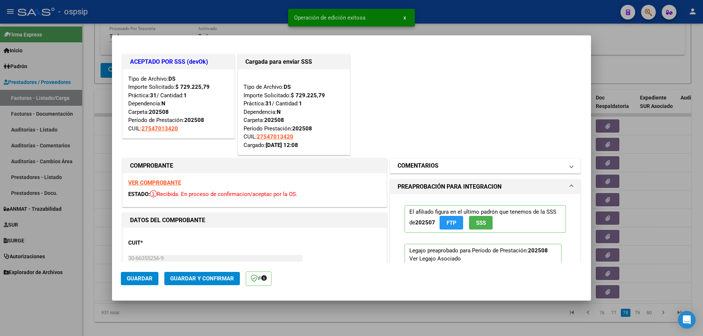
click at [570, 165] on span at bounding box center [571, 165] width 3 height 9
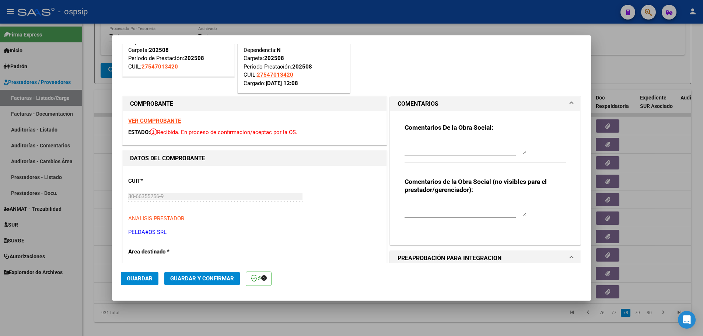
scroll to position [111, 0]
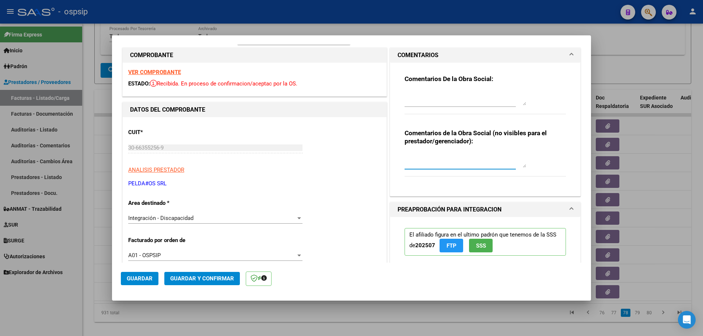
click at [414, 161] on textarea at bounding box center [466, 160] width 122 height 15
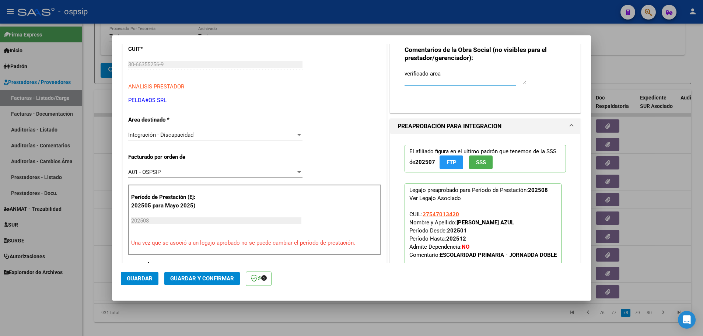
scroll to position [221, 0]
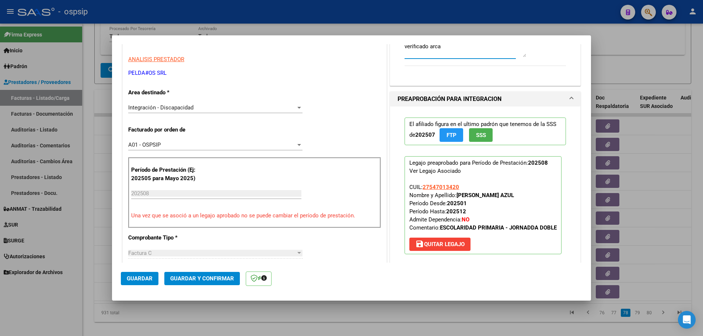
type textarea "verificado arca"
click at [196, 277] on span "Guardar y Confirmar" at bounding box center [202, 278] width 64 height 7
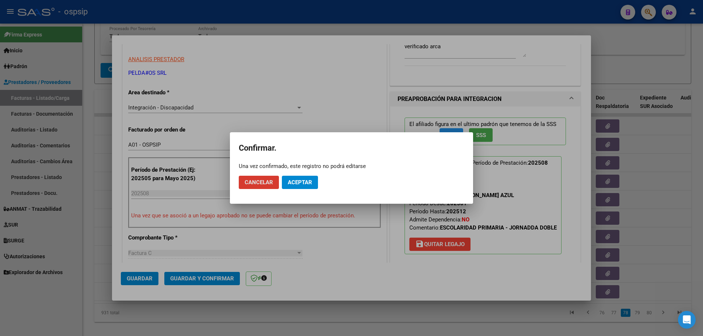
click at [303, 177] on button "Aceptar" at bounding box center [300, 182] width 36 height 13
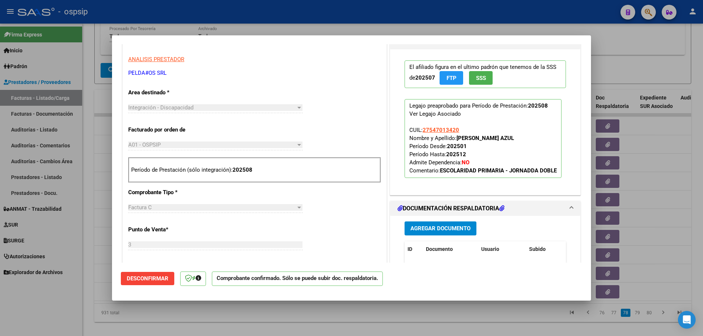
click at [90, 171] on div at bounding box center [351, 168] width 703 height 336
type input "$ 0,00"
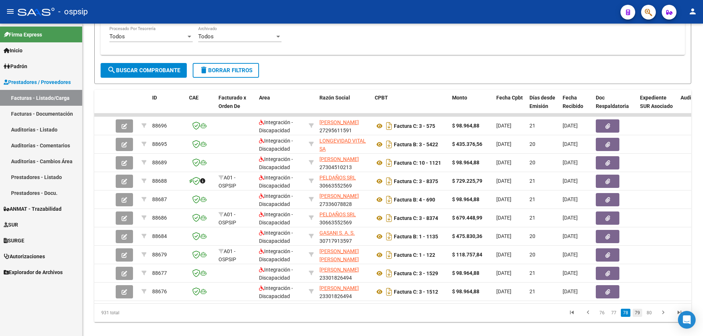
click at [637, 317] on link "79" at bounding box center [638, 313] width 10 height 8
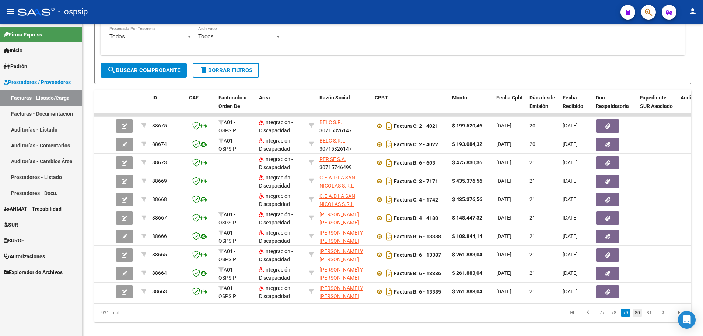
click at [641, 317] on link "80" at bounding box center [638, 313] width 10 height 8
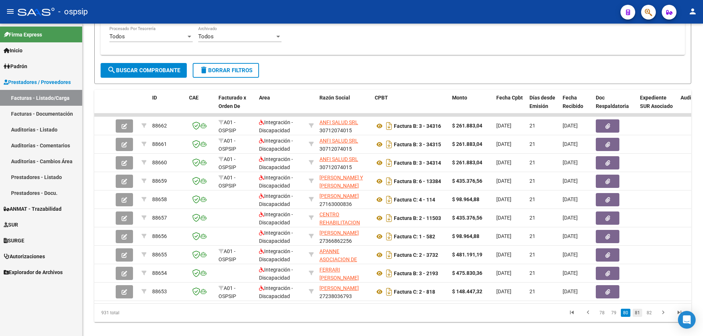
click at [636, 317] on link "81" at bounding box center [638, 313] width 10 height 8
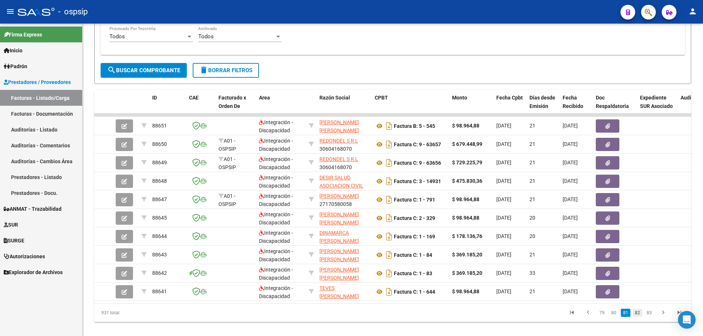
click at [637, 317] on link "82" at bounding box center [638, 313] width 10 height 8
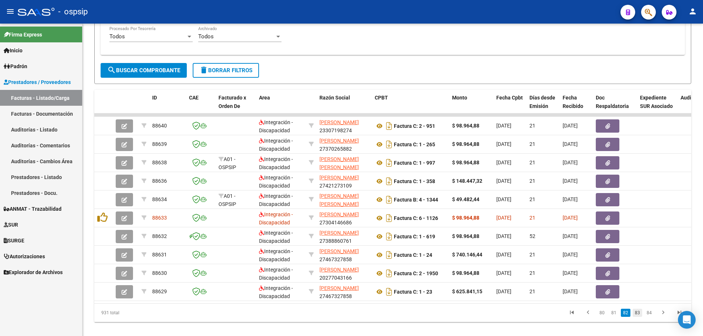
click at [640, 317] on link "83" at bounding box center [638, 313] width 10 height 8
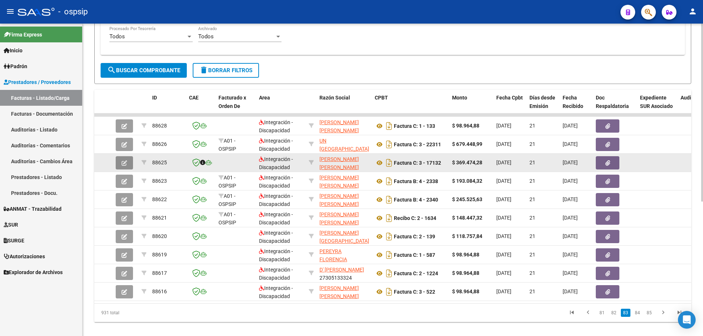
click at [125, 164] on icon "button" at bounding box center [125, 163] width 6 height 6
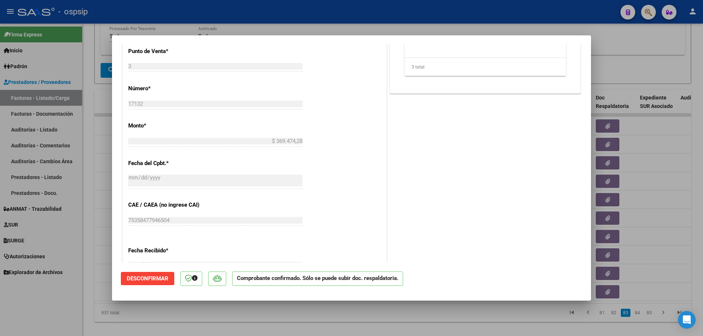
scroll to position [405, 0]
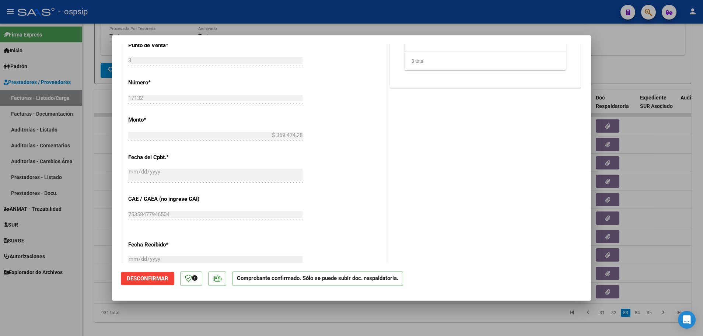
click at [87, 220] on div at bounding box center [351, 168] width 703 height 336
type input "$ 0,00"
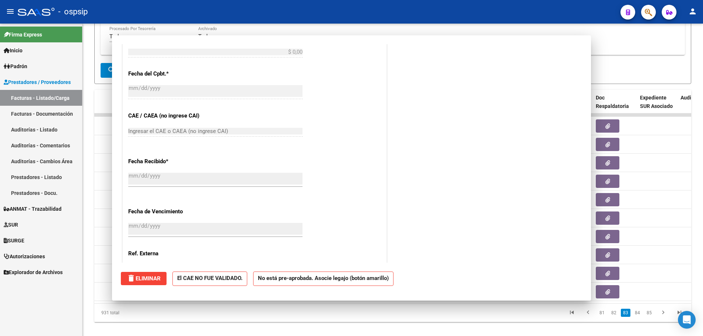
scroll to position [322, 0]
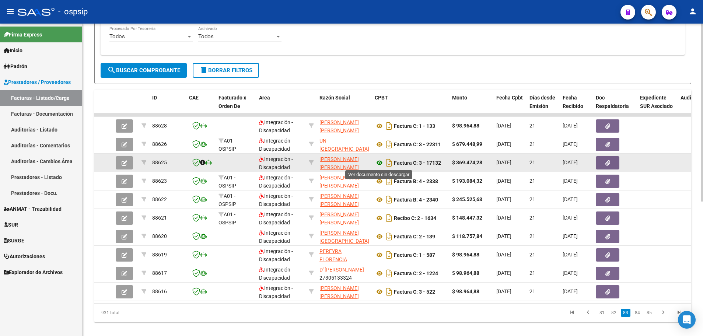
click at [378, 164] on icon at bounding box center [380, 162] width 10 height 9
click at [124, 158] on button "button" at bounding box center [124, 162] width 17 height 13
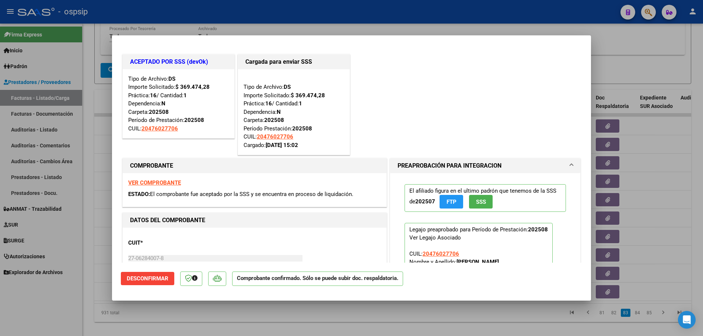
click at [142, 275] on button "Desconfirmar" at bounding box center [147, 278] width 53 height 13
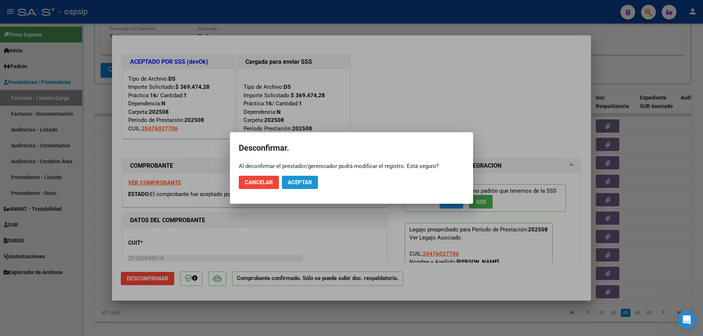
click at [291, 184] on span "Aceptar" at bounding box center [300, 182] width 24 height 7
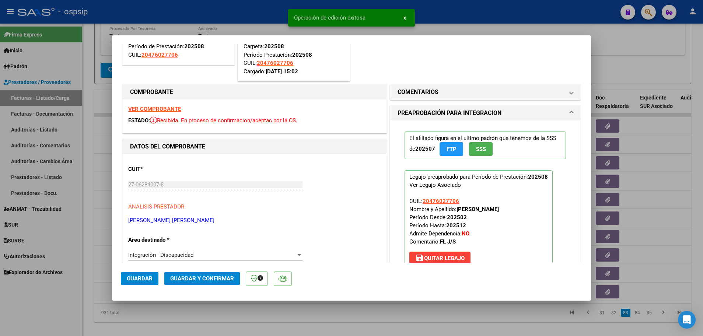
scroll to position [111, 0]
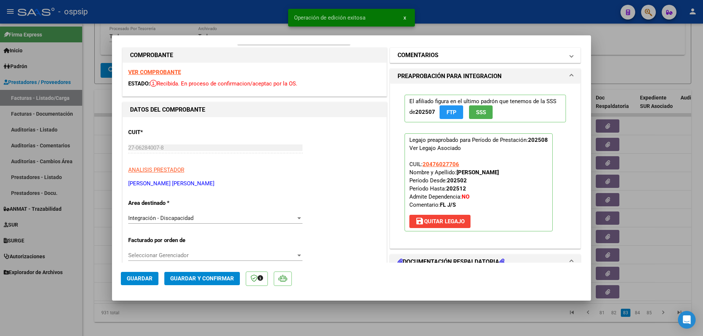
click at [570, 57] on span at bounding box center [571, 55] width 3 height 9
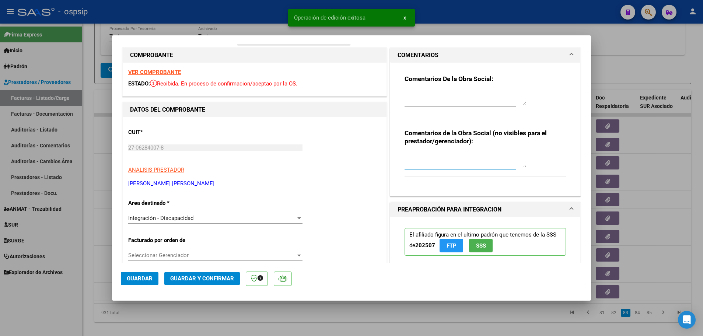
click at [406, 164] on textarea at bounding box center [466, 160] width 122 height 15
type textarea "verificado arca"
click at [203, 286] on mat-dialog-actions "Guardar Guardar y Confirmar" at bounding box center [351, 277] width 461 height 29
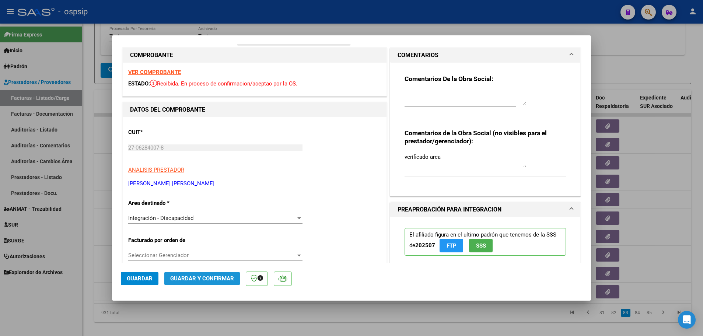
click at [207, 278] on span "Guardar y Confirmar" at bounding box center [202, 278] width 64 height 7
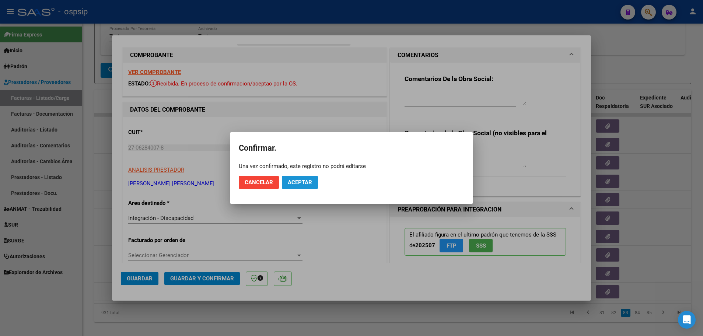
click at [303, 178] on button "Aceptar" at bounding box center [300, 182] width 36 height 13
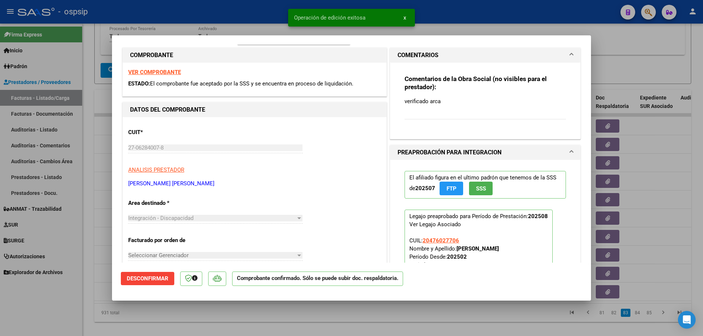
click at [570, 53] on span at bounding box center [571, 55] width 3 height 9
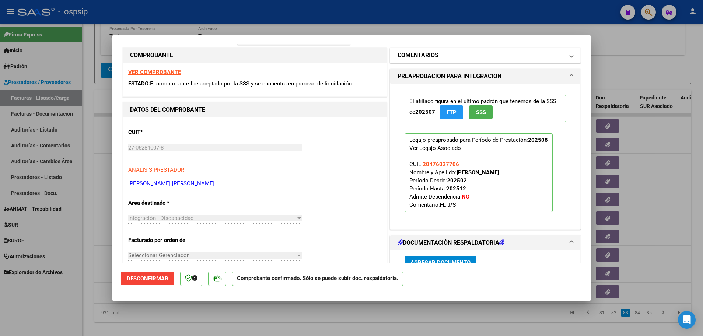
click at [570, 56] on span at bounding box center [571, 55] width 3 height 9
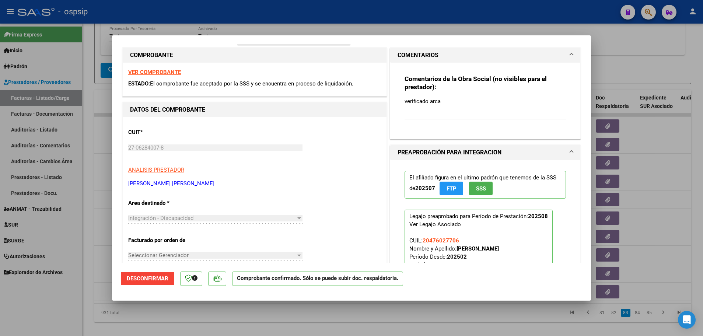
click at [570, 54] on span at bounding box center [571, 55] width 3 height 9
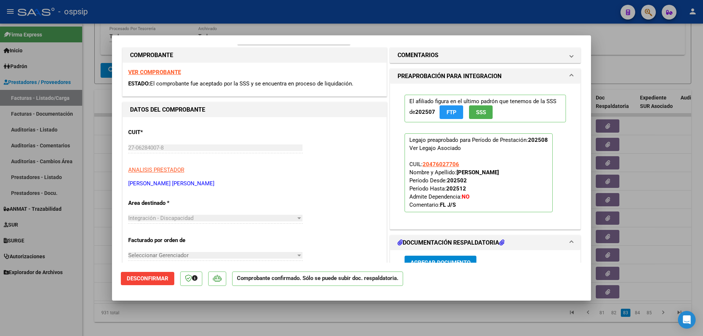
click at [85, 301] on div at bounding box center [351, 168] width 703 height 336
type input "$ 0,00"
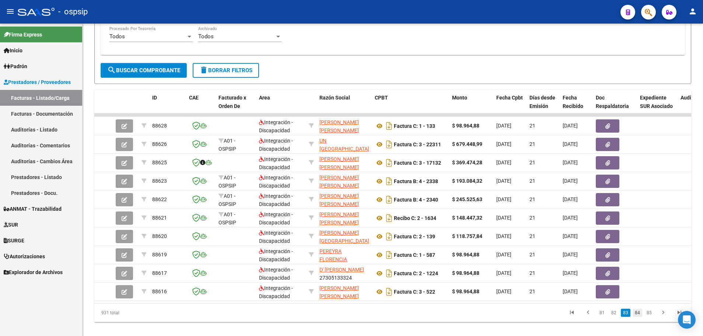
click at [639, 317] on link "84" at bounding box center [638, 313] width 10 height 8
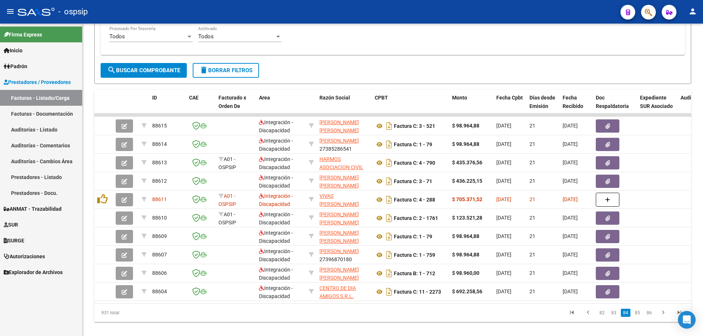
click at [639, 317] on link "85" at bounding box center [638, 313] width 10 height 8
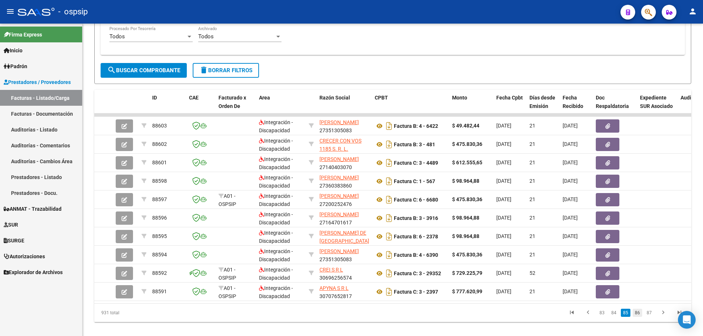
click at [639, 317] on link "86" at bounding box center [638, 313] width 10 height 8
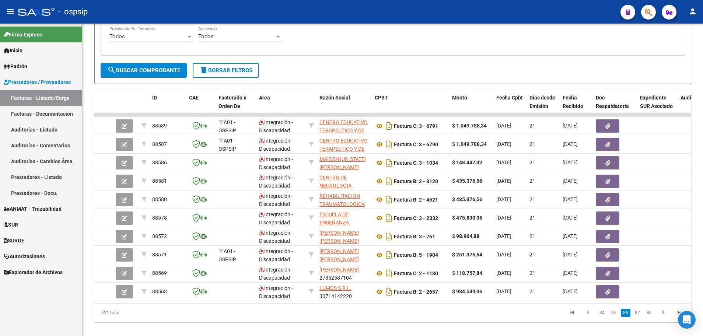
click at [639, 317] on link "87" at bounding box center [638, 313] width 10 height 8
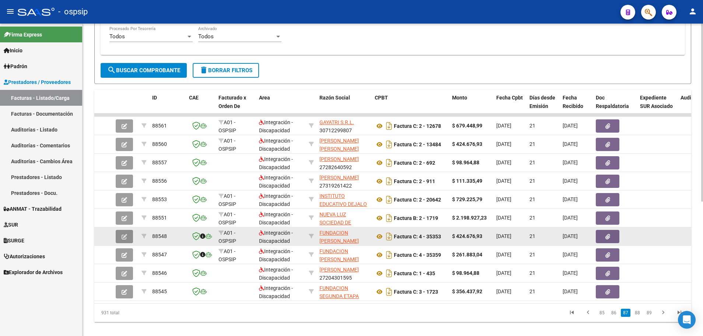
click at [122, 240] on button "button" at bounding box center [124, 236] width 17 height 13
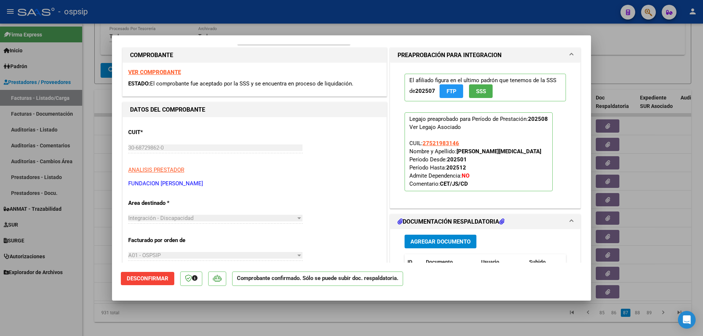
scroll to position [0, 0]
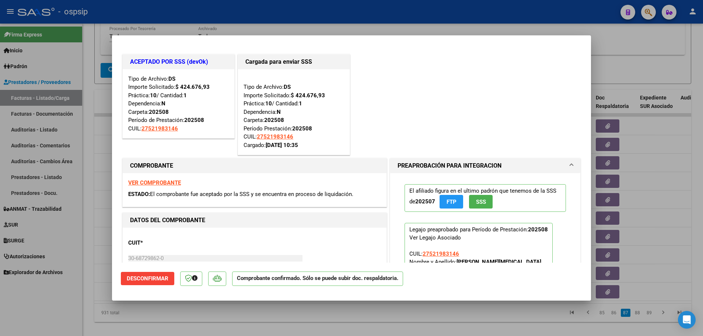
click at [90, 241] on div at bounding box center [351, 168] width 703 height 336
type input "$ 0,00"
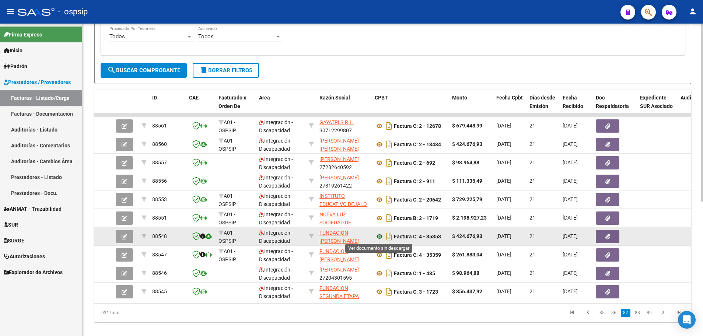
click at [378, 237] on icon at bounding box center [380, 236] width 10 height 9
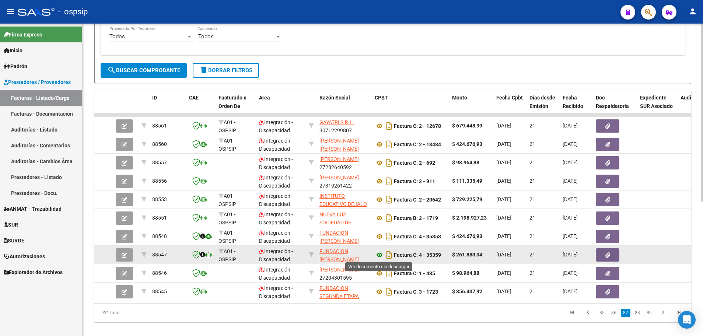
click at [380, 255] on icon at bounding box center [380, 255] width 10 height 9
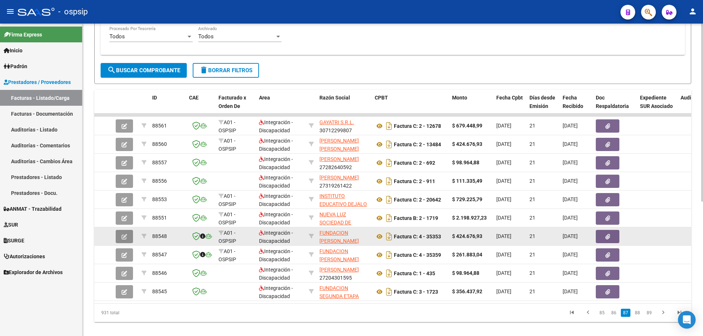
click at [127, 236] on button "button" at bounding box center [124, 236] width 17 height 13
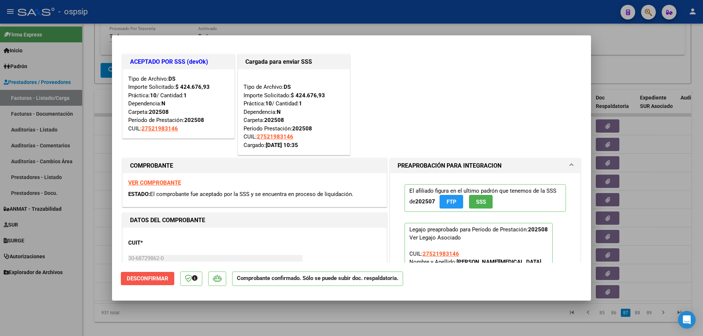
click at [153, 280] on span "Desconfirmar" at bounding box center [148, 278] width 42 height 7
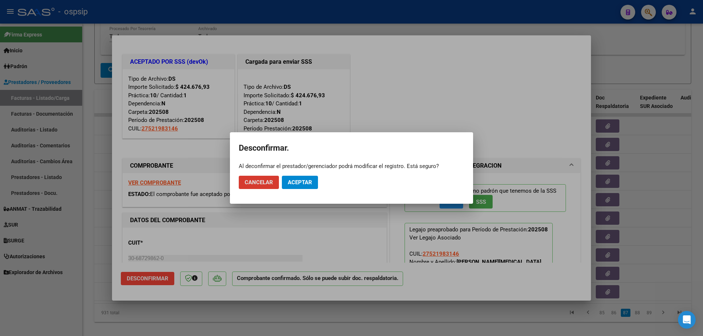
click at [307, 181] on span "Aceptar" at bounding box center [300, 182] width 24 height 7
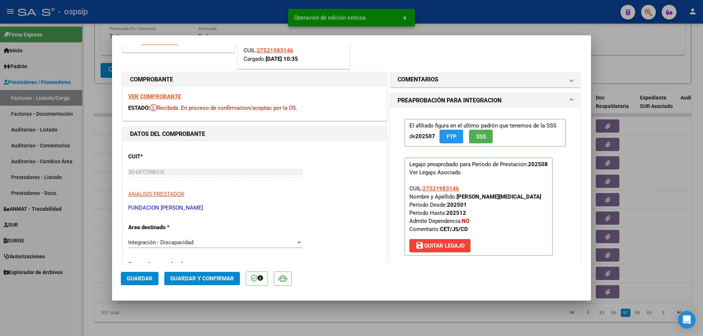
scroll to position [111, 0]
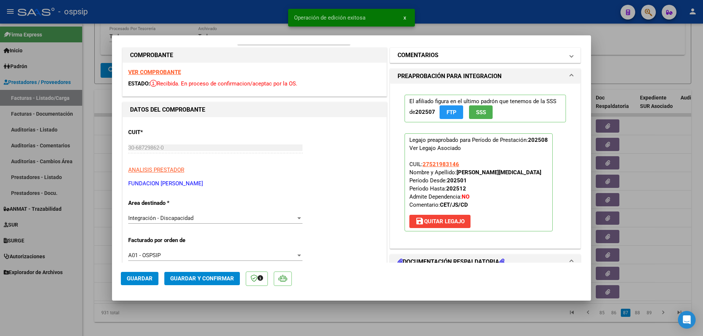
click at [570, 56] on span at bounding box center [571, 55] width 3 height 9
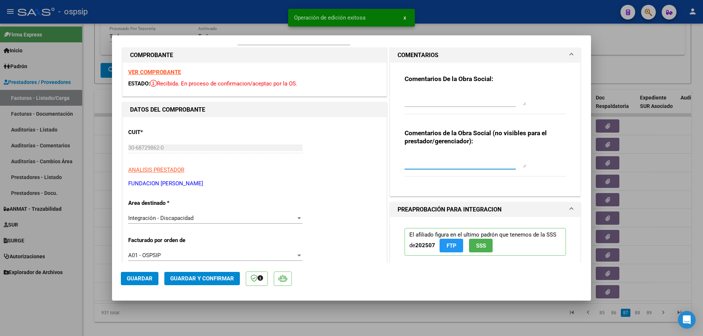
click at [419, 164] on textarea at bounding box center [466, 160] width 122 height 15
type textarea "verificado arca"
click at [193, 279] on span "Guardar y Confirmar" at bounding box center [202, 278] width 64 height 7
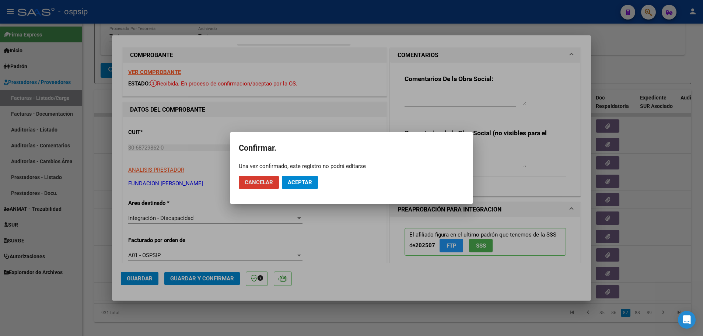
click at [307, 181] on span "Aceptar" at bounding box center [300, 182] width 24 height 7
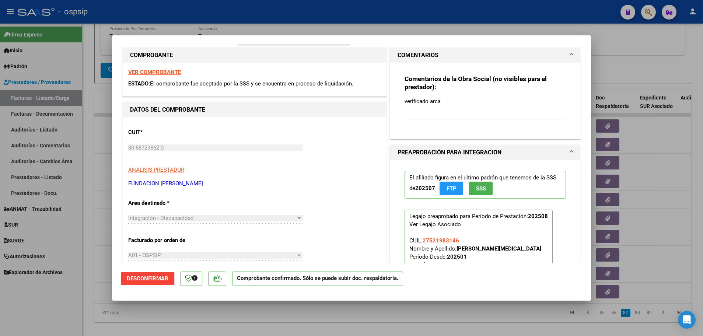
click at [84, 294] on div at bounding box center [351, 168] width 703 height 336
type input "$ 0,00"
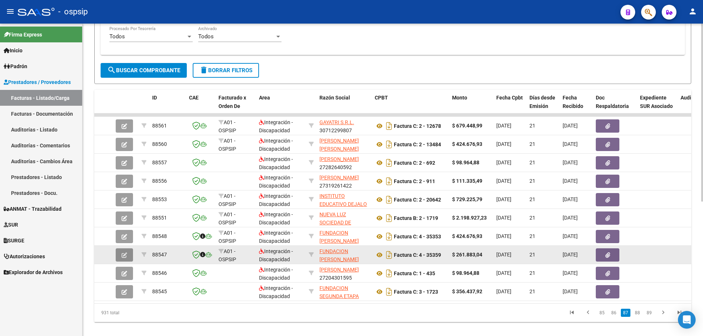
click at [126, 256] on icon "button" at bounding box center [125, 255] width 6 height 6
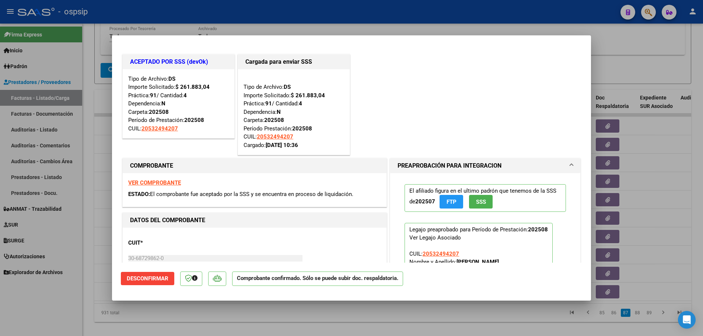
click at [143, 280] on span "Desconfirmar" at bounding box center [148, 278] width 42 height 7
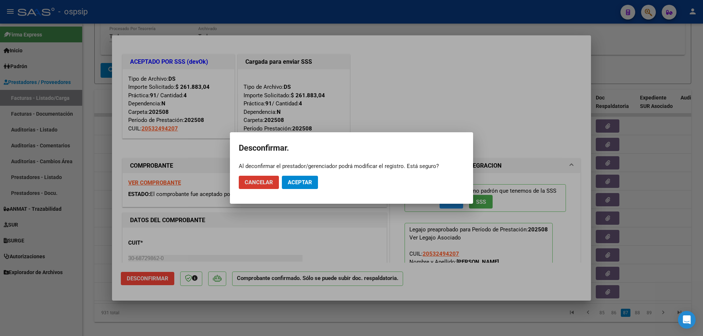
click at [307, 184] on span "Aceptar" at bounding box center [300, 182] width 24 height 7
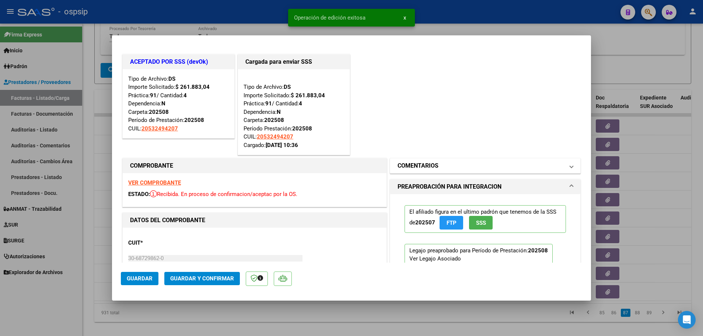
click at [568, 167] on mat-expansion-panel-header "COMENTARIOS" at bounding box center [485, 165] width 190 height 15
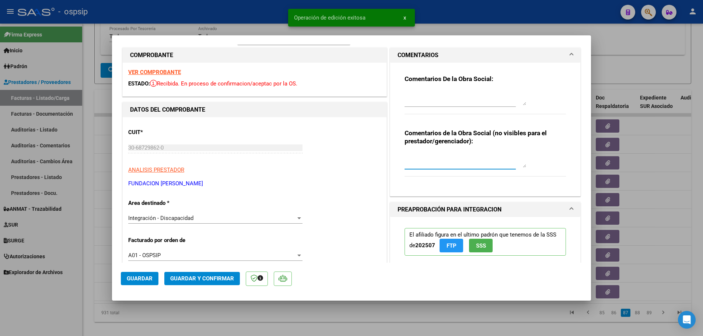
click at [409, 164] on textarea at bounding box center [466, 160] width 122 height 15
type textarea "verificado arca"
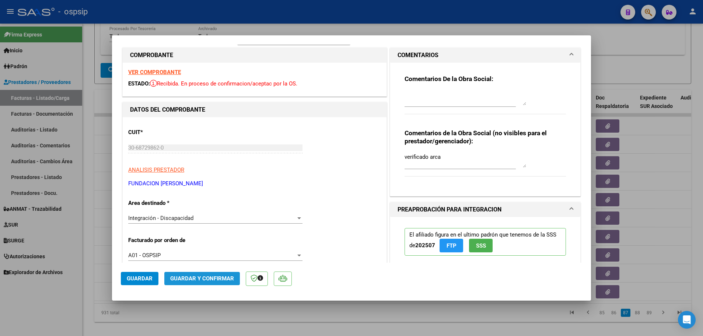
click at [207, 280] on span "Guardar y Confirmar" at bounding box center [202, 278] width 64 height 7
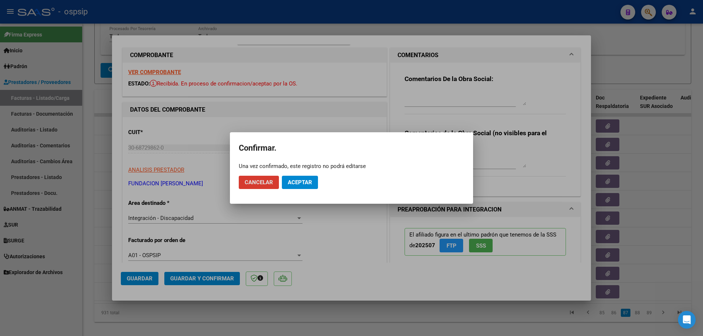
click at [306, 182] on span "Aceptar" at bounding box center [300, 182] width 24 height 7
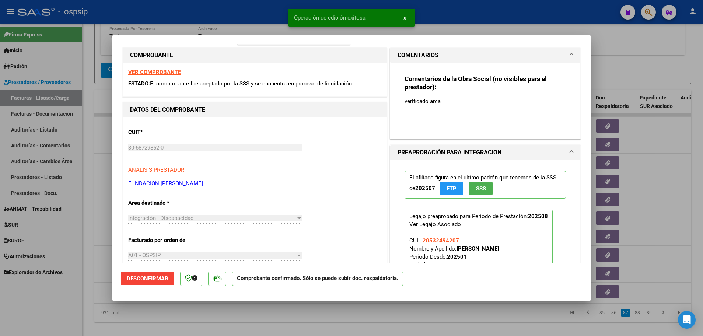
click at [88, 289] on div at bounding box center [351, 168] width 703 height 336
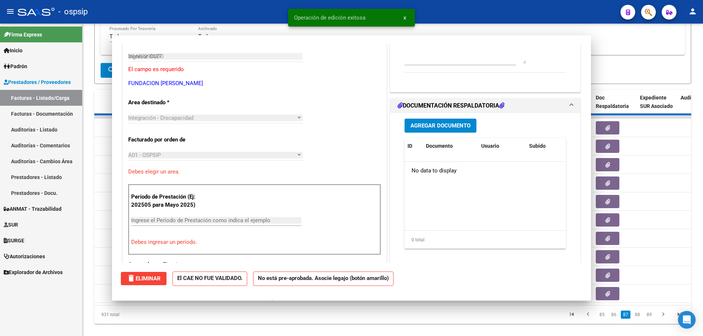
type input "$ 0,00"
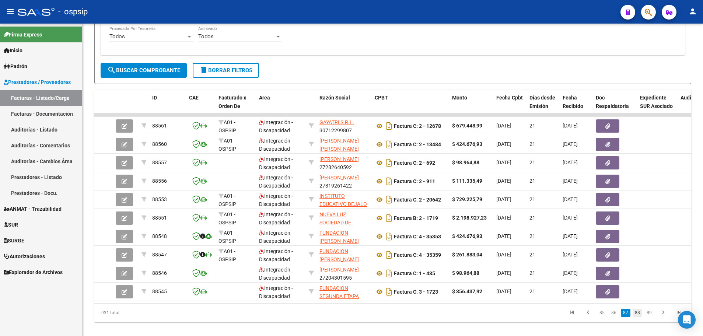
click at [640, 317] on link "88" at bounding box center [638, 313] width 10 height 8
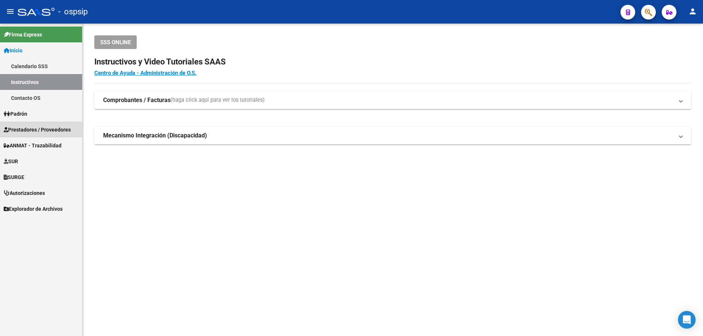
click at [37, 130] on span "Prestadores / Proveedores" at bounding box center [37, 130] width 67 height 8
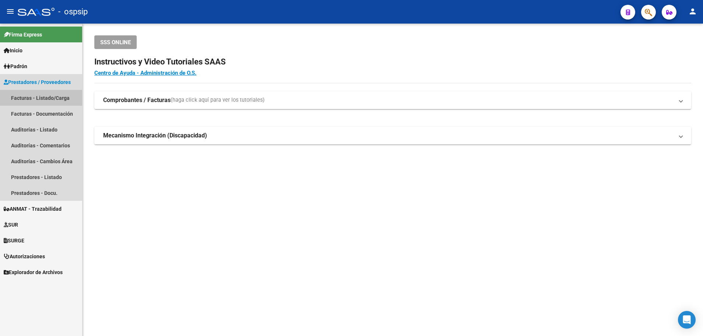
click at [43, 95] on link "Facturas - Listado/Carga" at bounding box center [41, 98] width 82 height 16
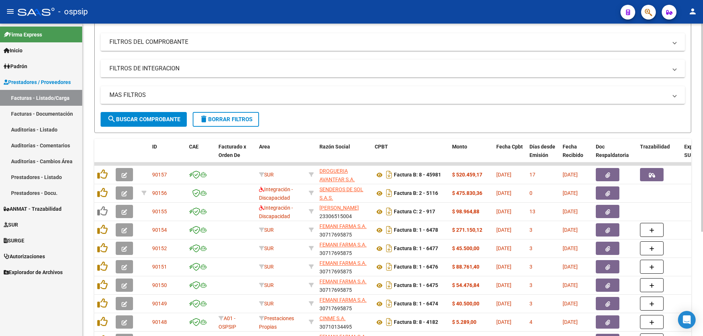
scroll to position [111, 0]
